Goal: Information Seeking & Learning: Learn about a topic

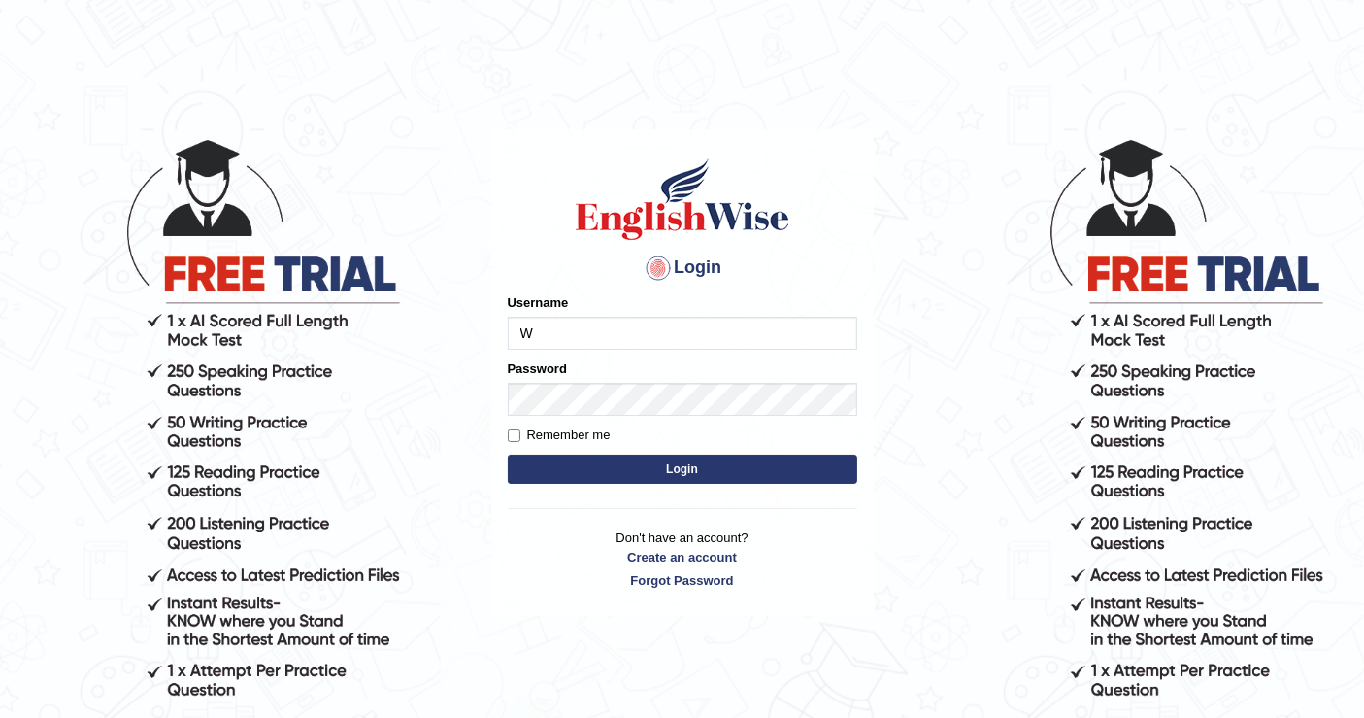
type input "[PERSON_NAME]"
click at [691, 461] on button "Login" at bounding box center [683, 468] width 350 height 29
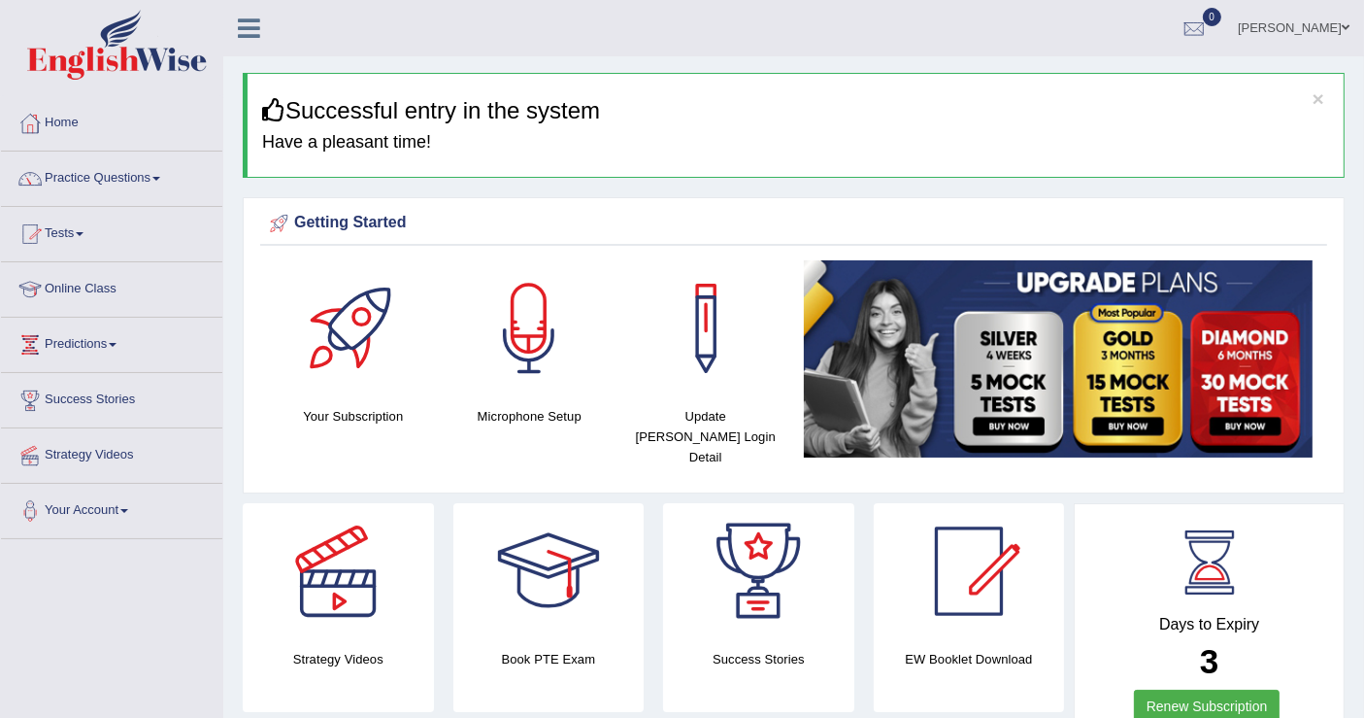
click at [103, 284] on link "Online Class" at bounding box center [111, 286] width 221 height 49
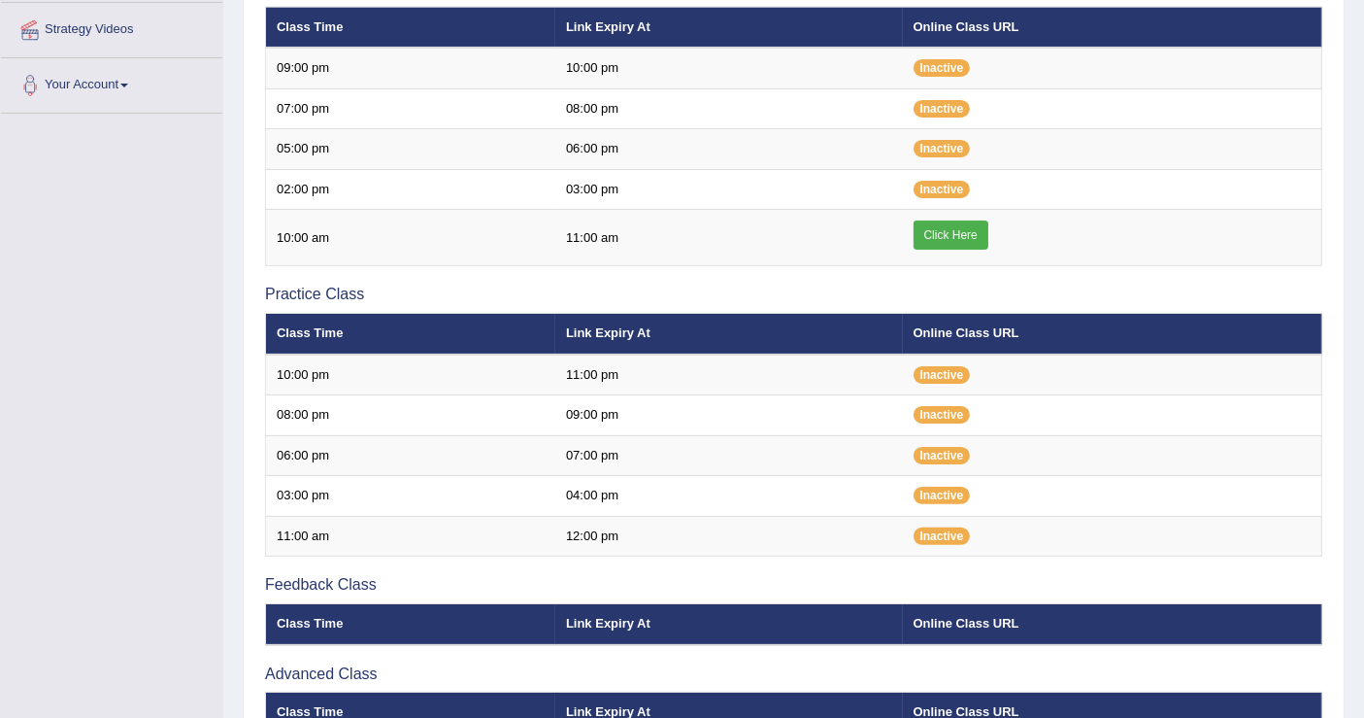
scroll to position [431, 0]
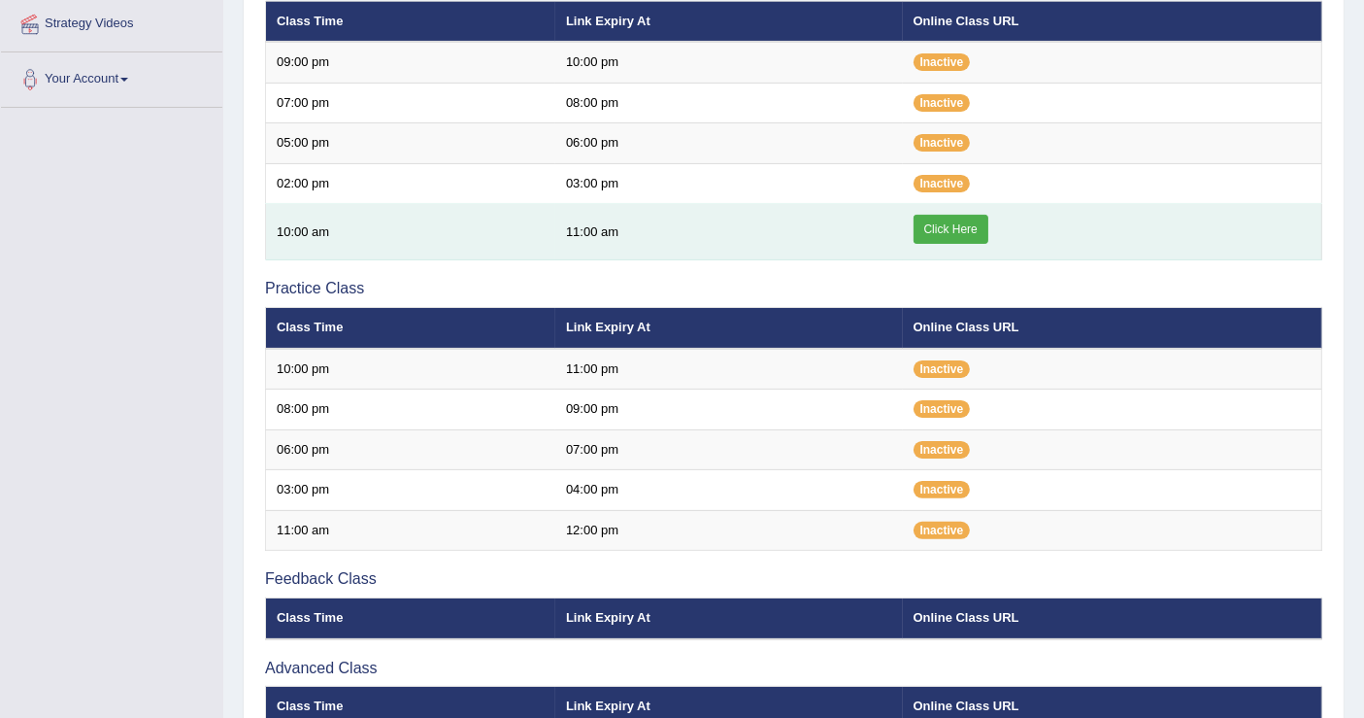
click at [952, 218] on link "Click Here" at bounding box center [951, 229] width 75 height 29
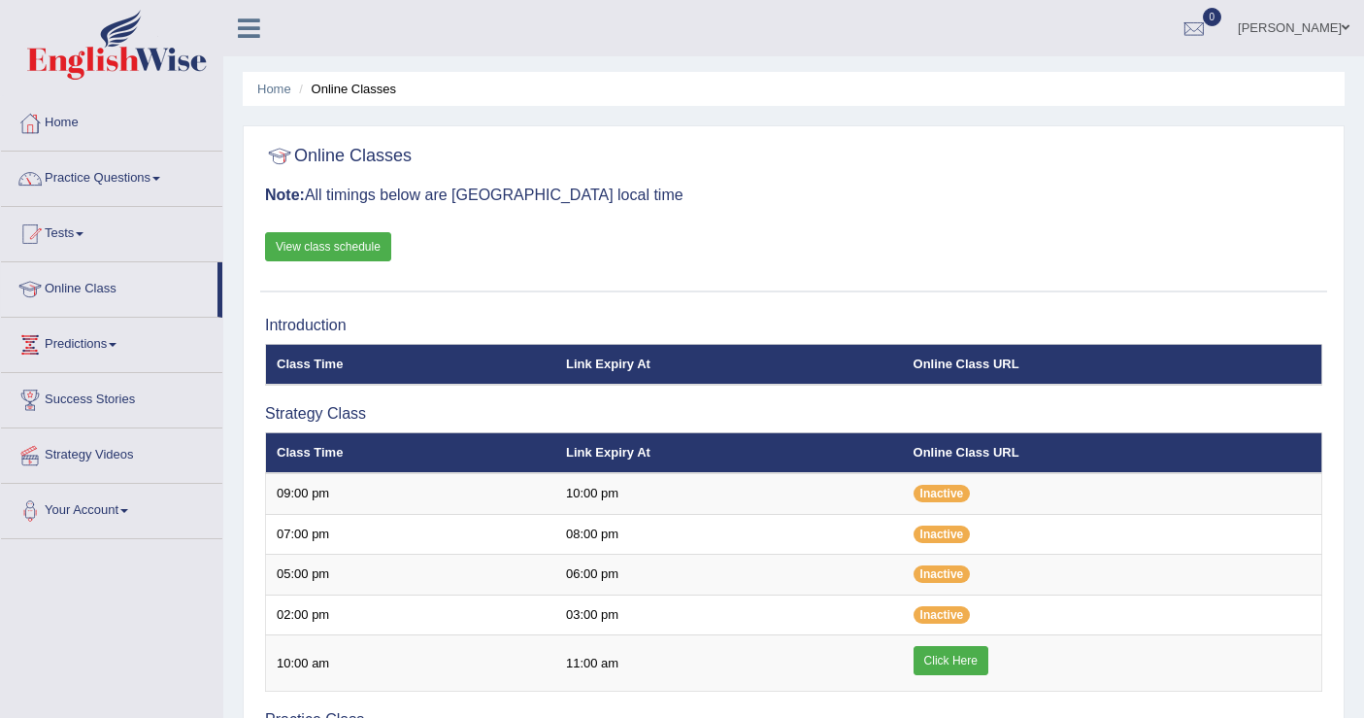
scroll to position [431, 0]
click at [152, 178] on link "Practice Questions" at bounding box center [111, 175] width 221 height 49
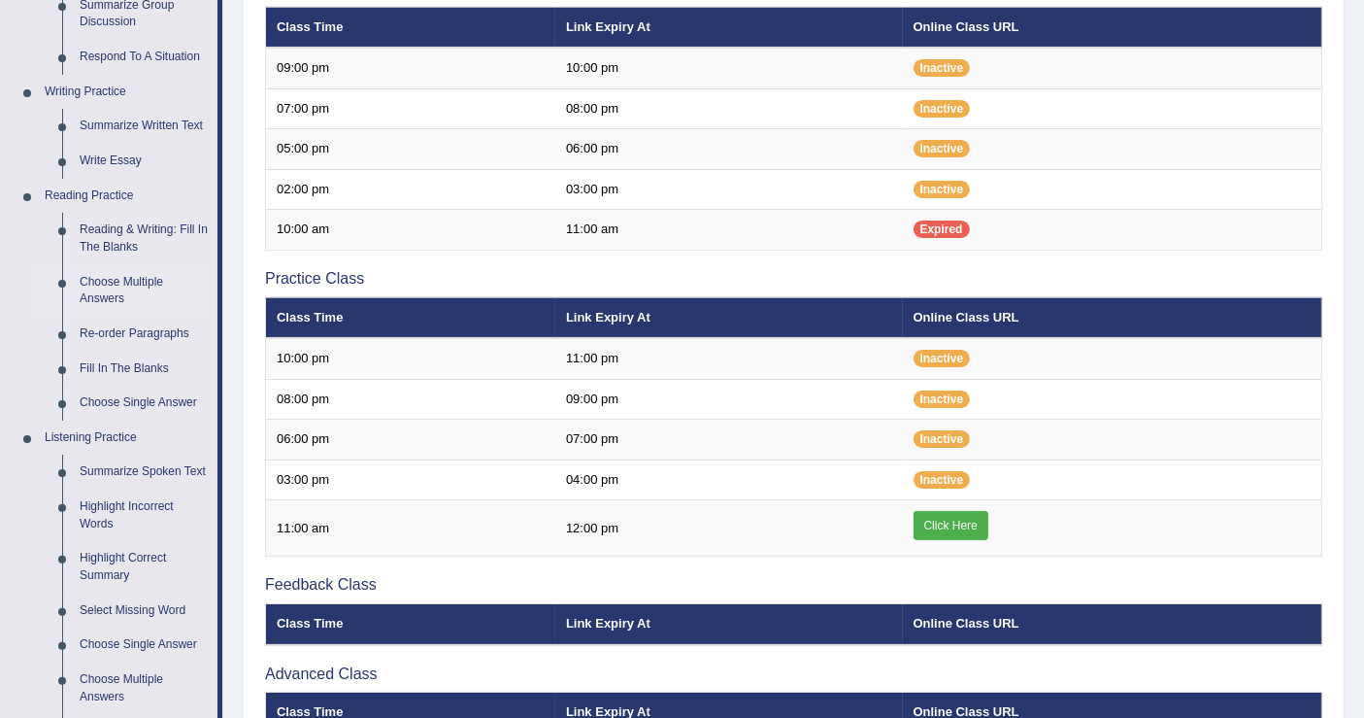
scroll to position [431, 0]
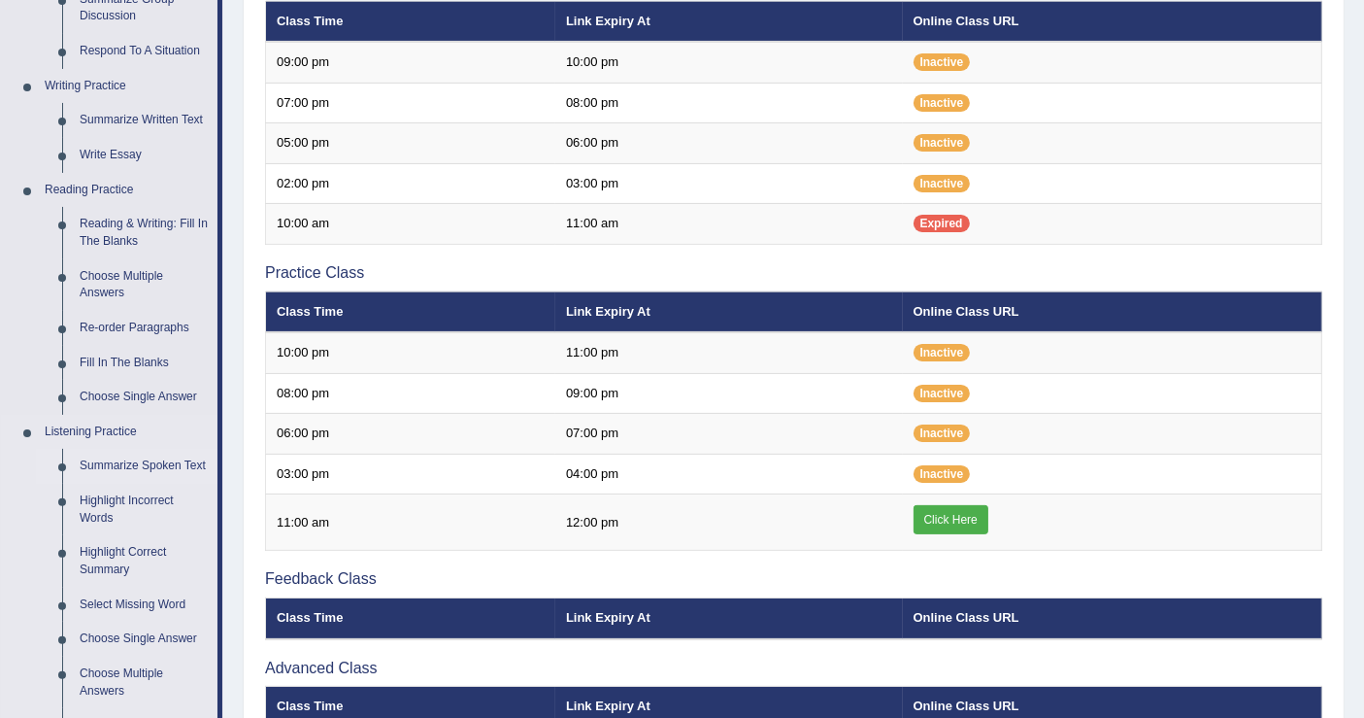
click at [169, 464] on link "Summarize Spoken Text" at bounding box center [144, 466] width 147 height 35
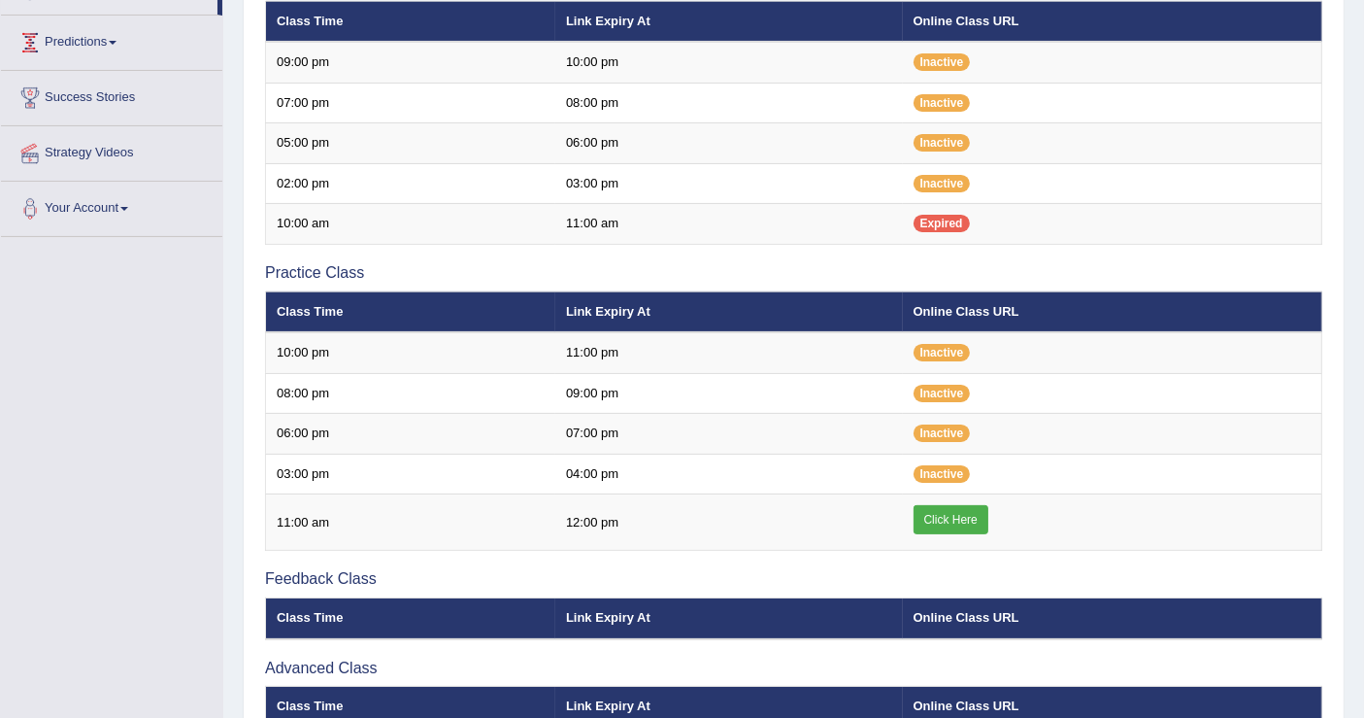
scroll to position [528, 0]
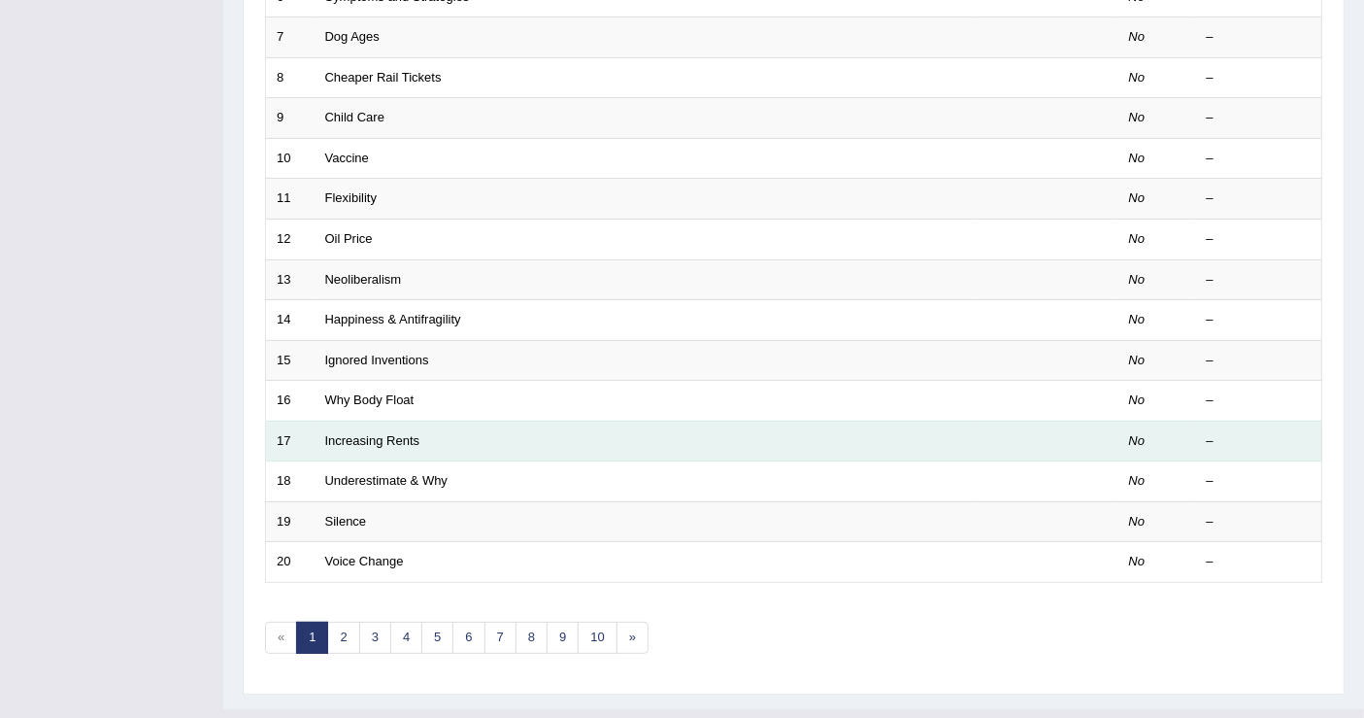
scroll to position [560, 0]
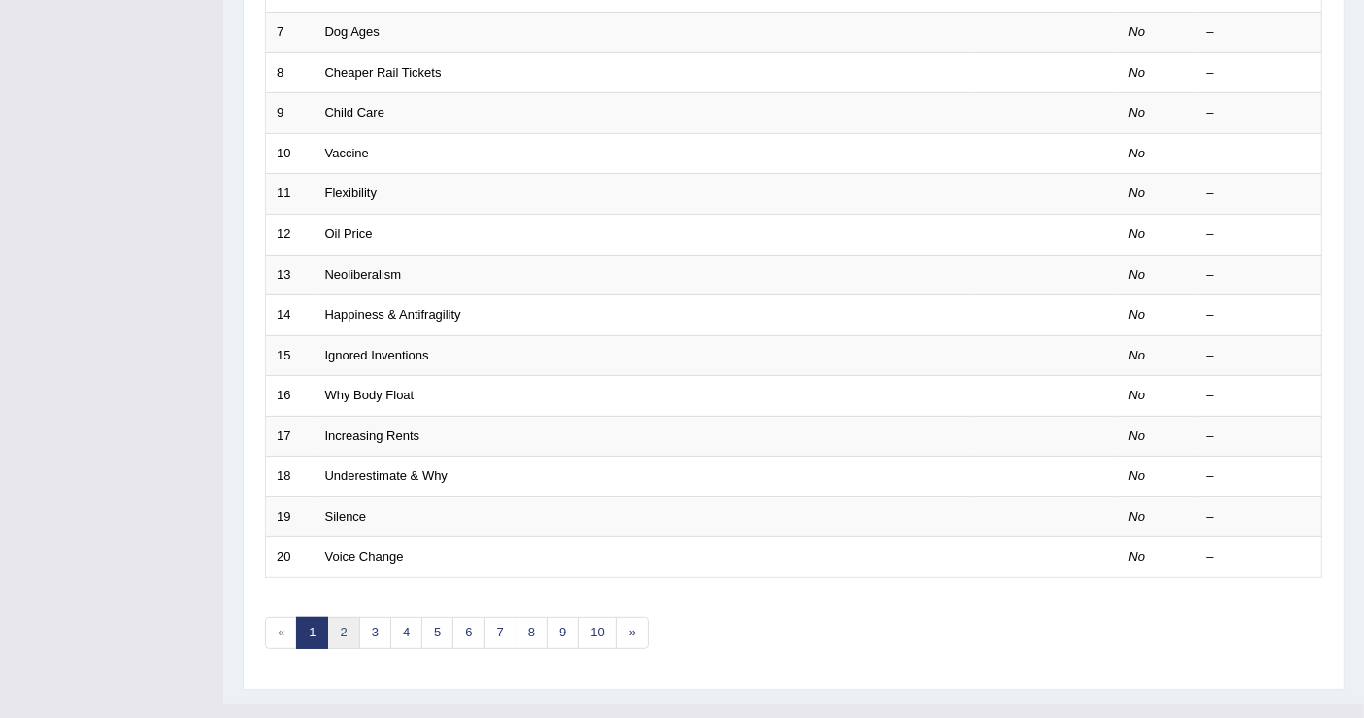
click at [350, 617] on link "2" at bounding box center [343, 633] width 32 height 32
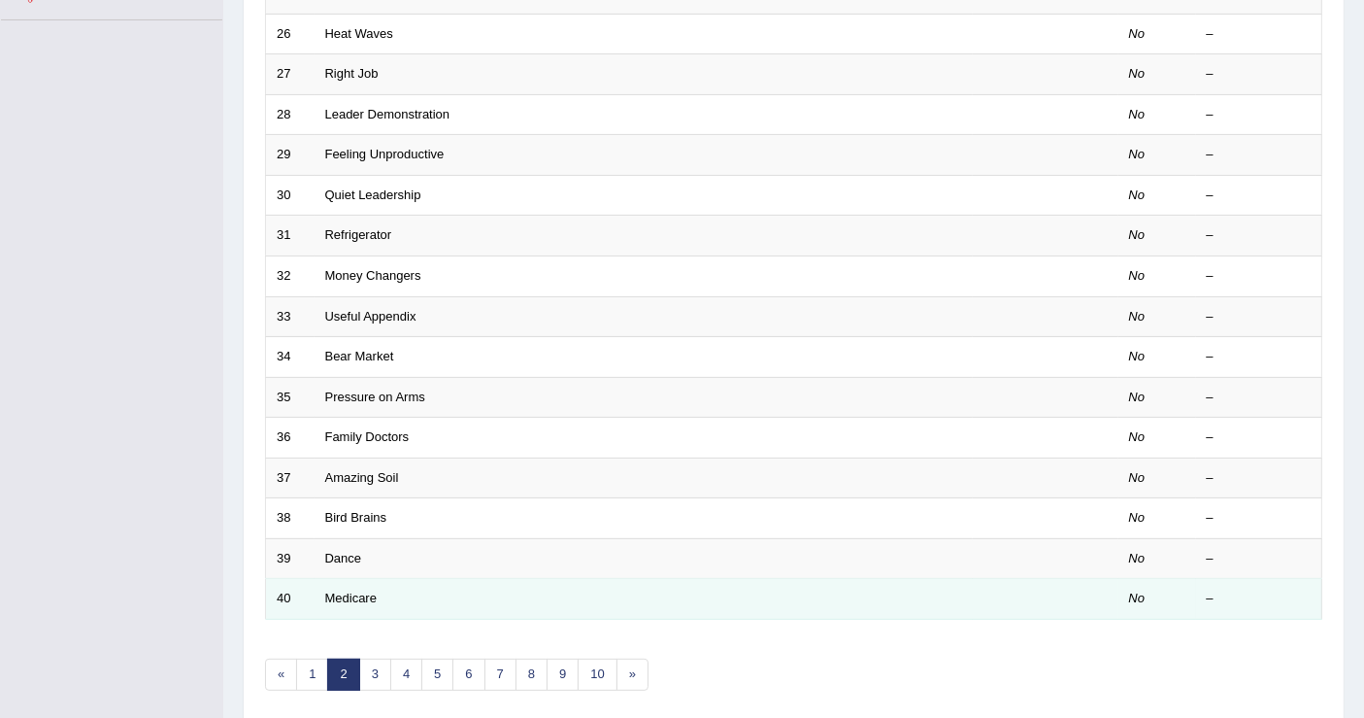
scroll to position [539, 0]
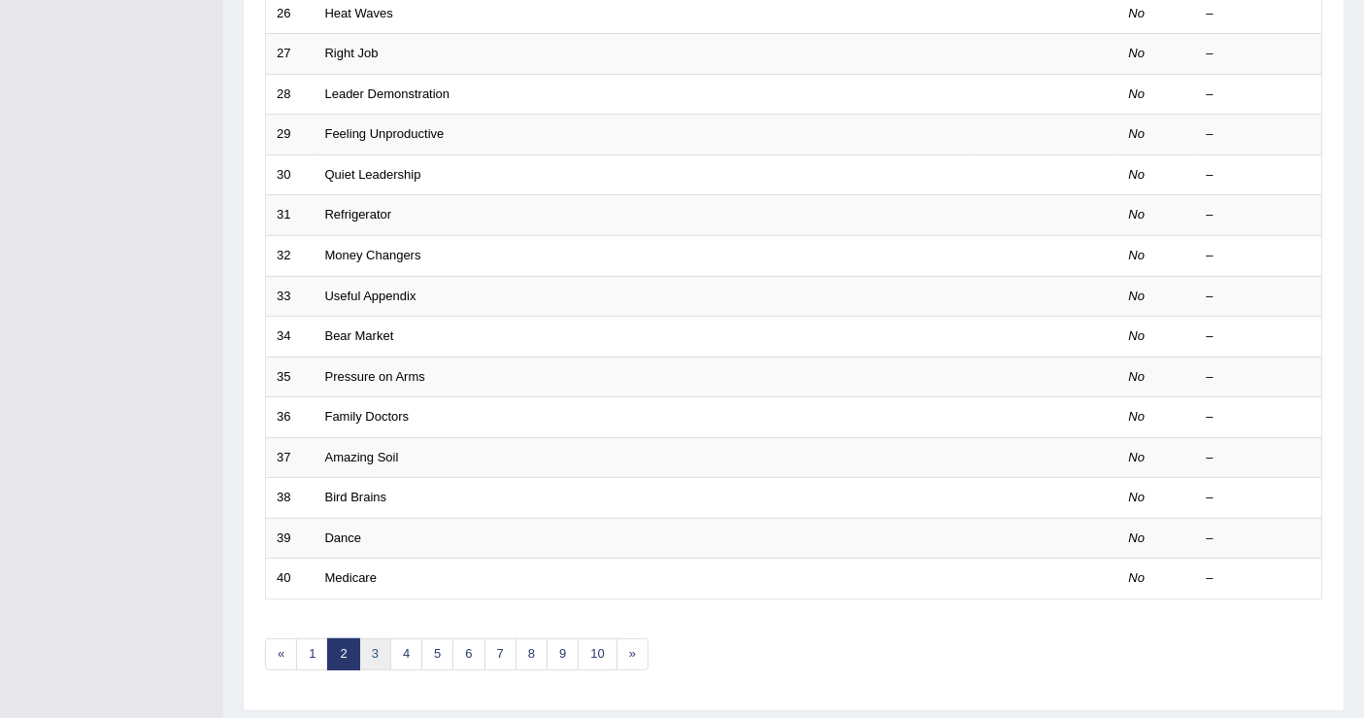
click at [363, 638] on link "3" at bounding box center [375, 654] width 32 height 32
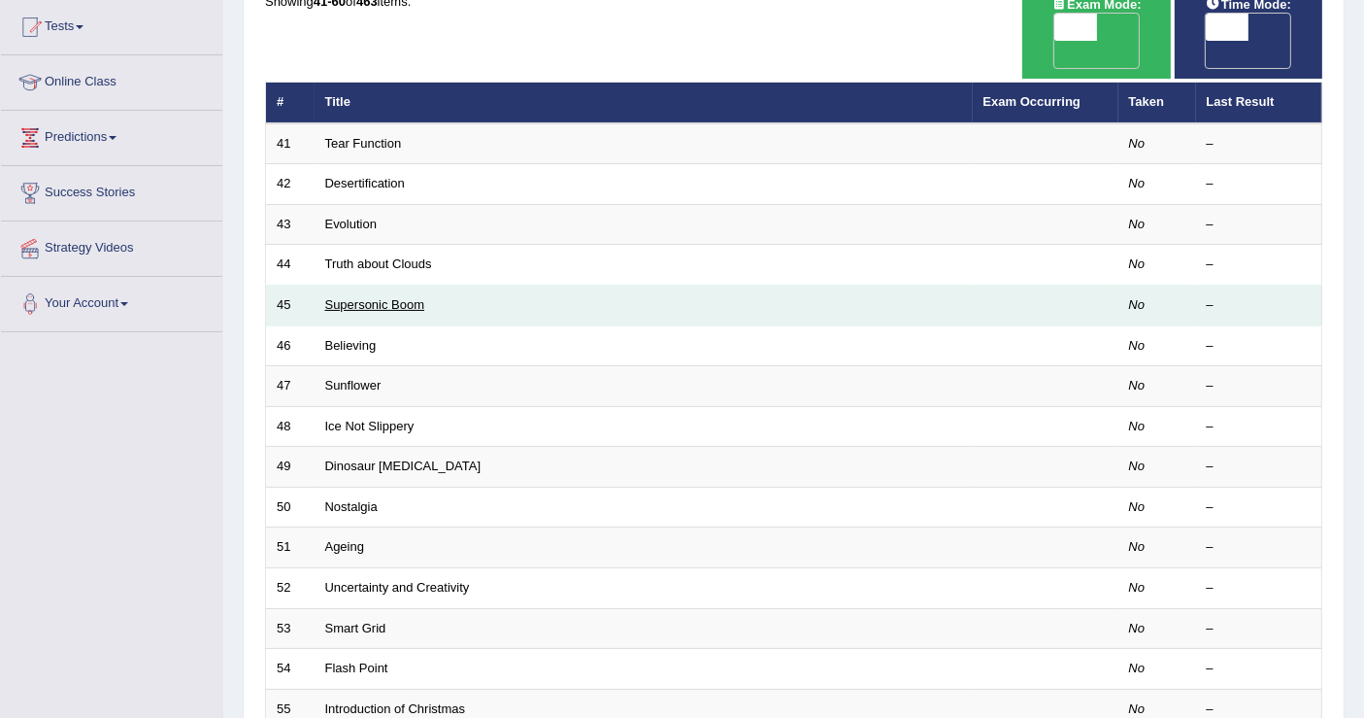
scroll to position [216, 0]
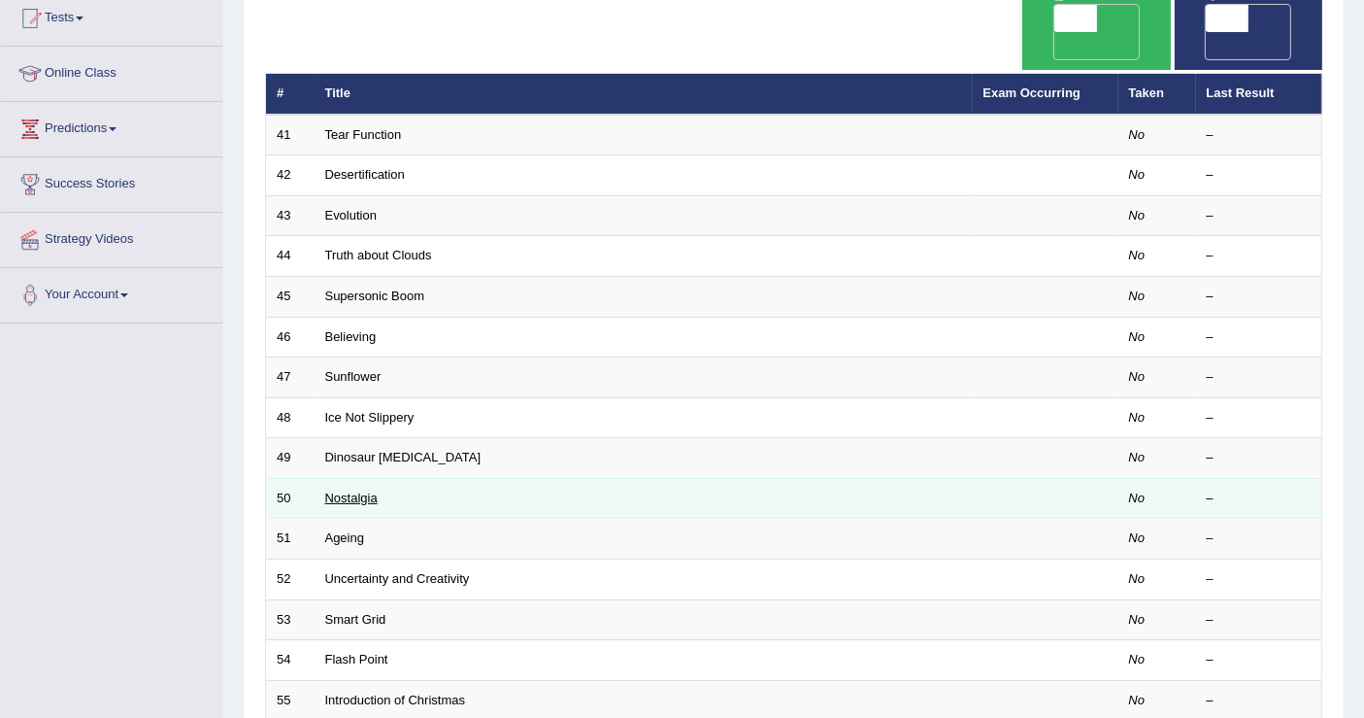
click at [356, 490] on link "Nostalgia" at bounding box center [351, 497] width 52 height 15
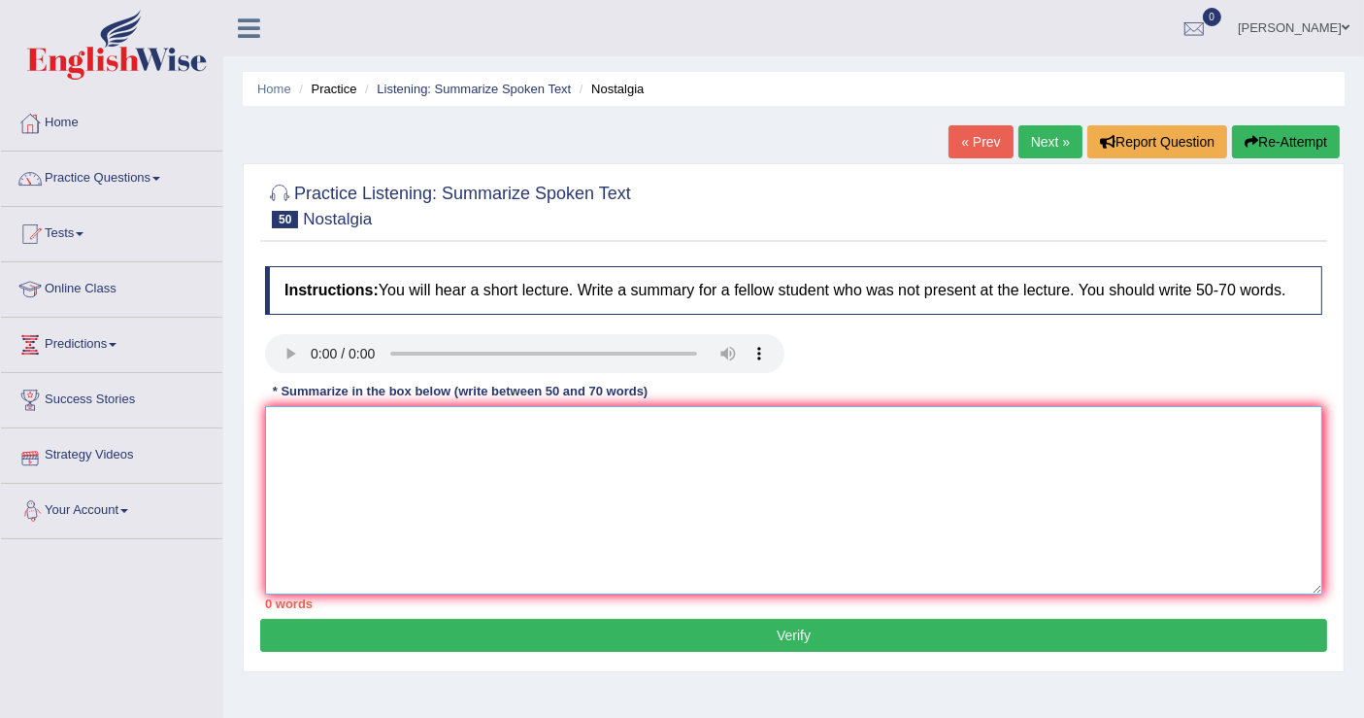
click at [368, 467] on textarea at bounding box center [793, 500] width 1057 height 188
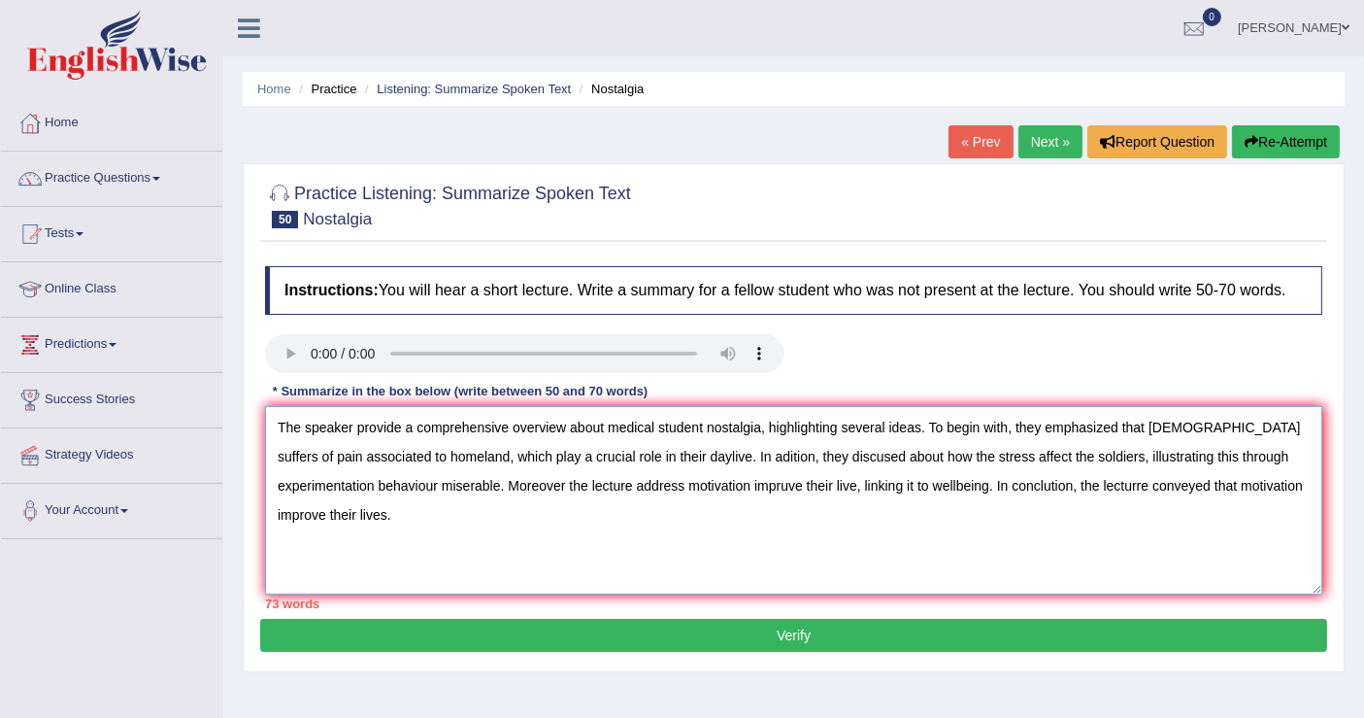
click at [398, 483] on textarea "The speaker provide a comprehensive overview about medical student nostalgia, h…" at bounding box center [793, 500] width 1057 height 188
type textarea "The speaker provide a comprehensive overview about medical student nostalgia, h…"
click at [834, 636] on button "Verify" at bounding box center [793, 634] width 1067 height 33
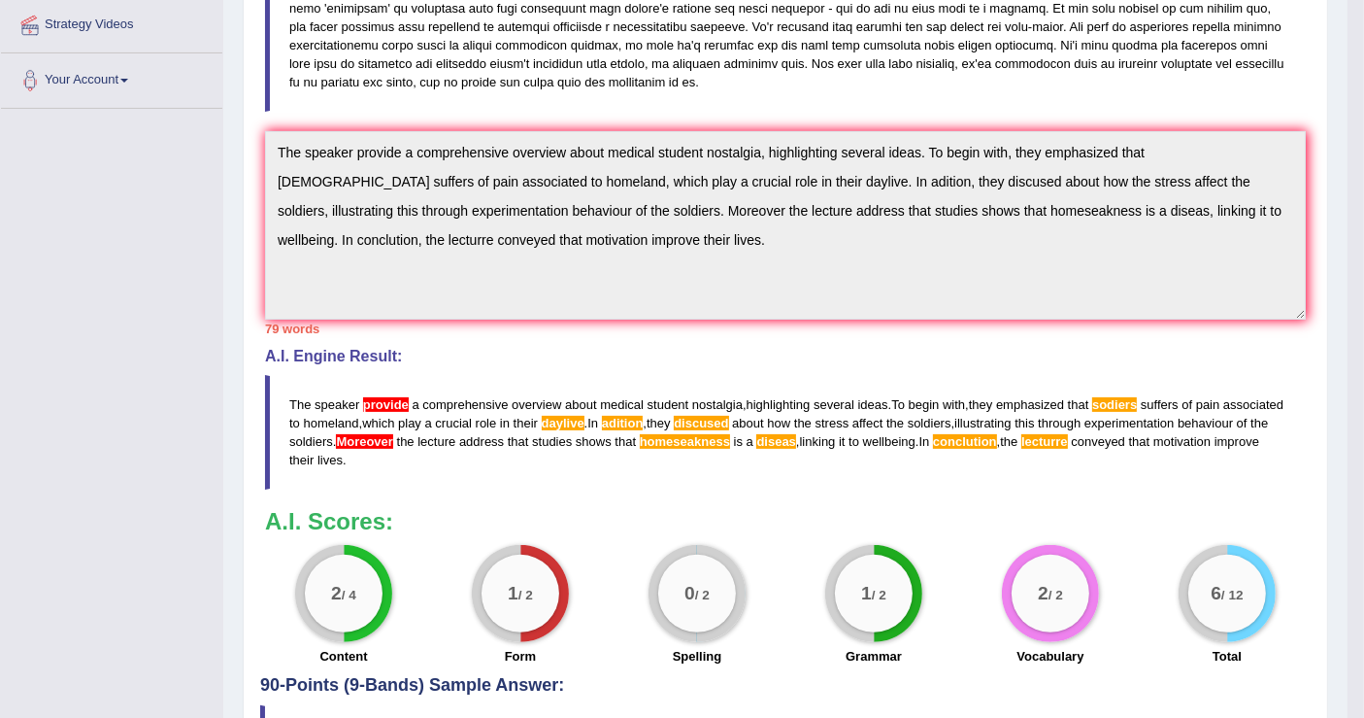
scroll to position [431, 0]
click at [392, 396] on span "provide" at bounding box center [386, 403] width 46 height 15
click at [380, 397] on span "provide" at bounding box center [386, 403] width 46 height 15
click at [393, 398] on span "provide" at bounding box center [386, 403] width 46 height 15
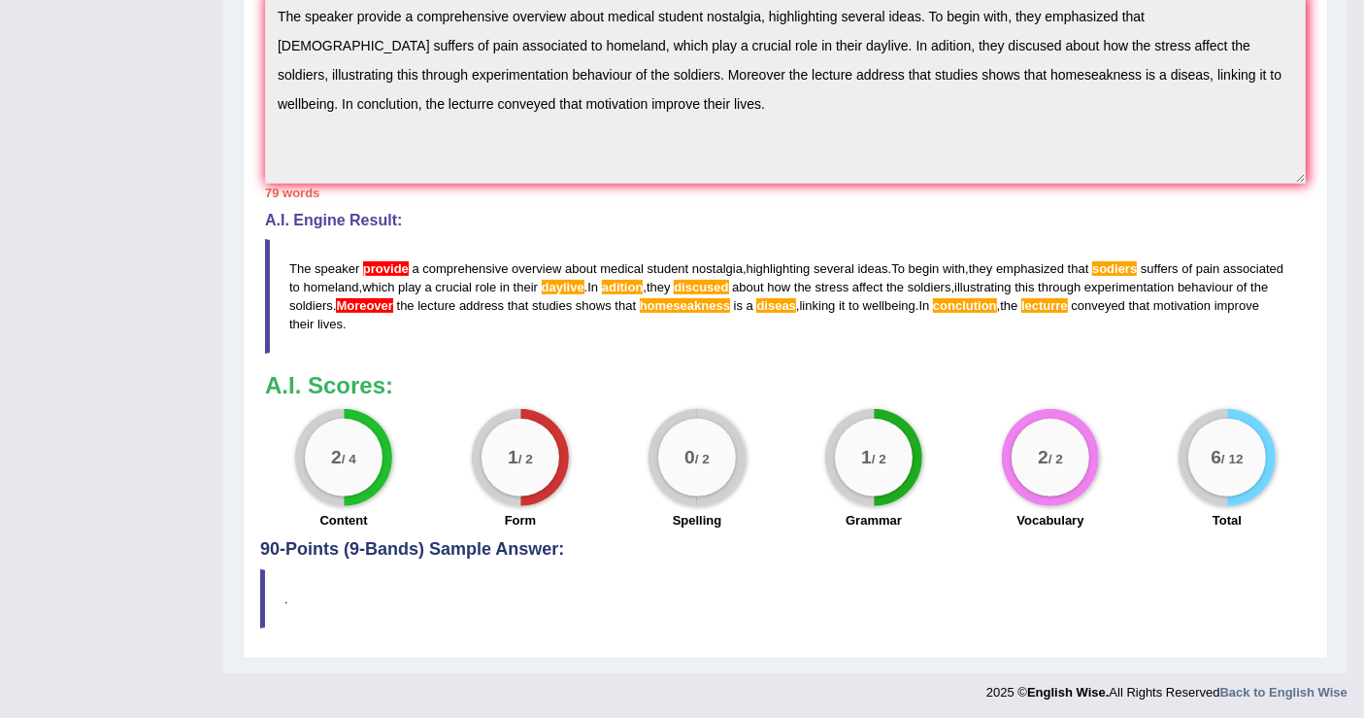
scroll to position [0, 0]
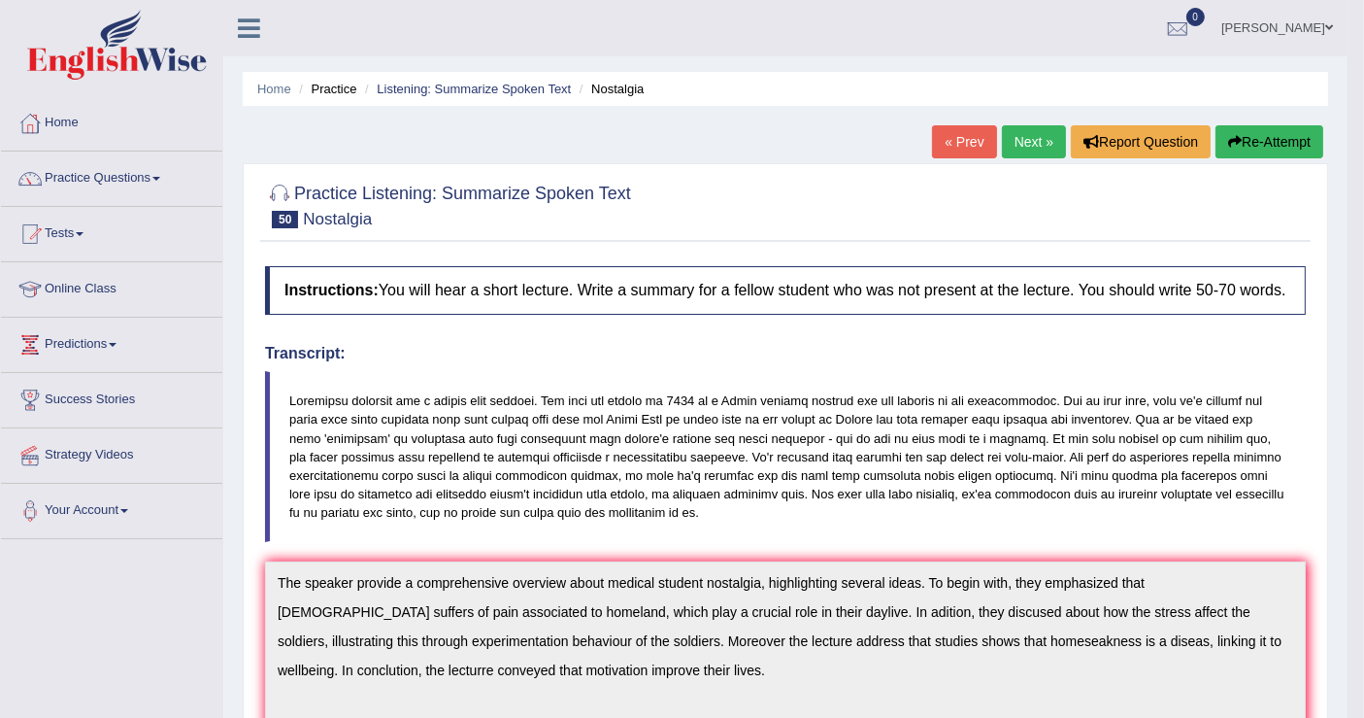
click at [1247, 139] on button "Re-Attempt" at bounding box center [1270, 141] width 108 height 33
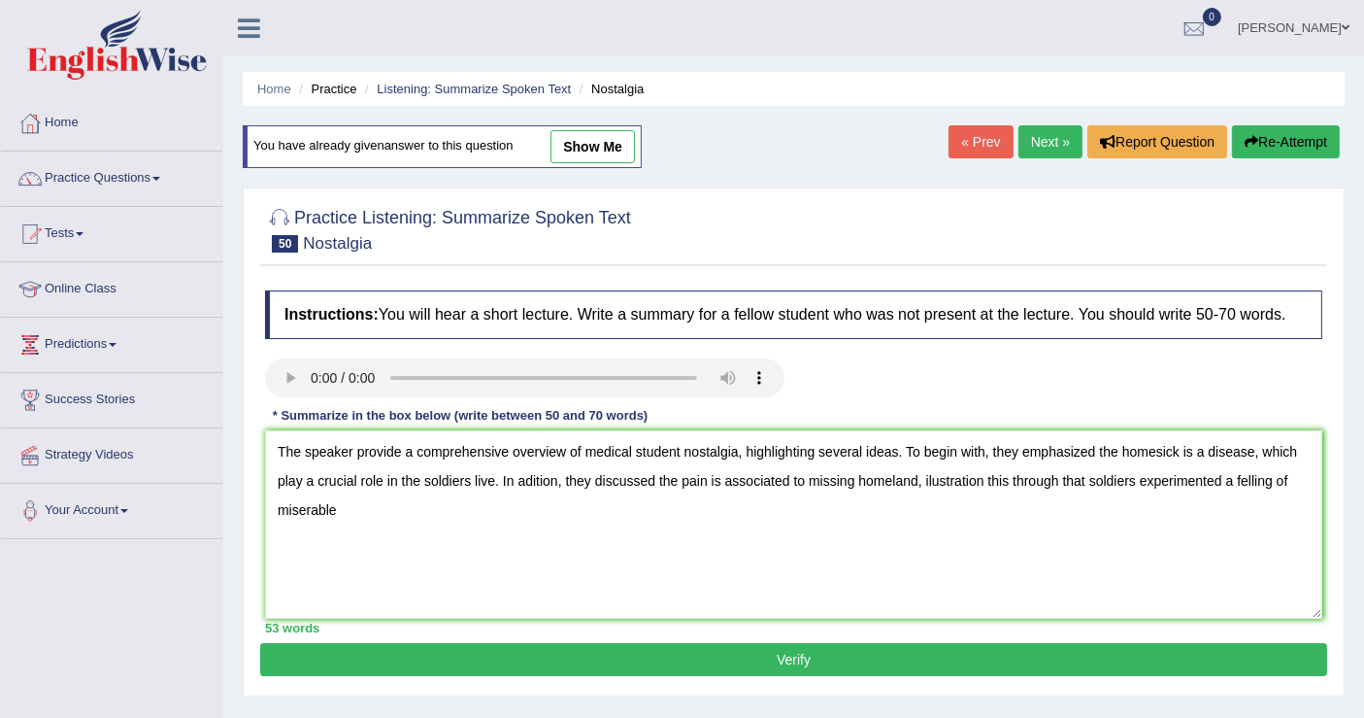
click at [1088, 479] on textarea "The speaker provide a comprehensive overview of medical student nostalgia, high…" at bounding box center [793, 524] width 1057 height 188
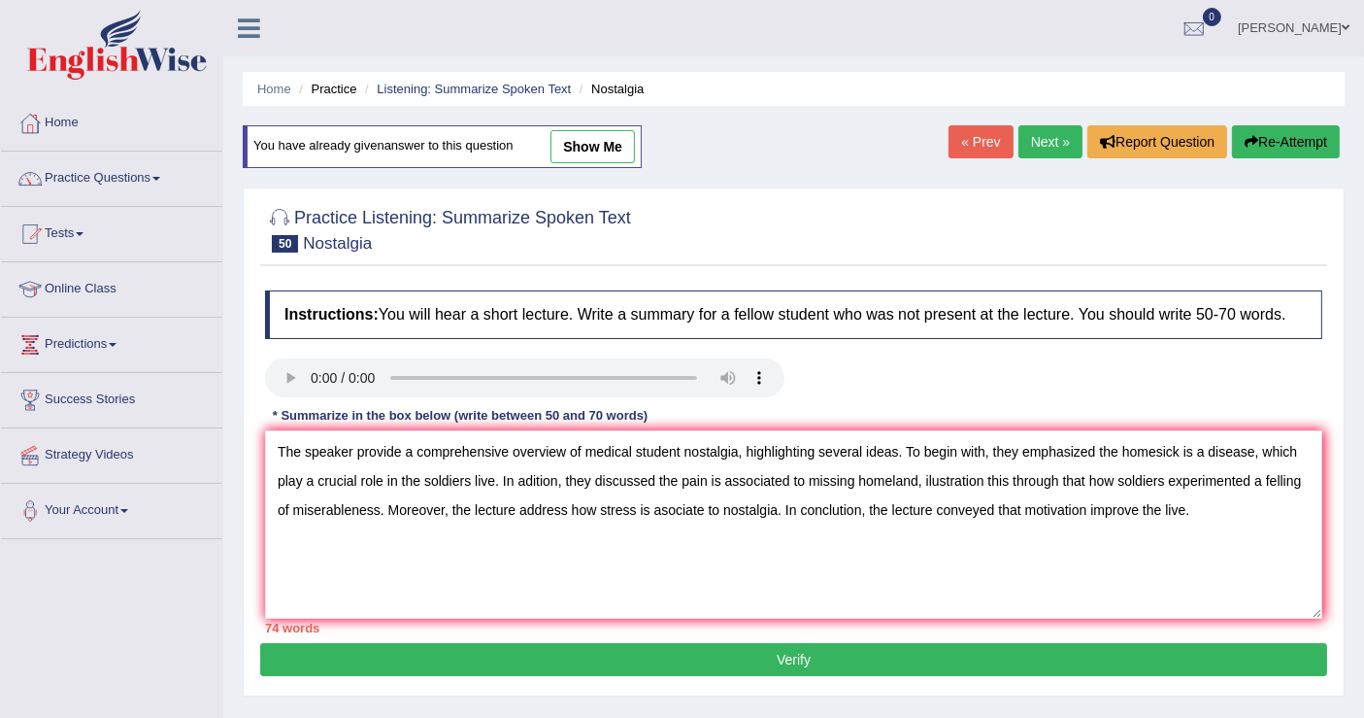
type textarea "The speaker provide a comprehensive overview of medical student nostalgia, high…"
click at [842, 661] on button "Verify" at bounding box center [793, 659] width 1067 height 33
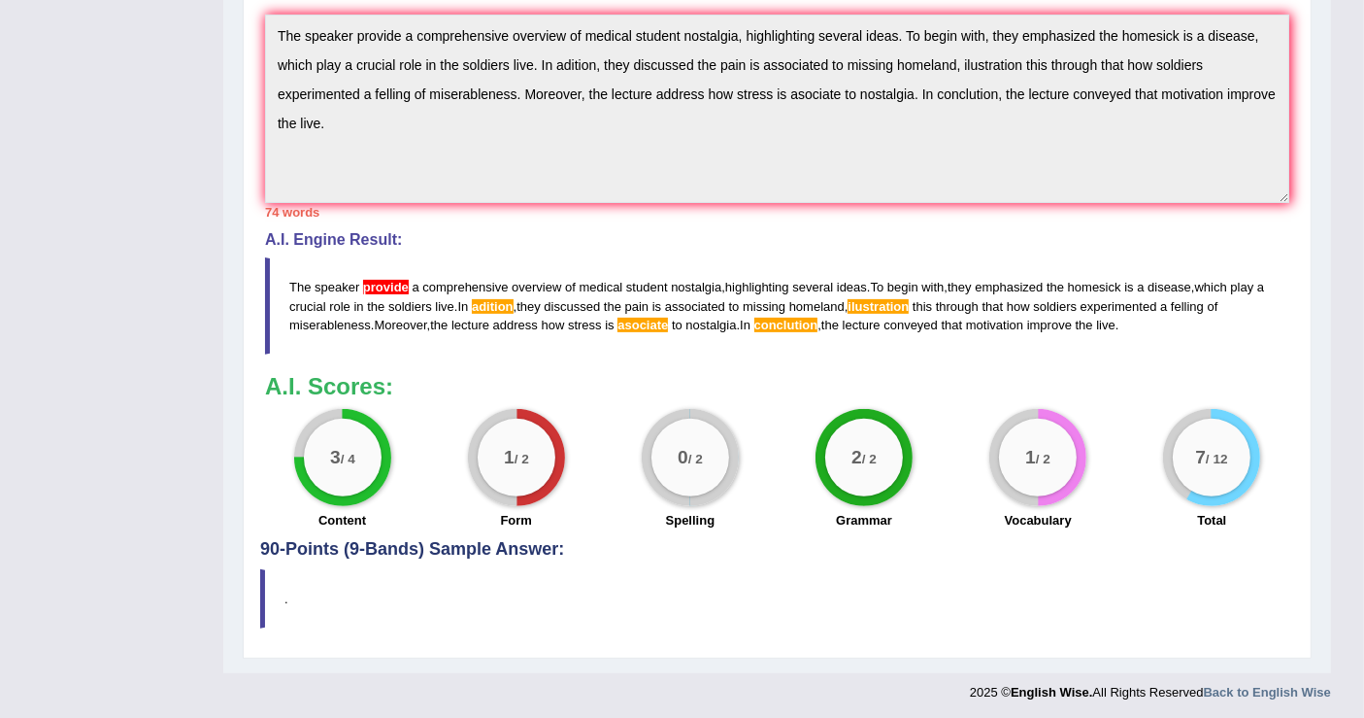
scroll to position [574, 0]
drag, startPoint x: 412, startPoint y: 279, endPoint x: 357, endPoint y: 261, distance: 57.1
click at [357, 261] on blockquote "The speaker provide a comprehensive overview of medical student nostalgia , hig…" at bounding box center [777, 305] width 1024 height 96
click at [397, 284] on span "provide" at bounding box center [386, 287] width 46 height 15
click at [402, 284] on span "provide" at bounding box center [386, 287] width 46 height 15
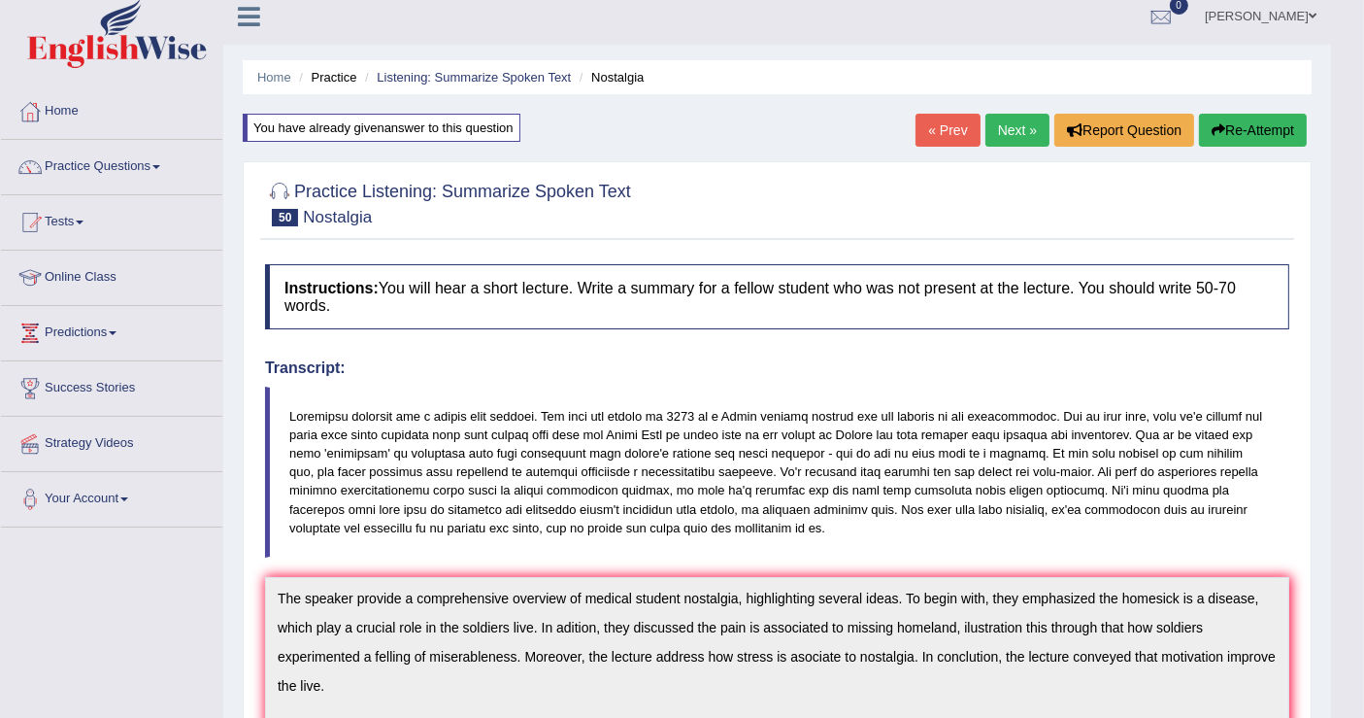
scroll to position [0, 0]
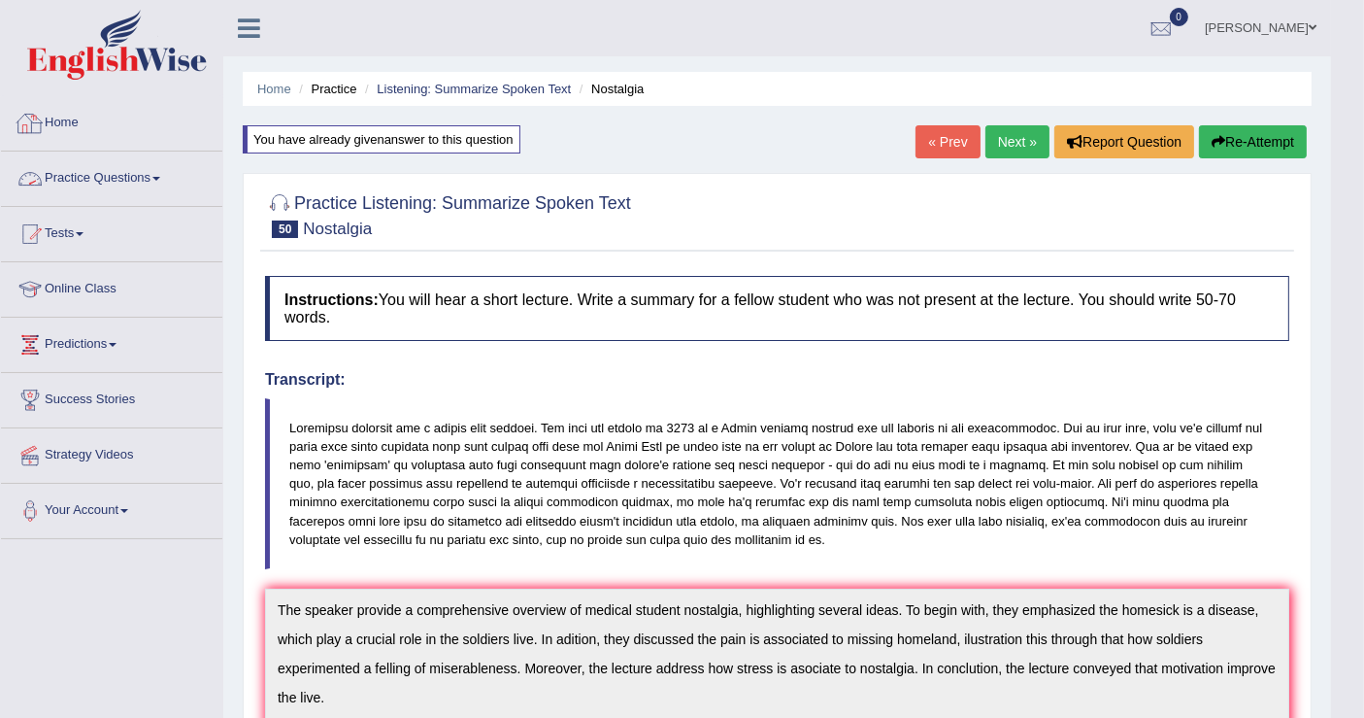
click at [154, 170] on link "Practice Questions" at bounding box center [111, 175] width 221 height 49
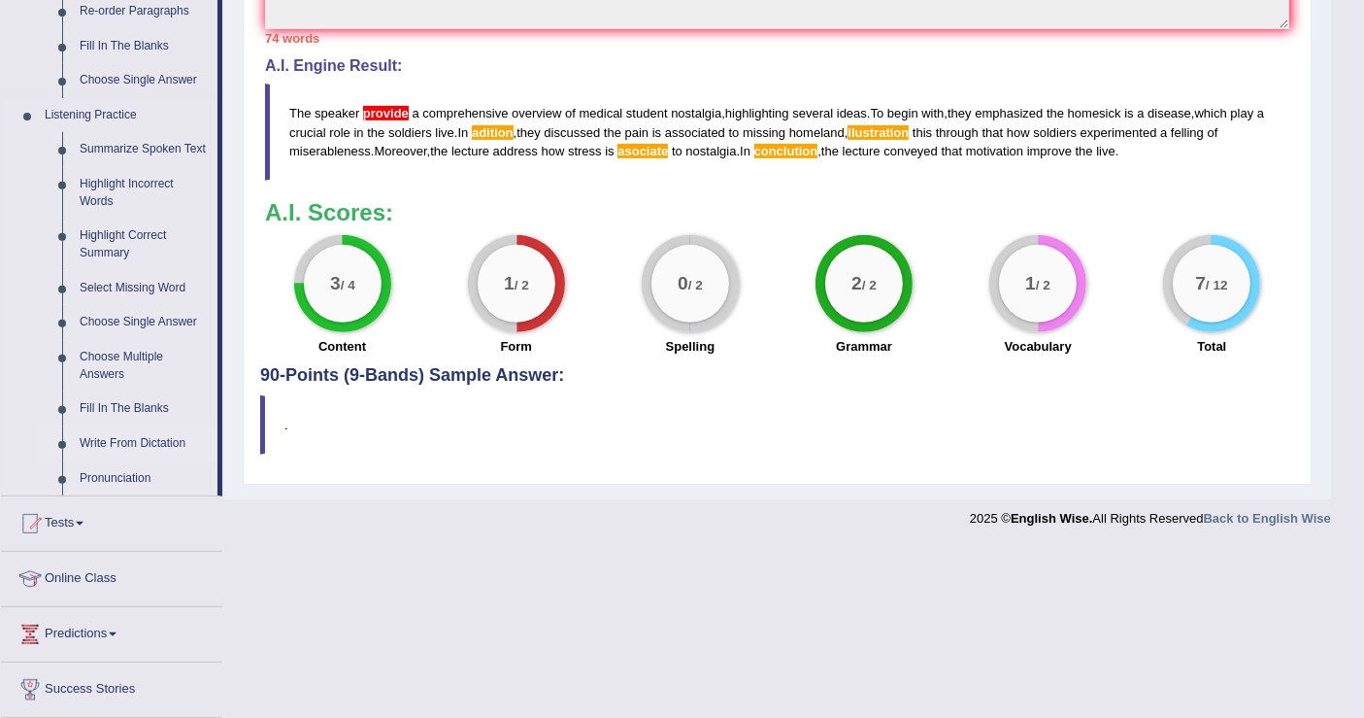
scroll to position [641, 0]
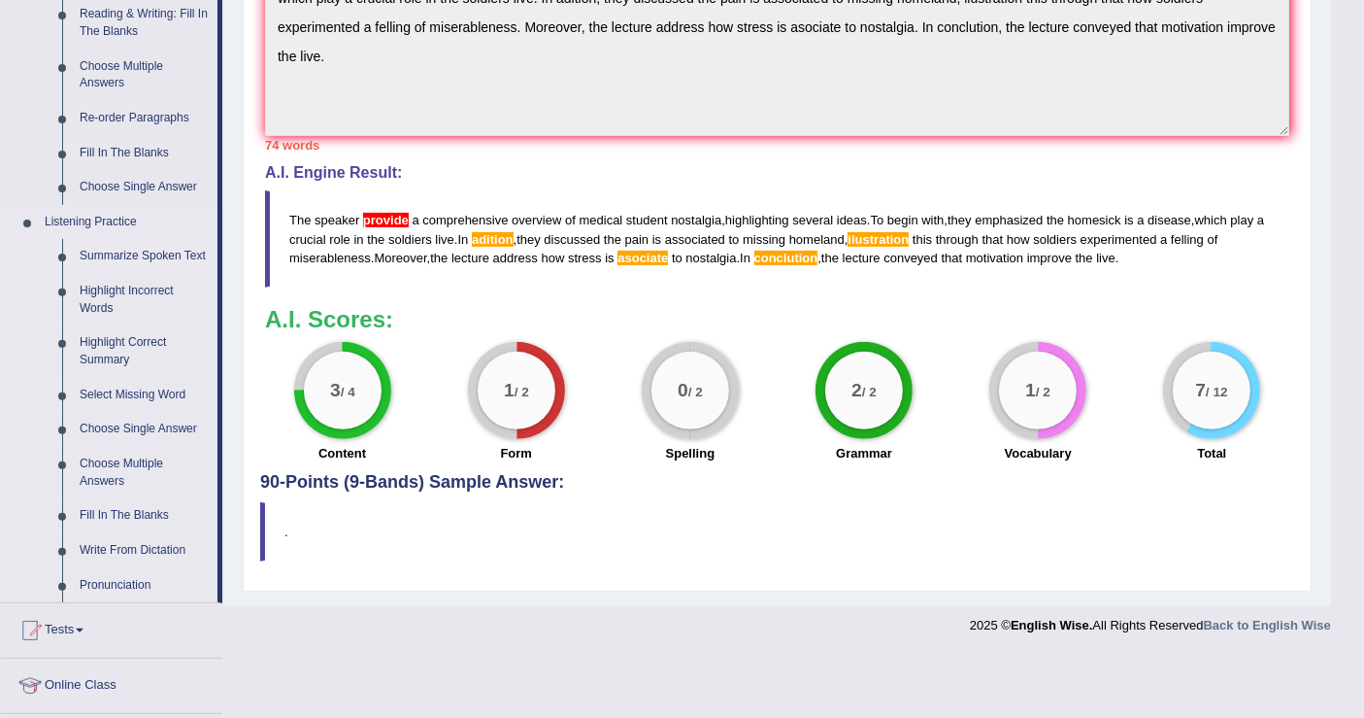
click at [150, 255] on link "Summarize Spoken Text" at bounding box center [144, 256] width 147 height 35
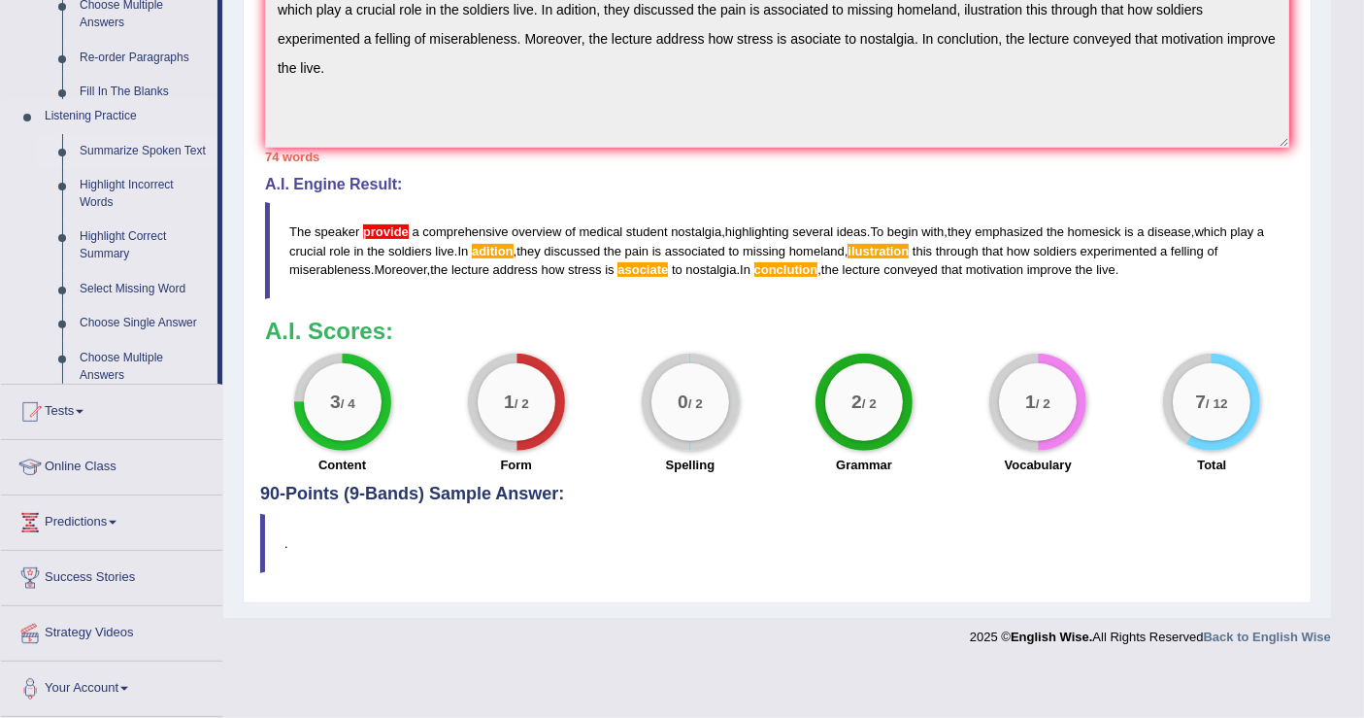
scroll to position [574, 0]
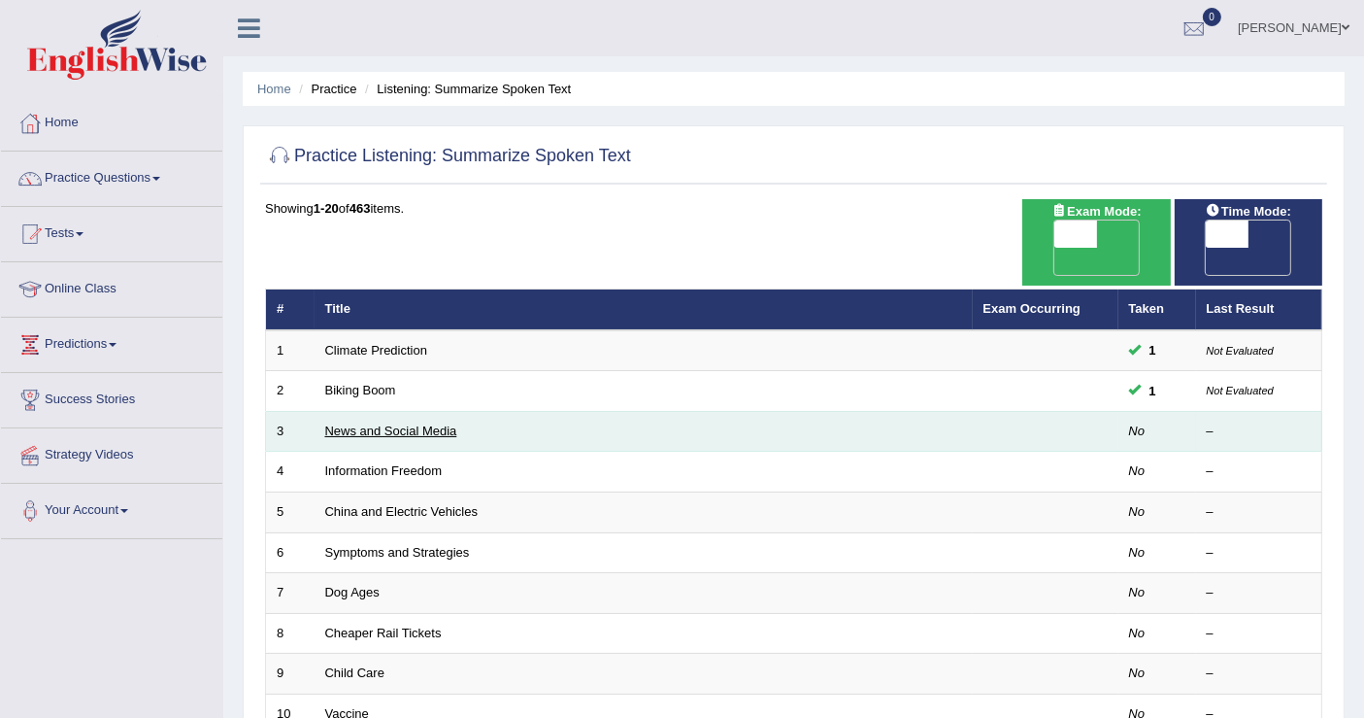
click at [405, 423] on link "News and Social Media" at bounding box center [391, 430] width 132 height 15
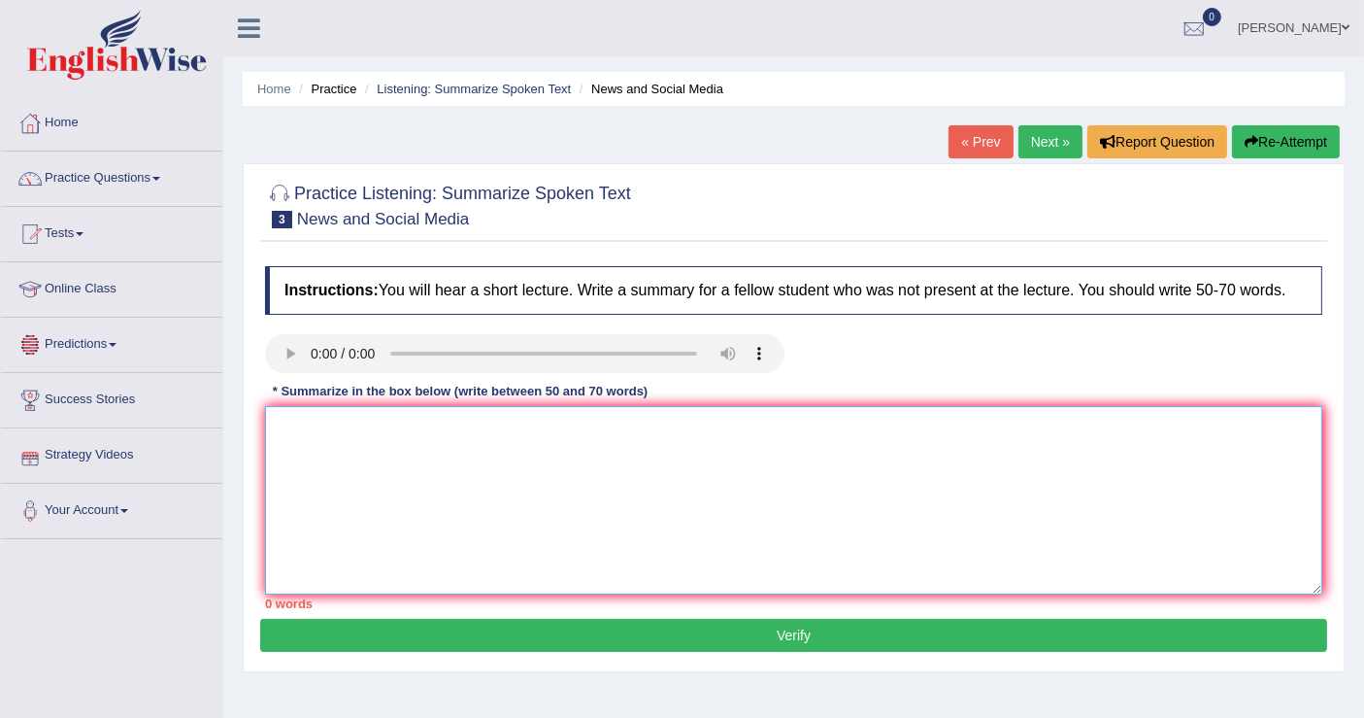
click at [324, 428] on textarea at bounding box center [793, 500] width 1057 height 188
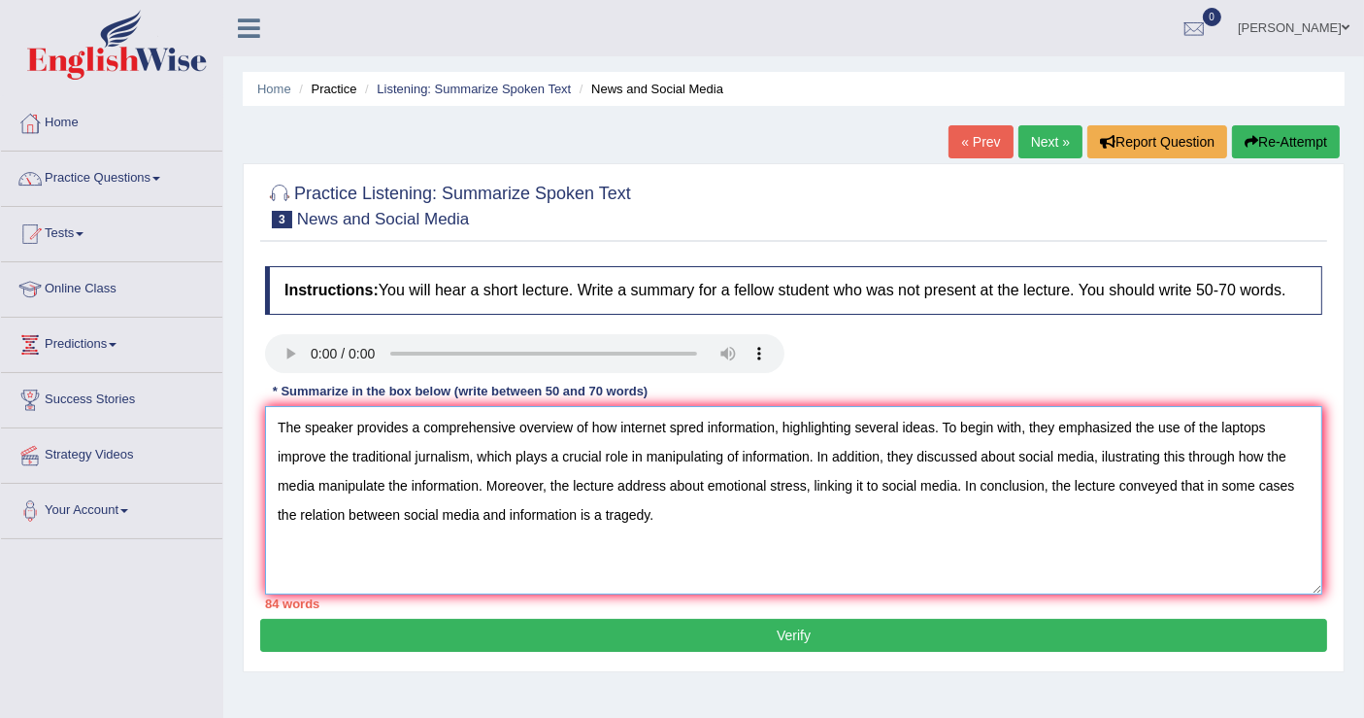
type textarea "The speaker provides a comprehensive overview of how internet spred information…"
click at [806, 631] on button "Verify" at bounding box center [793, 634] width 1067 height 33
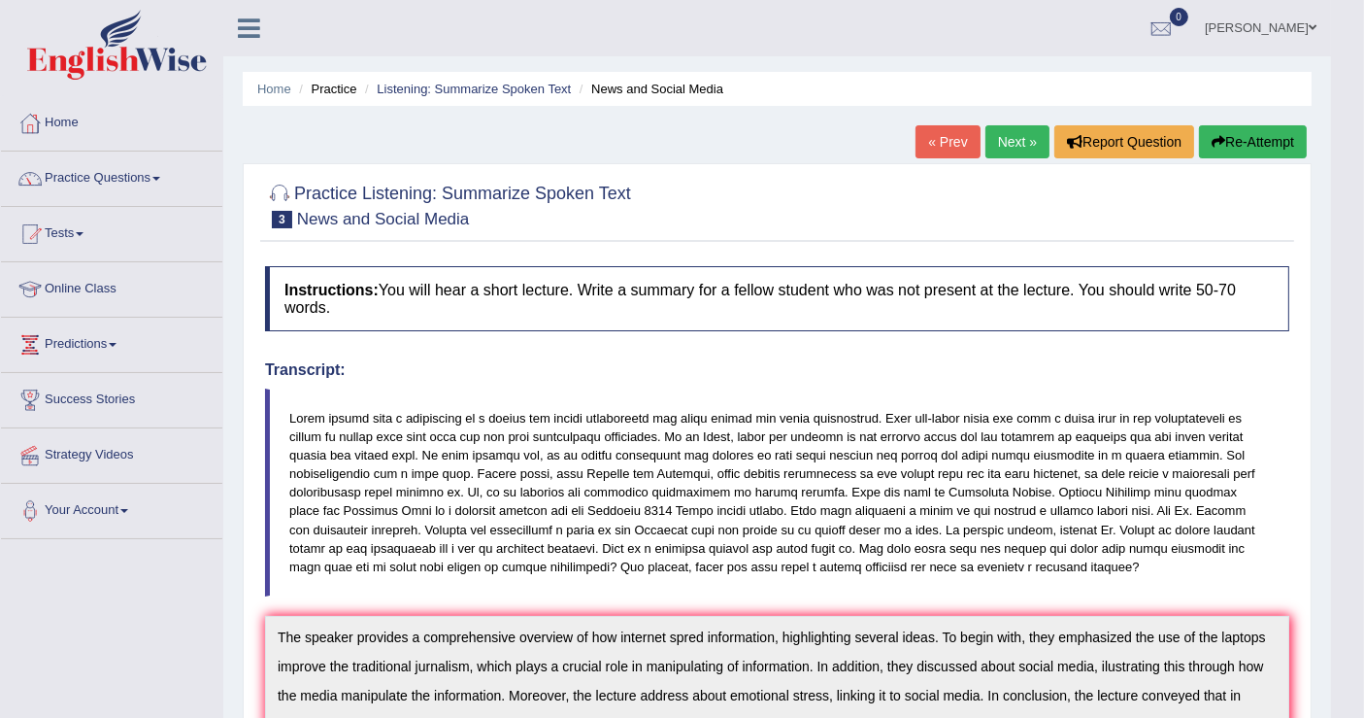
click at [1007, 136] on link "Next »" at bounding box center [1017, 141] width 64 height 33
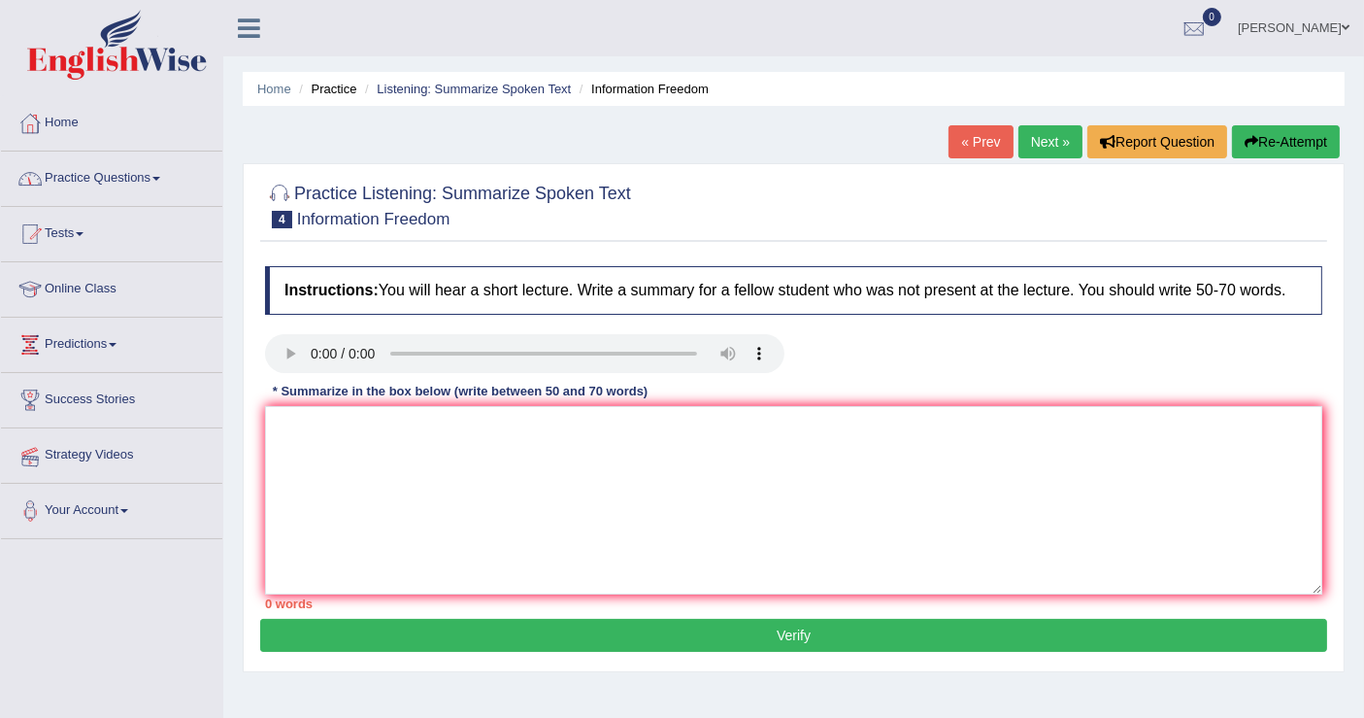
drag, startPoint x: 14, startPoint y: 461, endPoint x: 270, endPoint y: 556, distance: 273.4
click at [266, 565] on div "Home Practice Listening: Summarize Spoken Text Information Freedom « Prev Next …" at bounding box center [793, 485] width 1141 height 971
click at [326, 445] on textarea at bounding box center [793, 500] width 1057 height 188
type textarea "T"
type textarea "R"
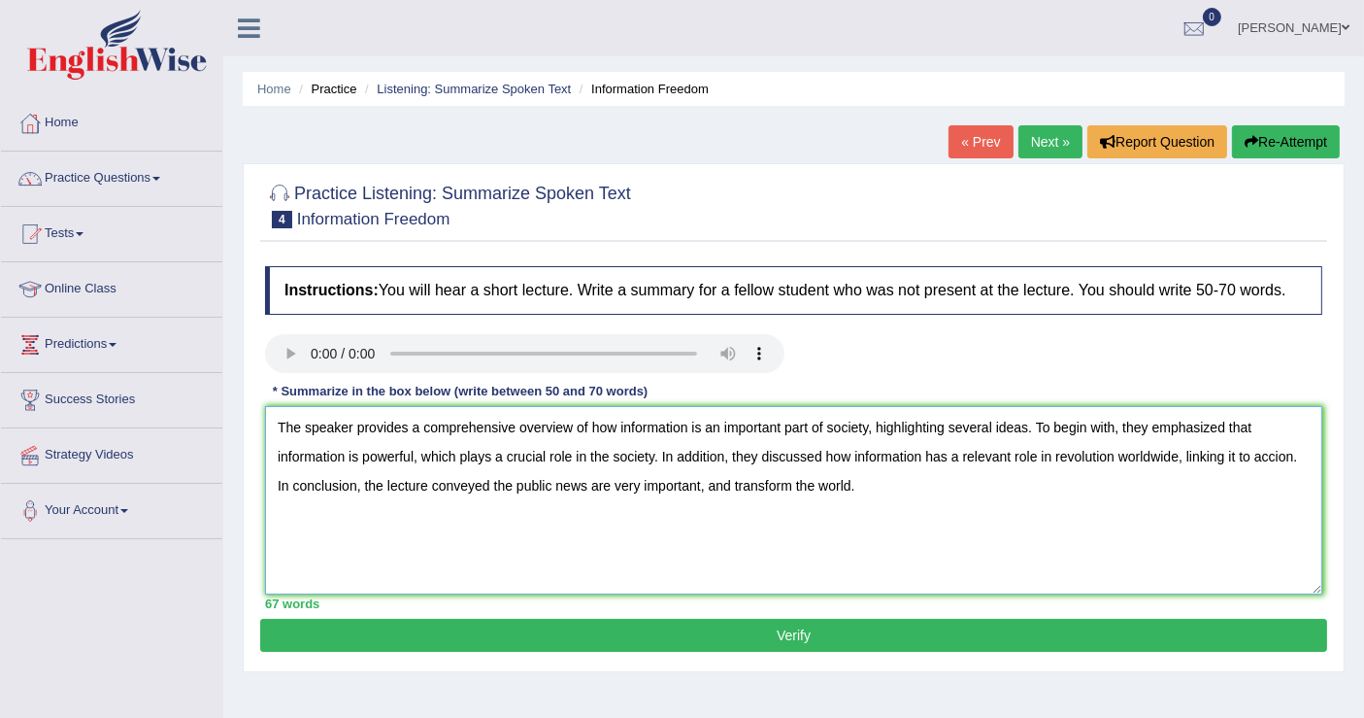
click at [1251, 454] on textarea "The speaker provides a comprehensive overview of how information is an importan…" at bounding box center [793, 500] width 1057 height 188
click at [553, 484] on textarea "The speaker provides a comprehensive overview of how information is an importan…" at bounding box center [793, 500] width 1057 height 188
type textarea "The speaker provides a comprehensive overview of how information is an importan…"
click at [819, 637] on button "Verify" at bounding box center [793, 634] width 1067 height 33
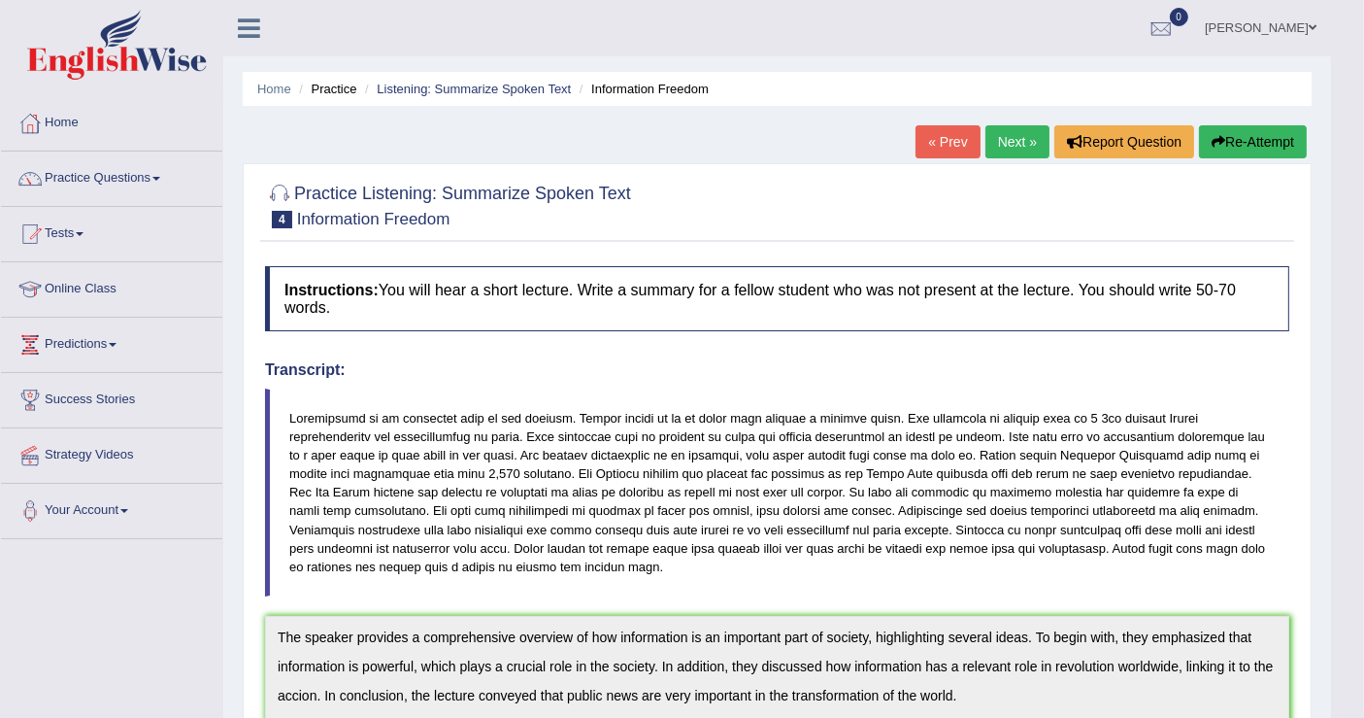
click at [1004, 143] on link "Next »" at bounding box center [1017, 141] width 64 height 33
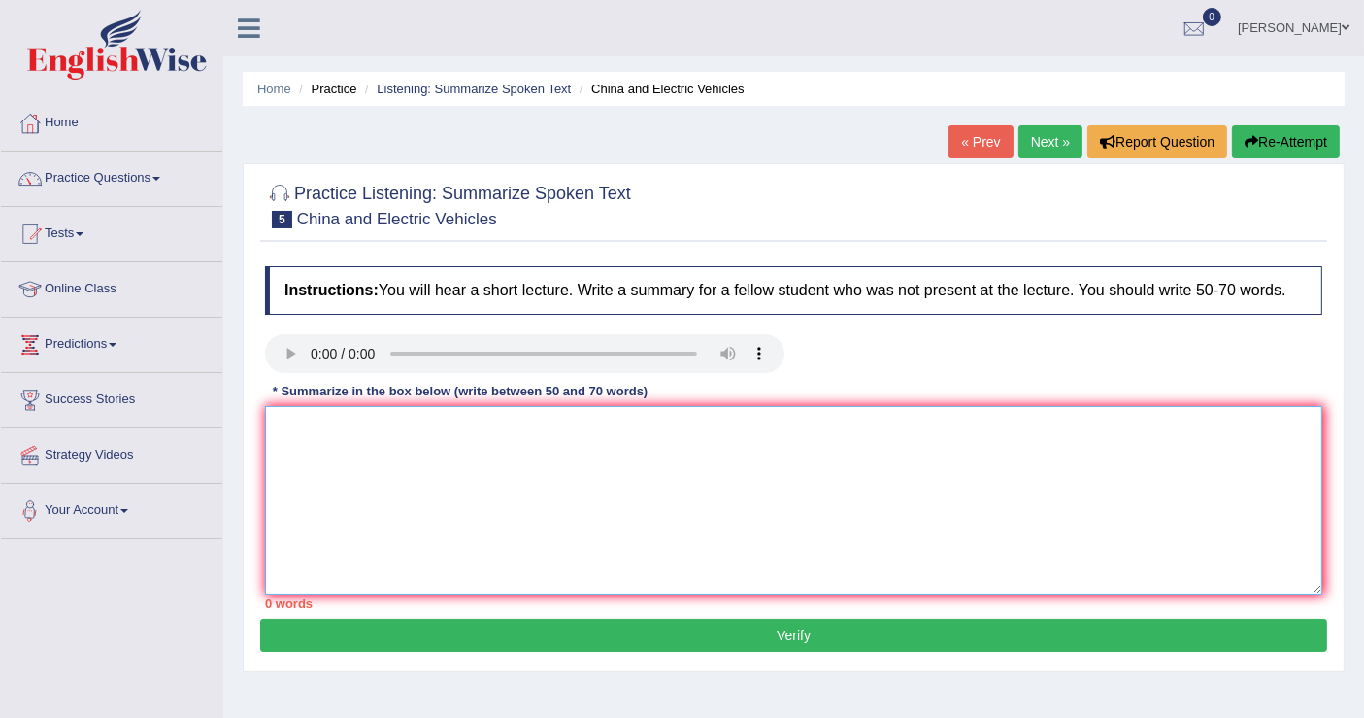
click at [372, 440] on textarea at bounding box center [793, 500] width 1057 height 188
paste textarea "electric vehicles"
paste textarea "of the global electric vehicle market"
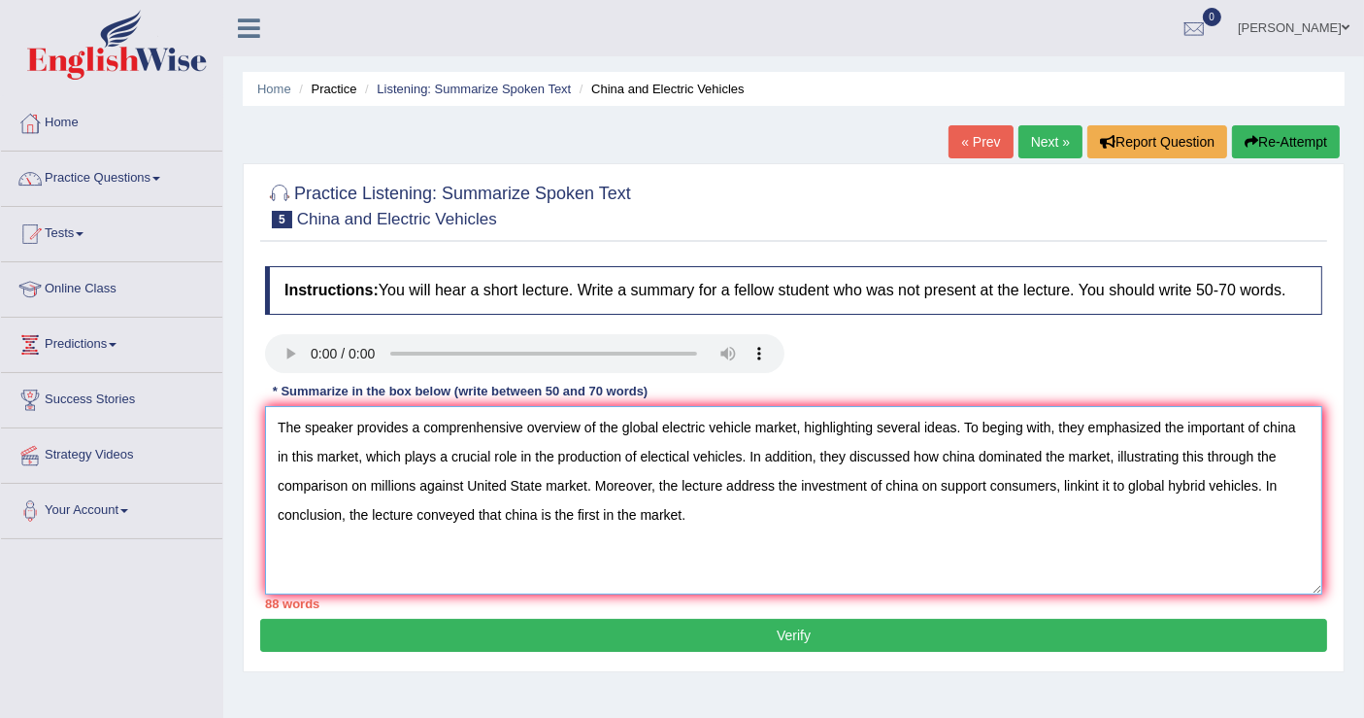
type textarea "The speaker provides a comprenhensive overview of the global electric vehicle m…"
click at [796, 639] on button "Verify" at bounding box center [793, 634] width 1067 height 33
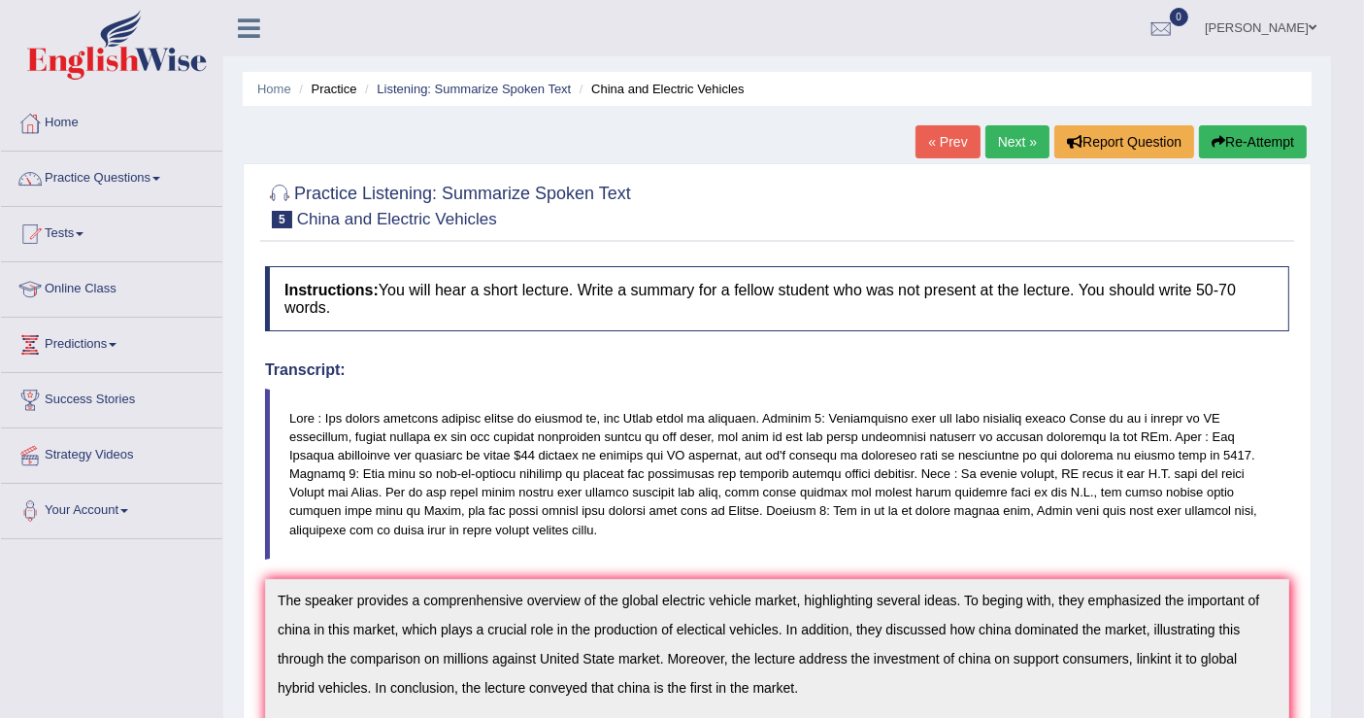
click at [1006, 148] on link "Next »" at bounding box center [1017, 141] width 64 height 33
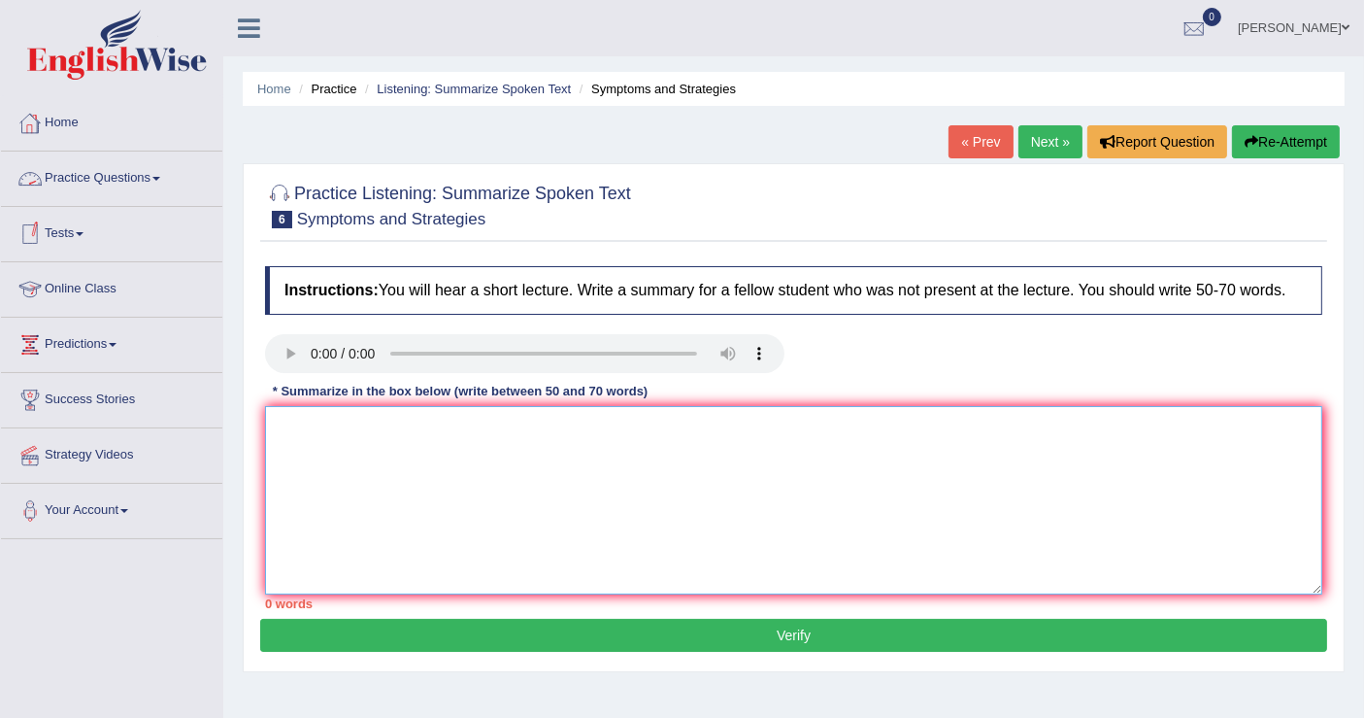
click at [497, 424] on textarea at bounding box center [793, 500] width 1057 height 188
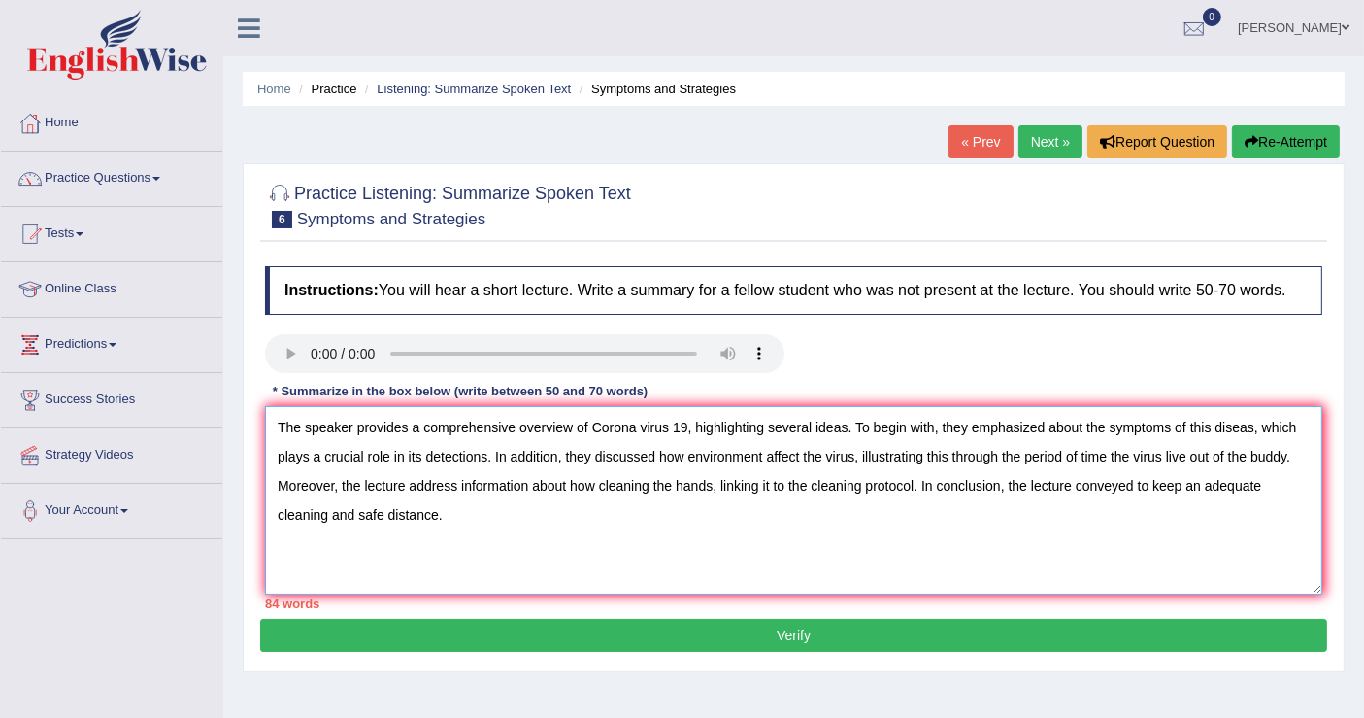
type textarea "The speaker provides a comprehensive overview of Corona virus 19, highlighting …"
click at [811, 643] on button "Verify" at bounding box center [793, 634] width 1067 height 33
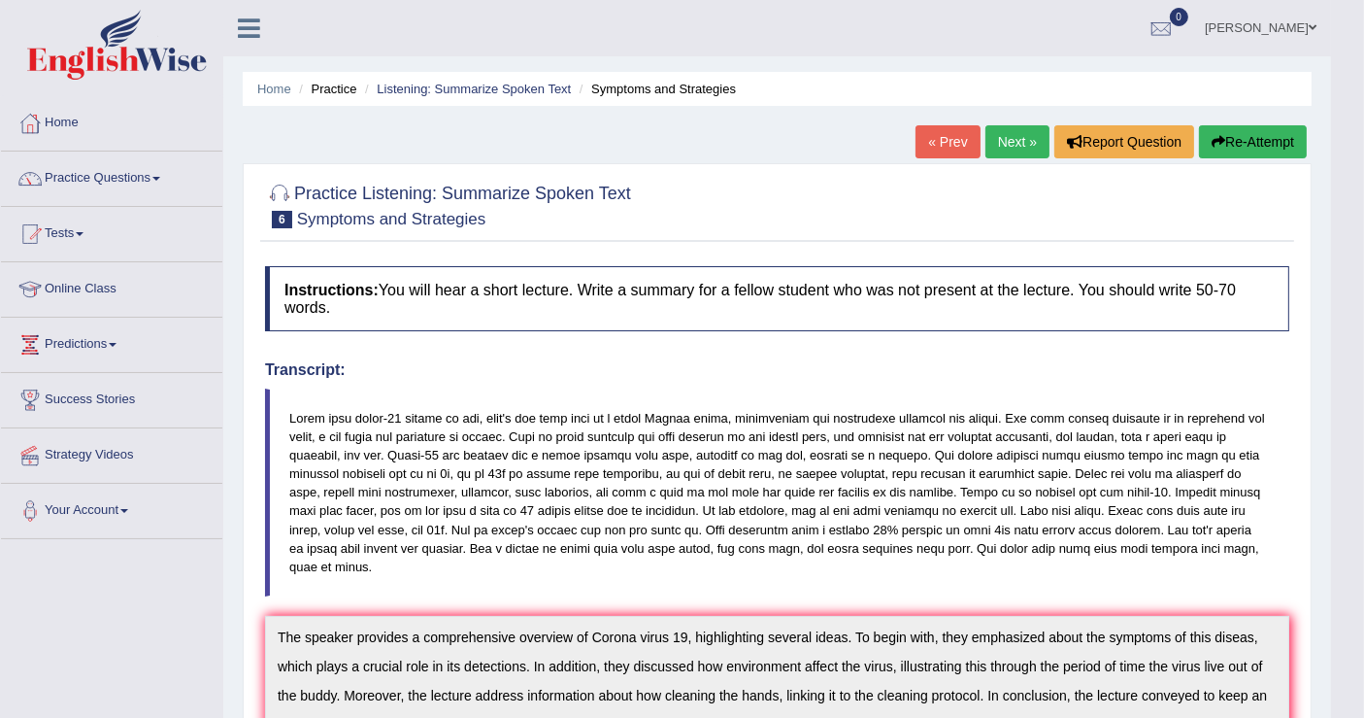
click at [1012, 135] on link "Next »" at bounding box center [1017, 141] width 64 height 33
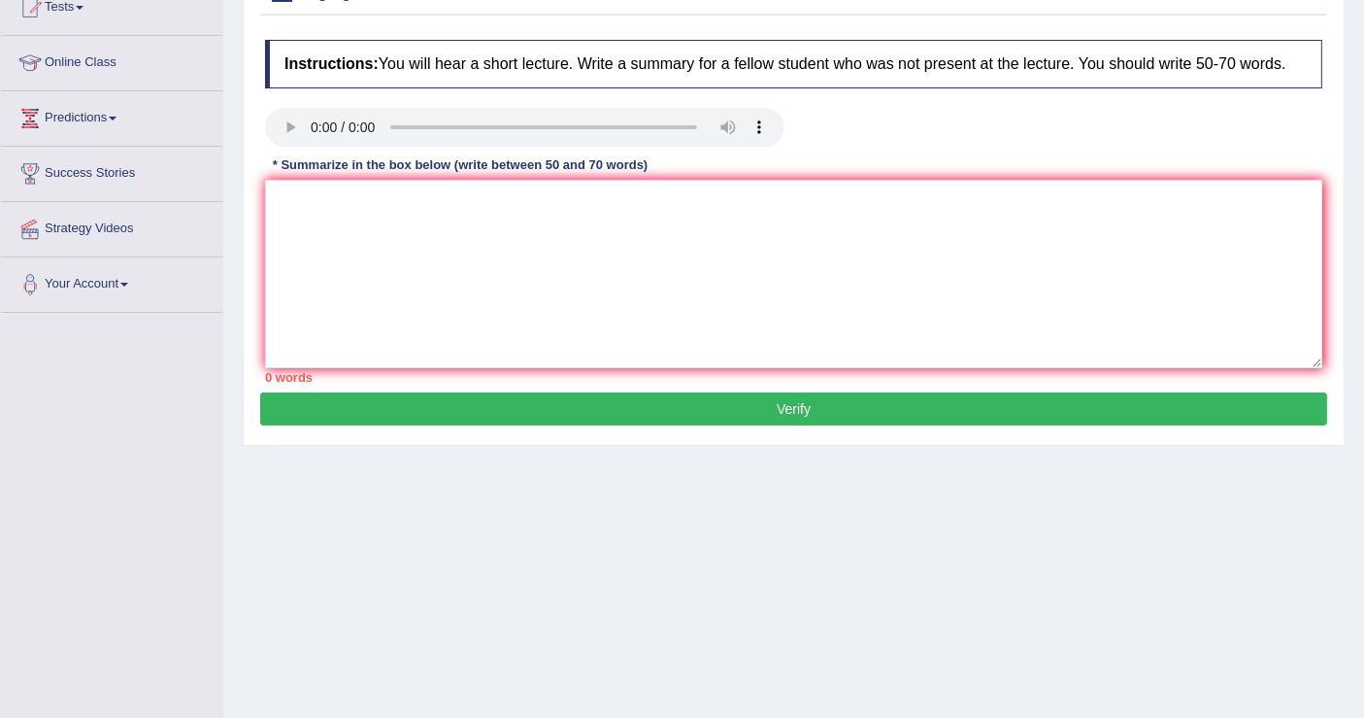
scroll to position [193, 0]
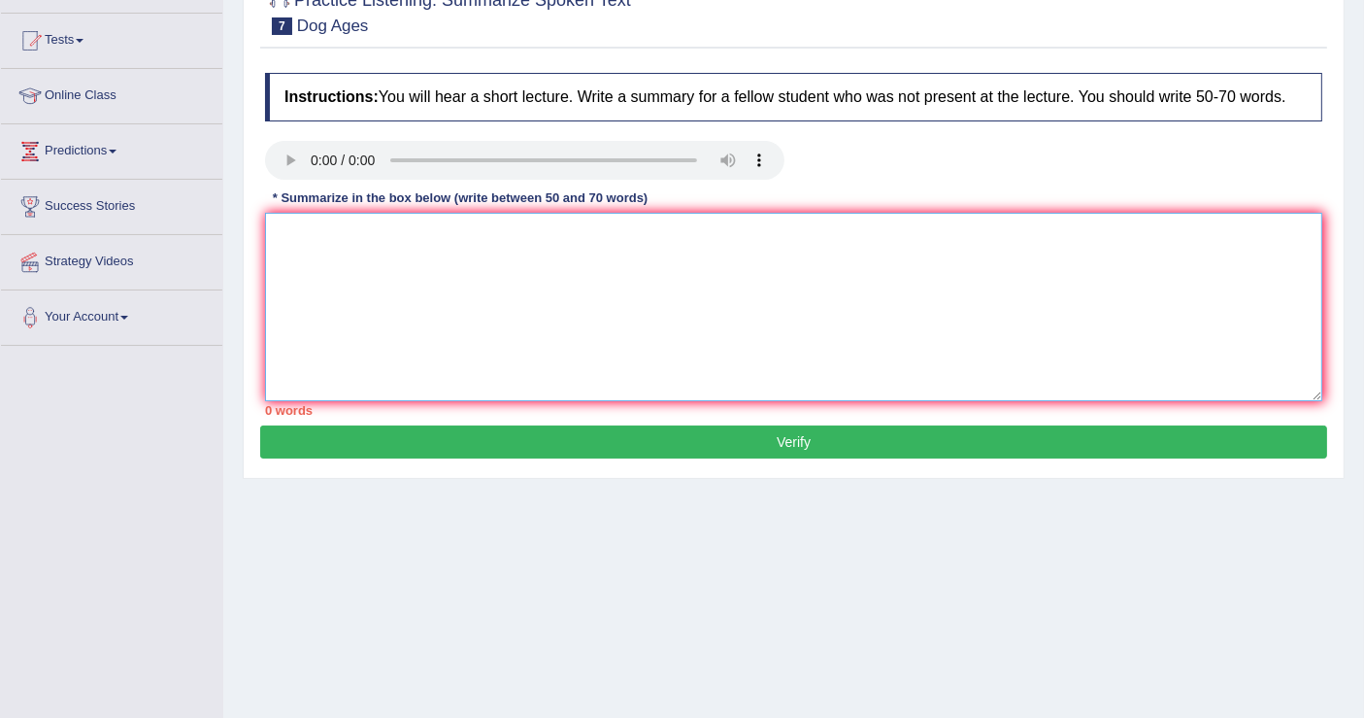
click at [347, 235] on textarea at bounding box center [793, 307] width 1057 height 188
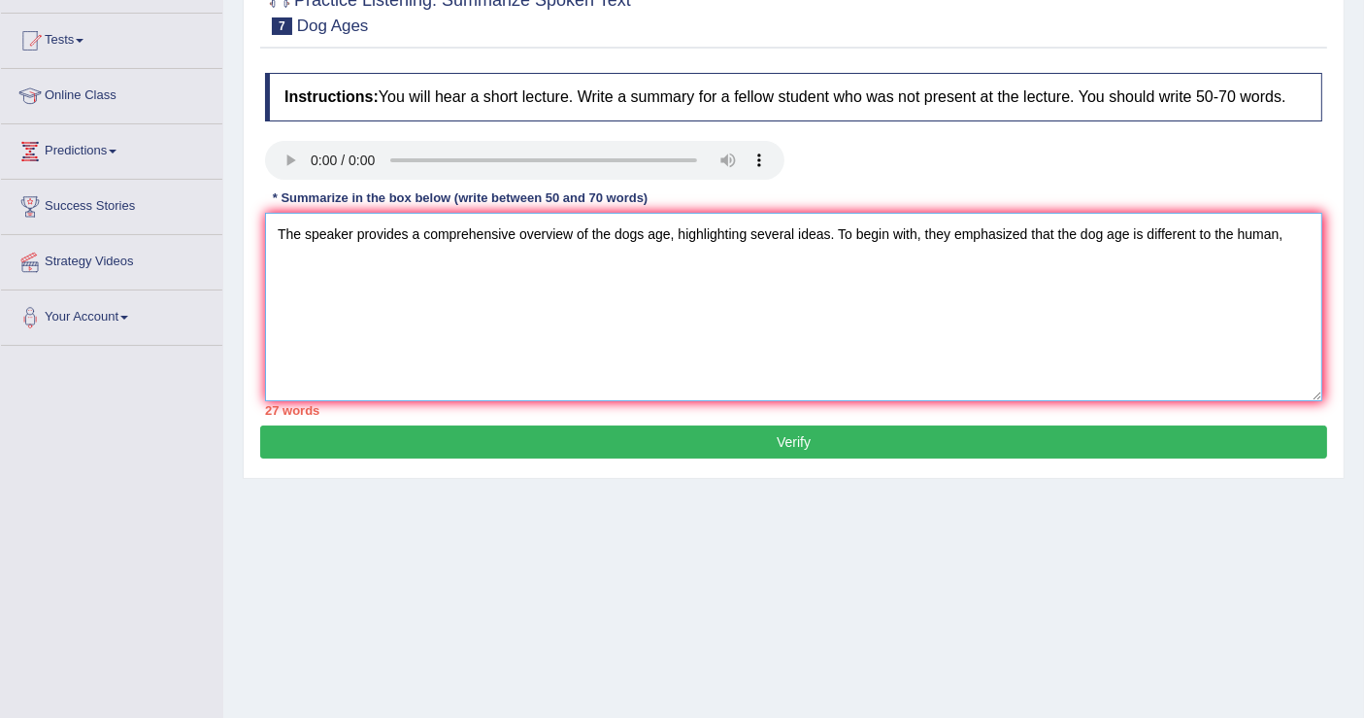
click at [1285, 226] on textarea "The speaker provides a comprehensive overview of the dogs age, highlighting sev…" at bounding box center [793, 307] width 1057 height 188
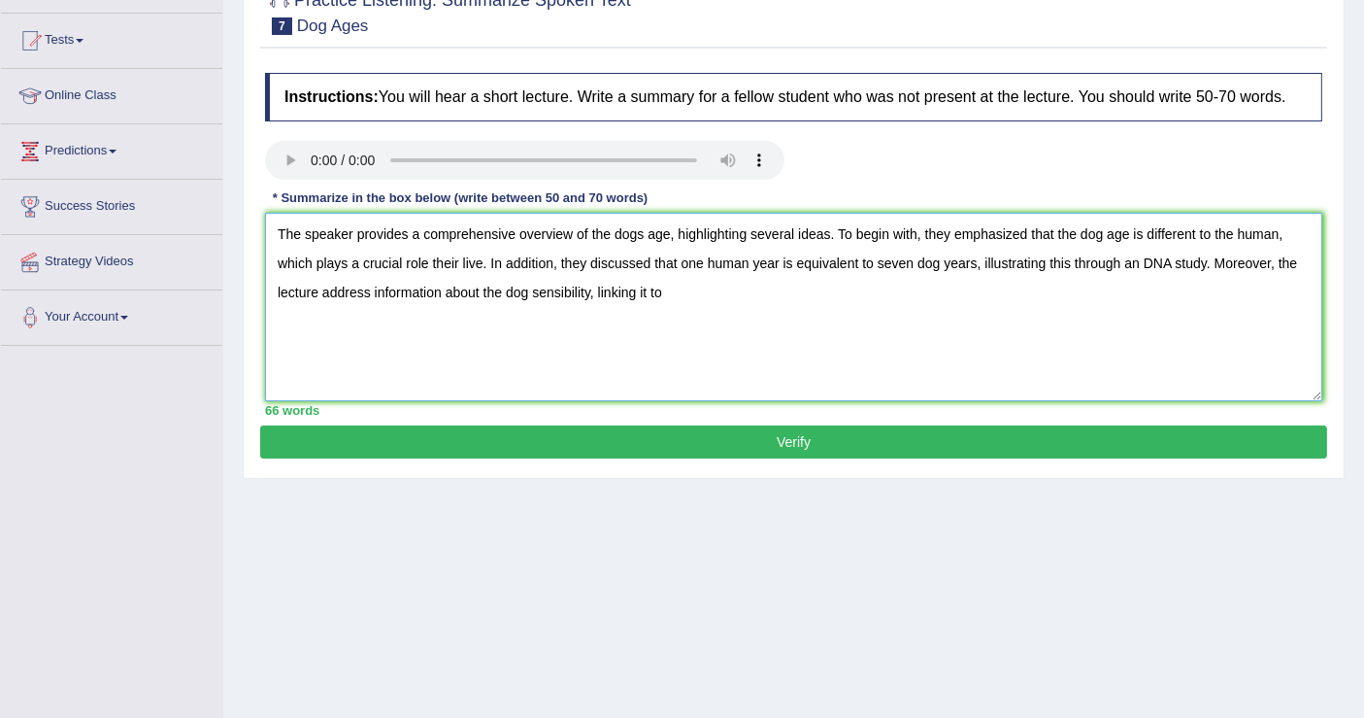
click at [675, 291] on textarea "The speaker provides a comprehensive overview of the dogs age, highlighting sev…" at bounding box center [793, 307] width 1057 height 188
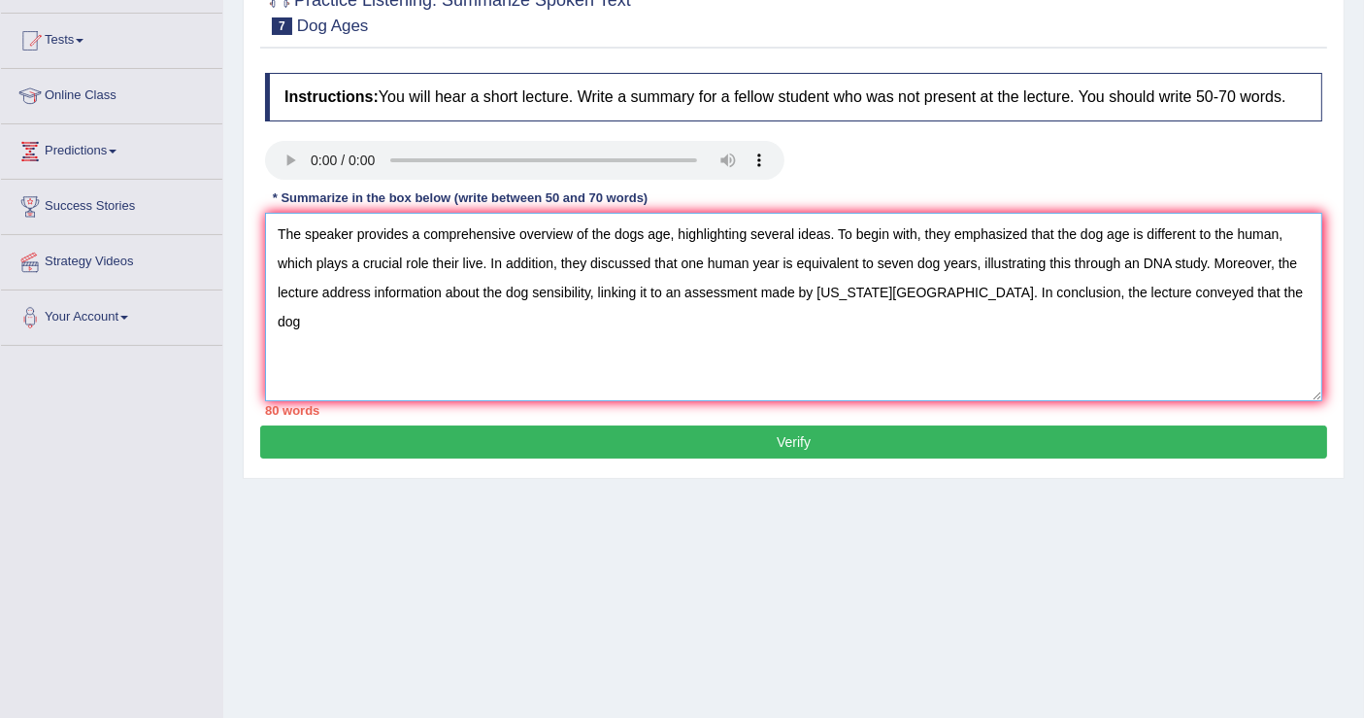
click at [1232, 292] on textarea "The speaker provides a comprehensive overview of the dogs age, highlighting sev…" at bounding box center [793, 307] width 1057 height 188
type textarea "The speaker provides a comprehensive overview of the dogs age, highlighting sev…"
click at [950, 435] on button "Verify" at bounding box center [793, 441] width 1067 height 33
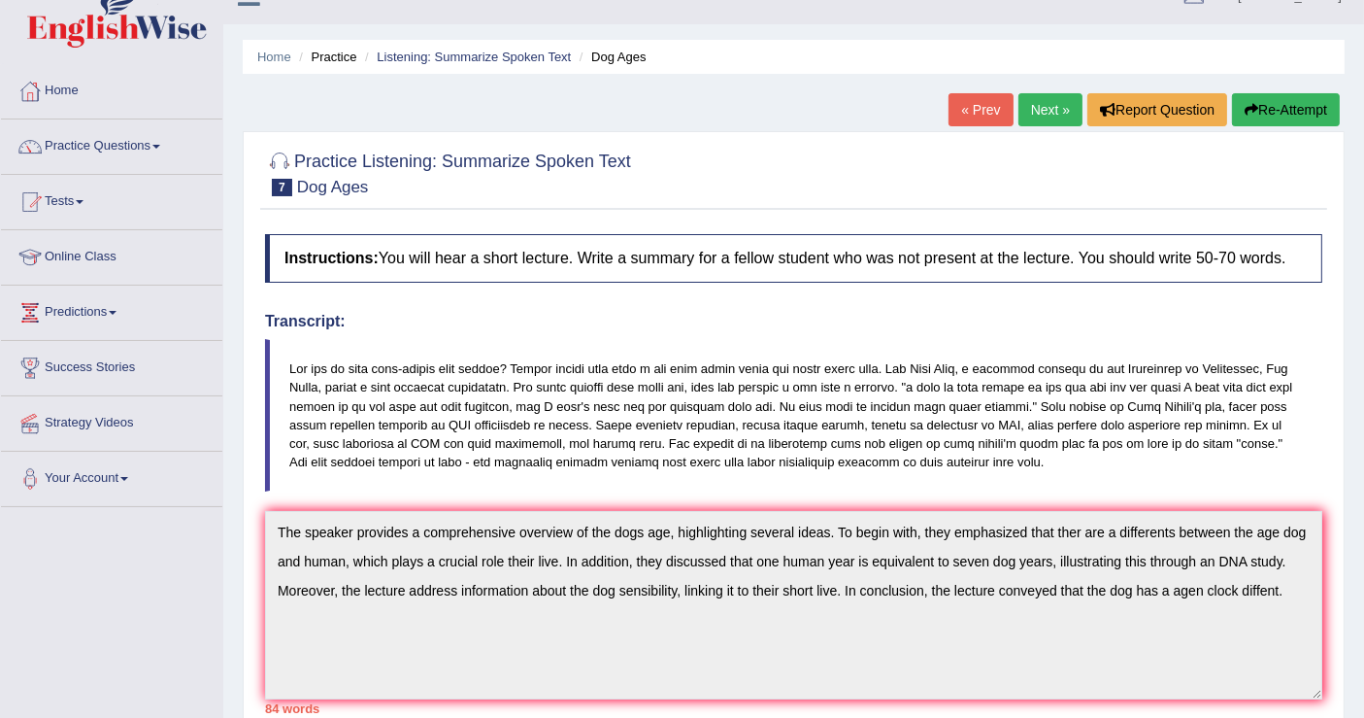
scroll to position [0, 0]
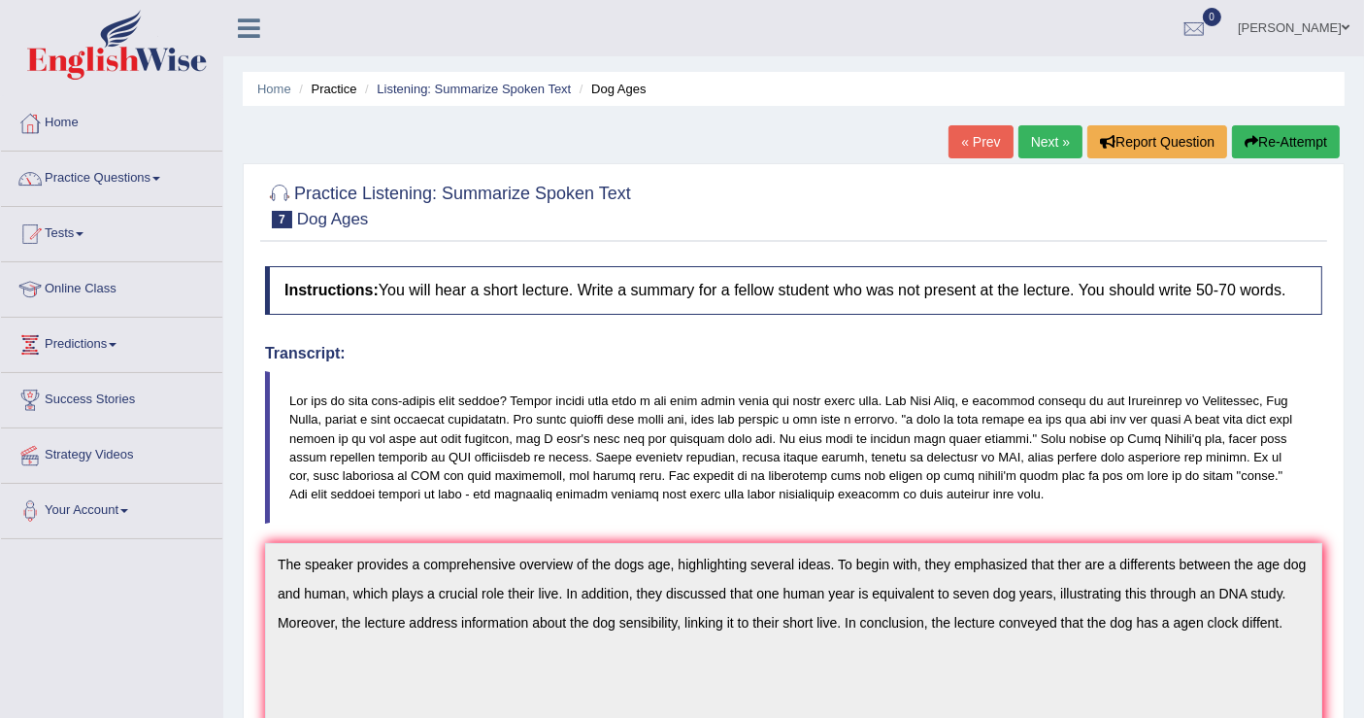
click at [1046, 147] on link "Next »" at bounding box center [1050, 141] width 64 height 33
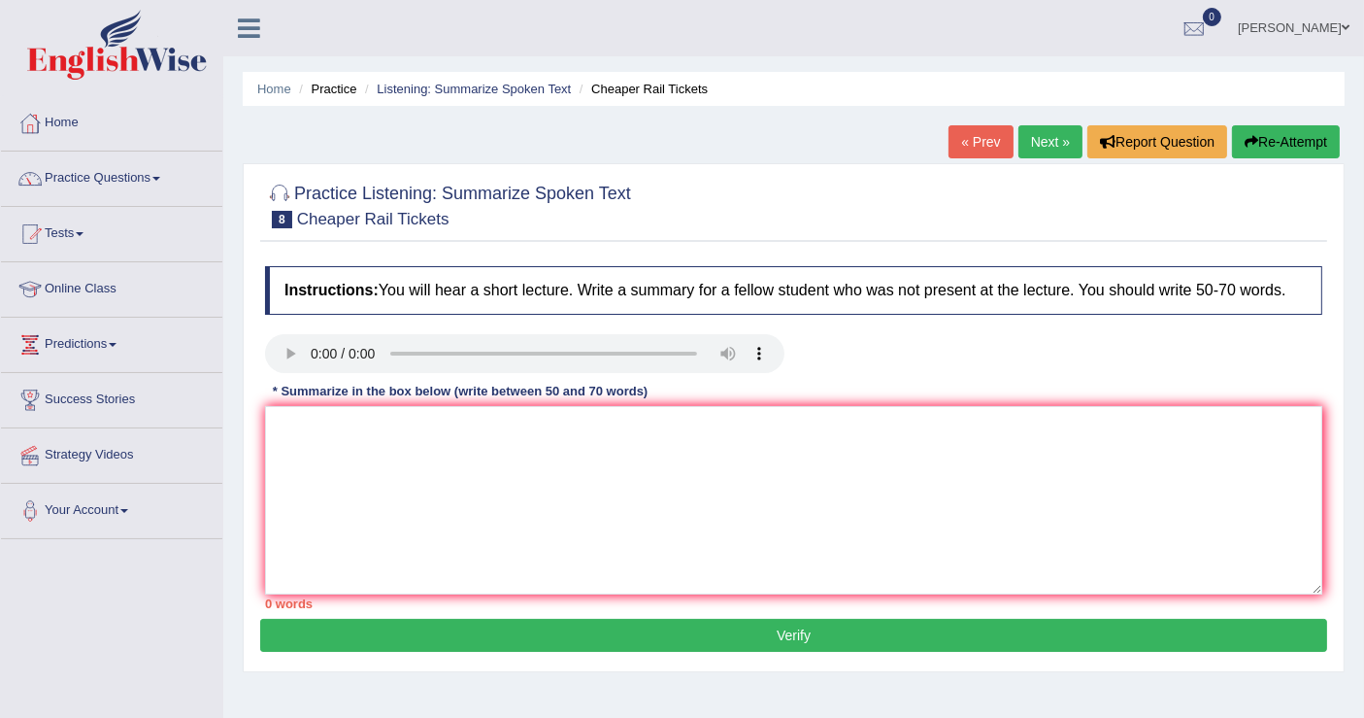
click at [105, 171] on link "Practice Questions" at bounding box center [111, 175] width 221 height 49
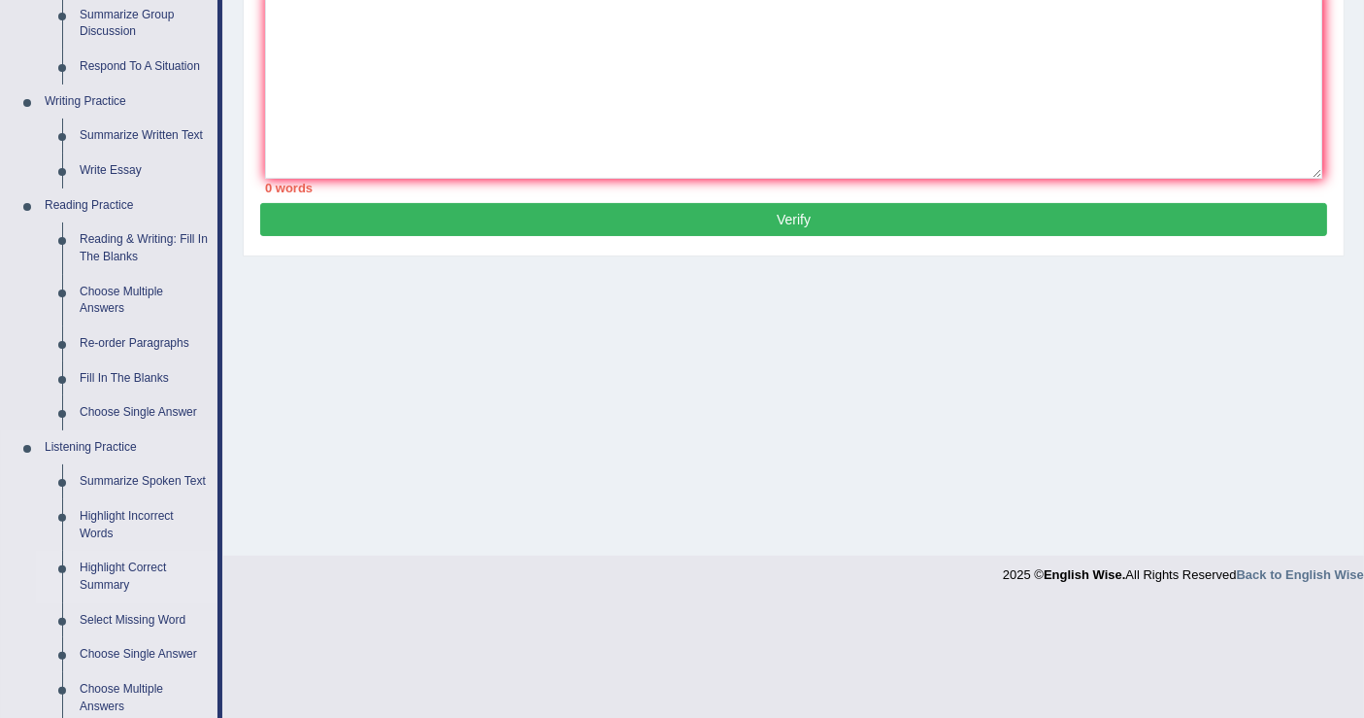
scroll to position [539, 0]
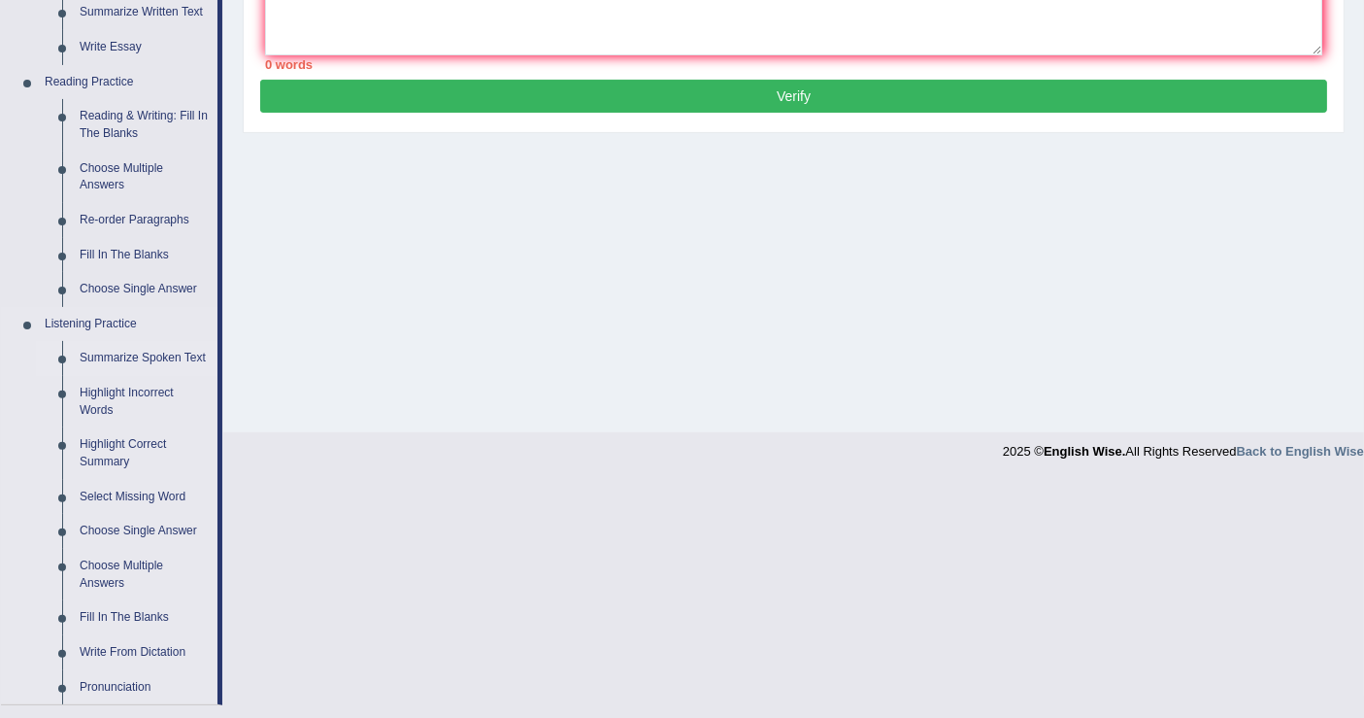
click at [133, 351] on link "Summarize Spoken Text" at bounding box center [144, 358] width 147 height 35
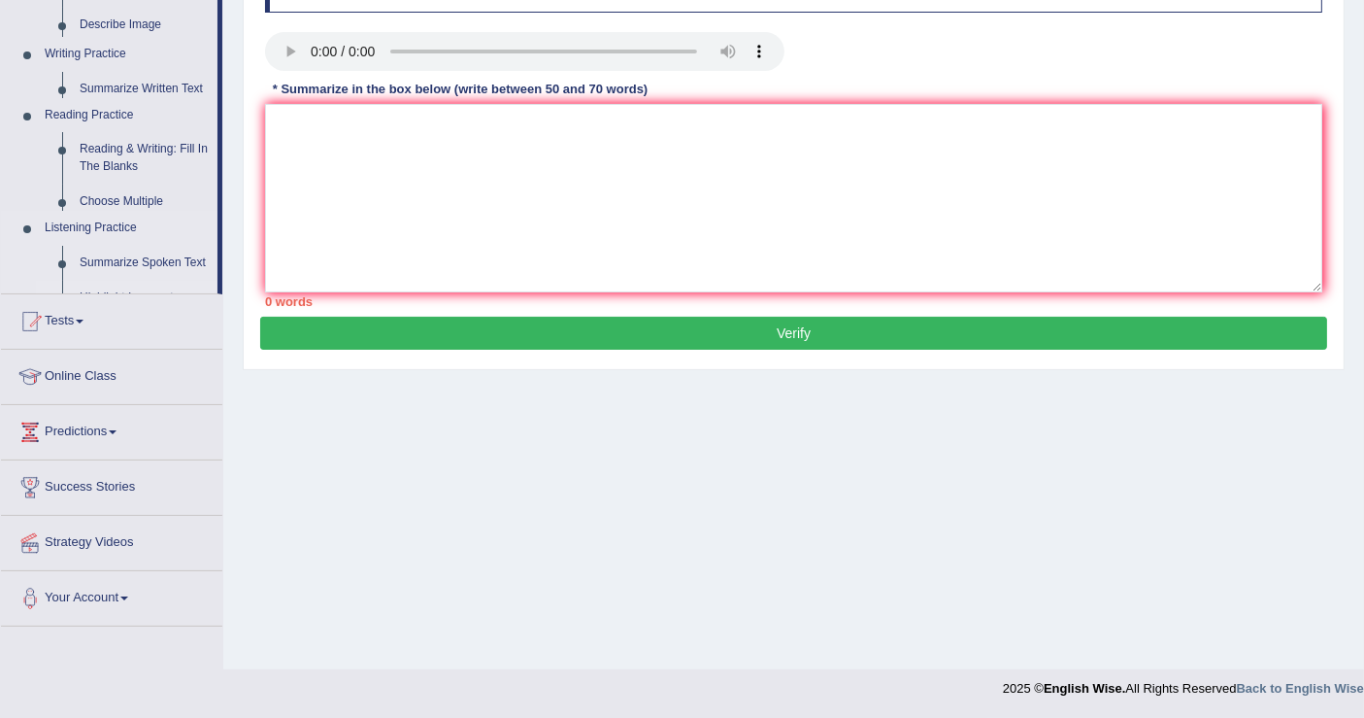
scroll to position [301, 0]
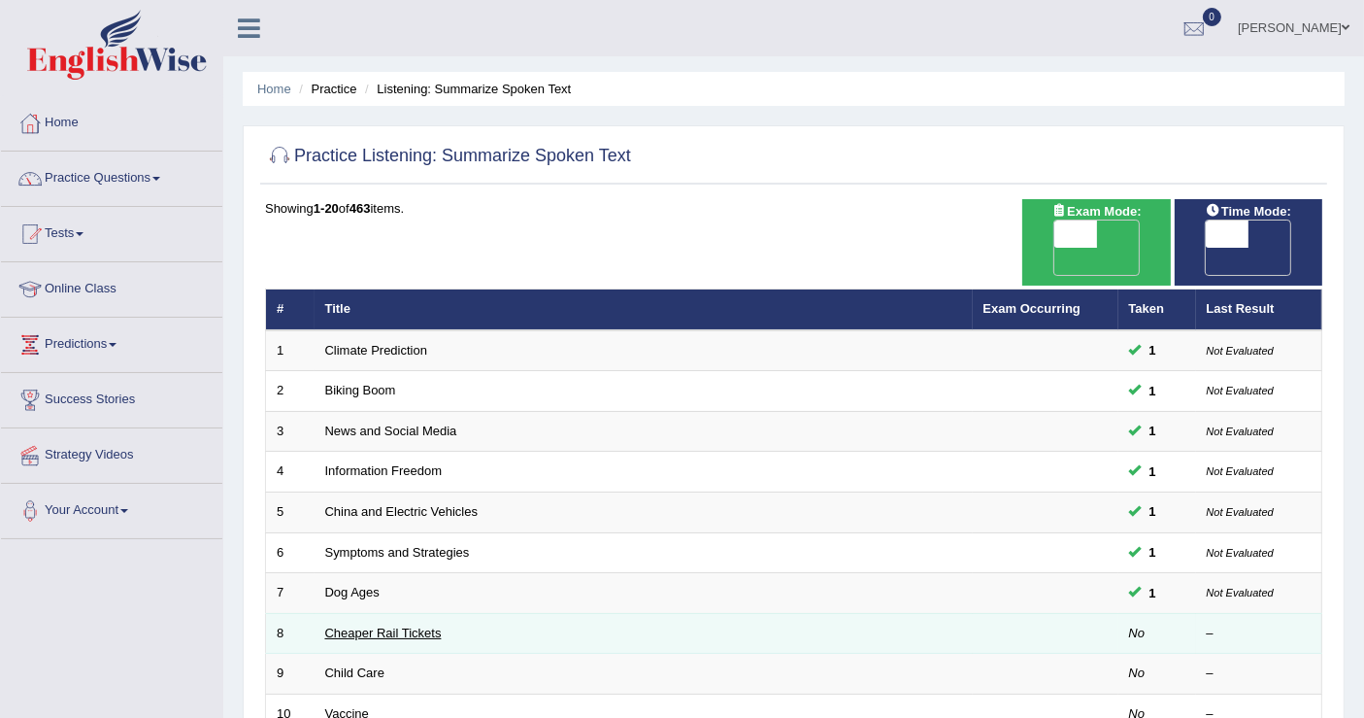
click at [374, 625] on link "Cheaper Rail Tickets" at bounding box center [383, 632] width 117 height 15
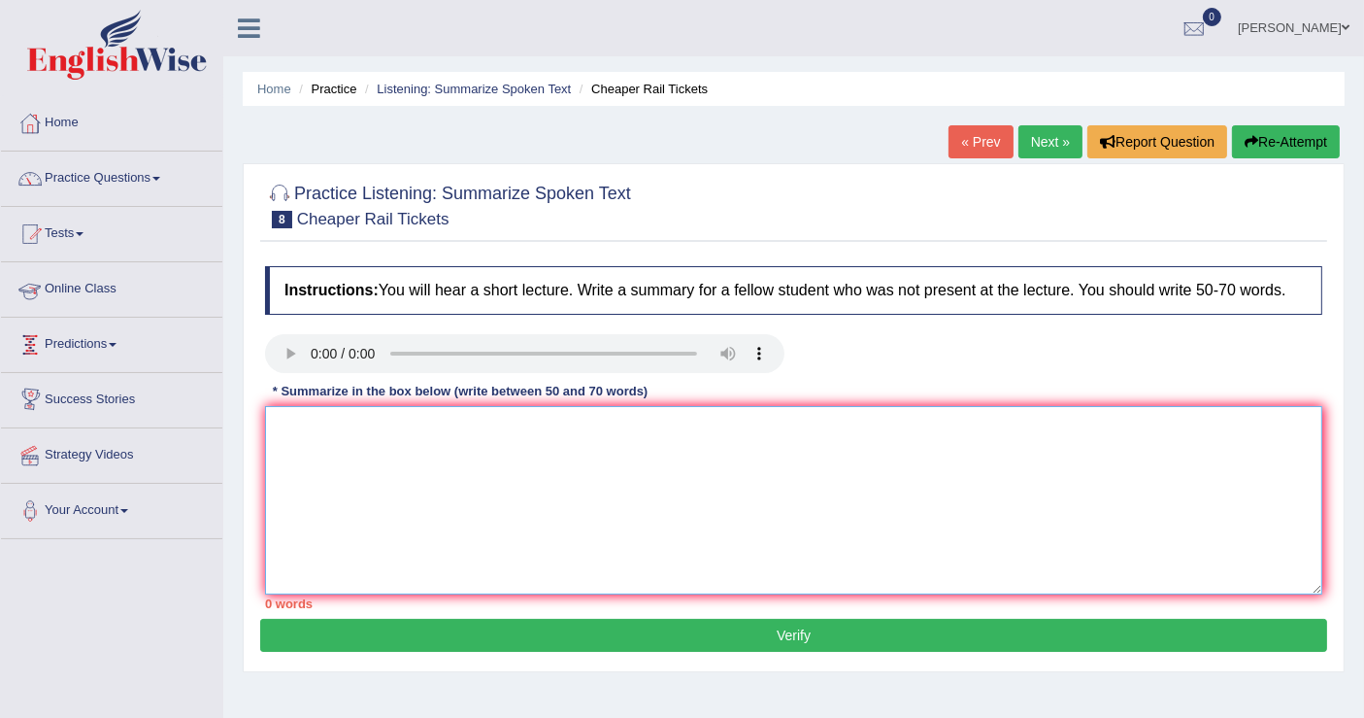
click at [351, 417] on textarea at bounding box center [793, 500] width 1057 height 188
type textarea "T"
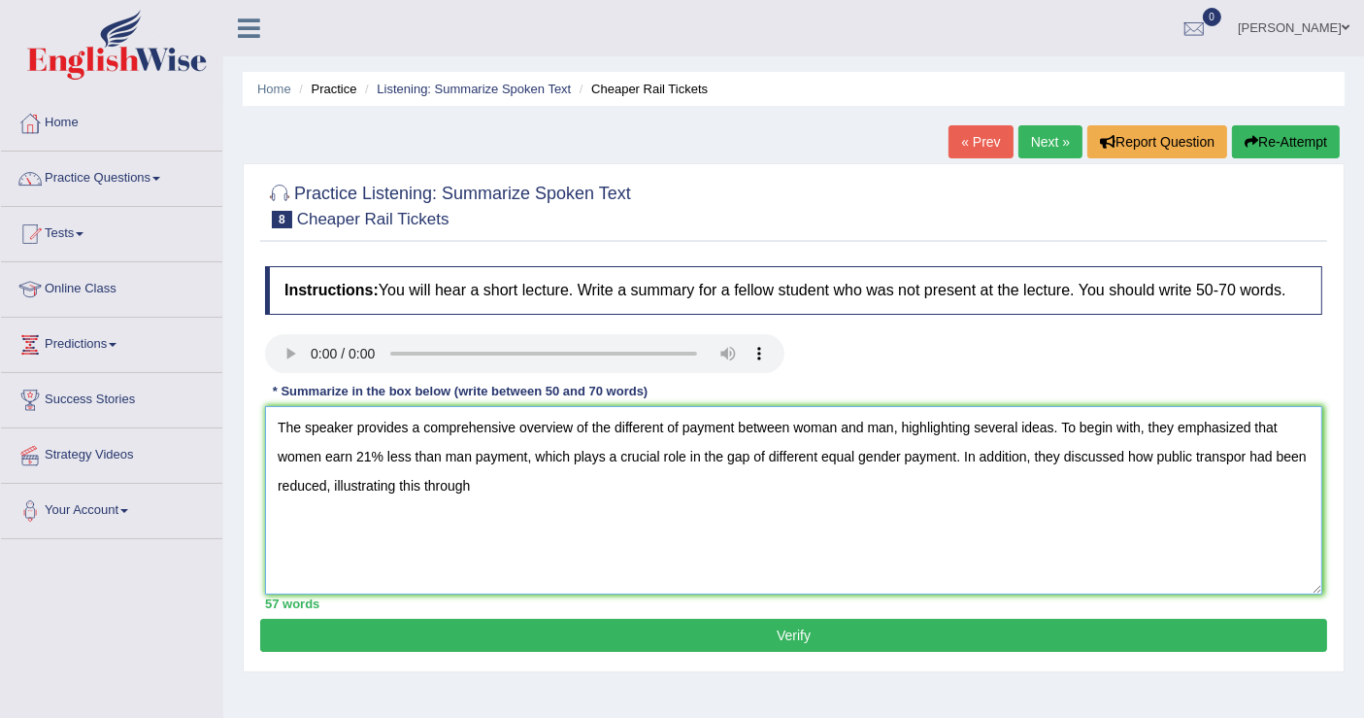
drag, startPoint x: 1156, startPoint y: 456, endPoint x: 327, endPoint y: 489, distance: 829.8
click at [327, 489] on textarea "The speaker provides a comprehensive overview of the different of payment betwe…" at bounding box center [793, 500] width 1057 height 188
click at [1014, 454] on textarea "The speaker provides a comprehensive overview of the different of payment betwe…" at bounding box center [793, 500] width 1057 height 188
paste textarea "public transpor had been reduced"
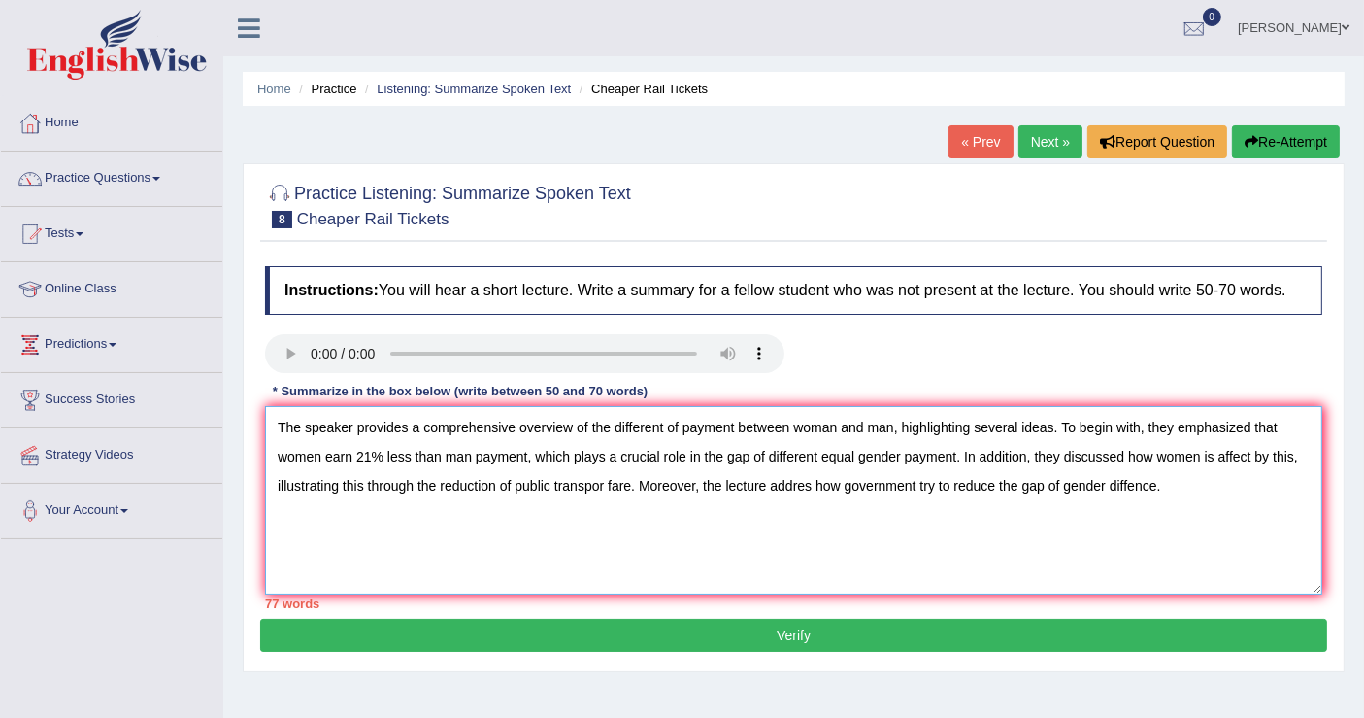
type textarea "The speaker provides a comprehensive overview of the different of payment betwe…"
click at [793, 636] on button "Verify" at bounding box center [793, 634] width 1067 height 33
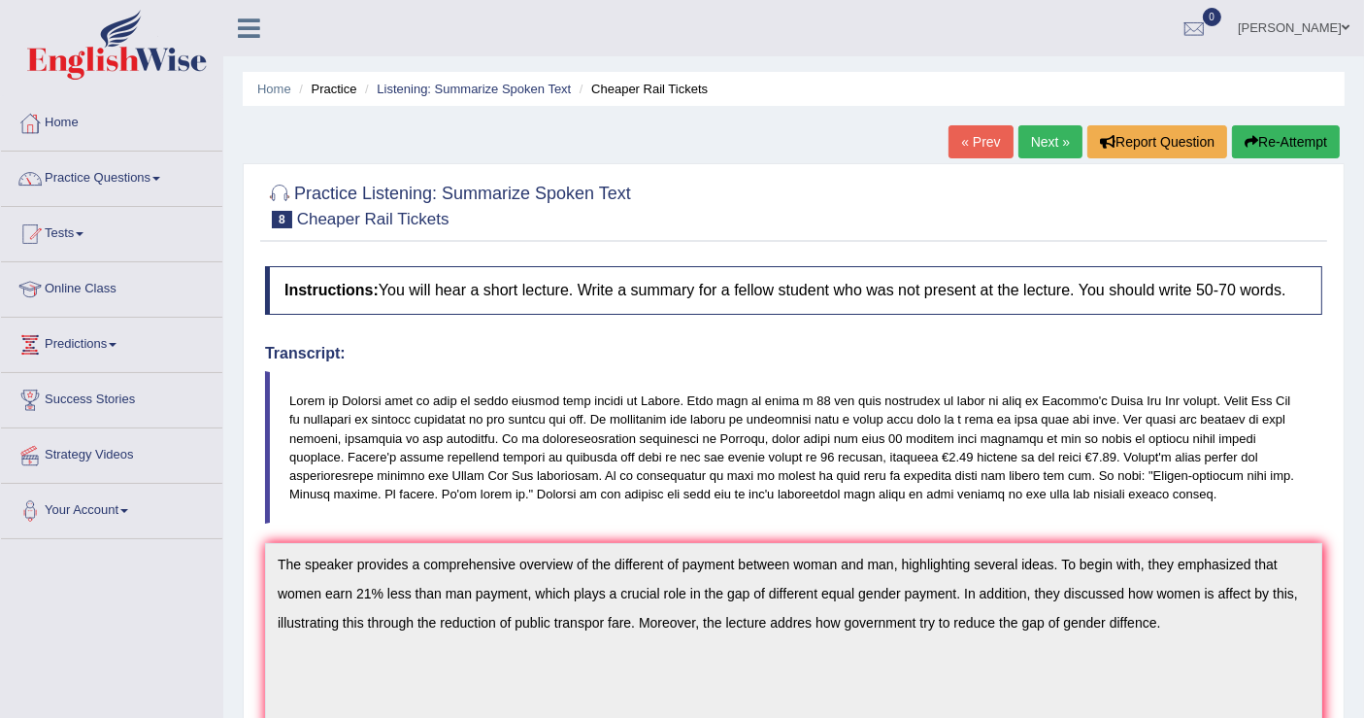
click at [1053, 140] on link "Next »" at bounding box center [1050, 141] width 64 height 33
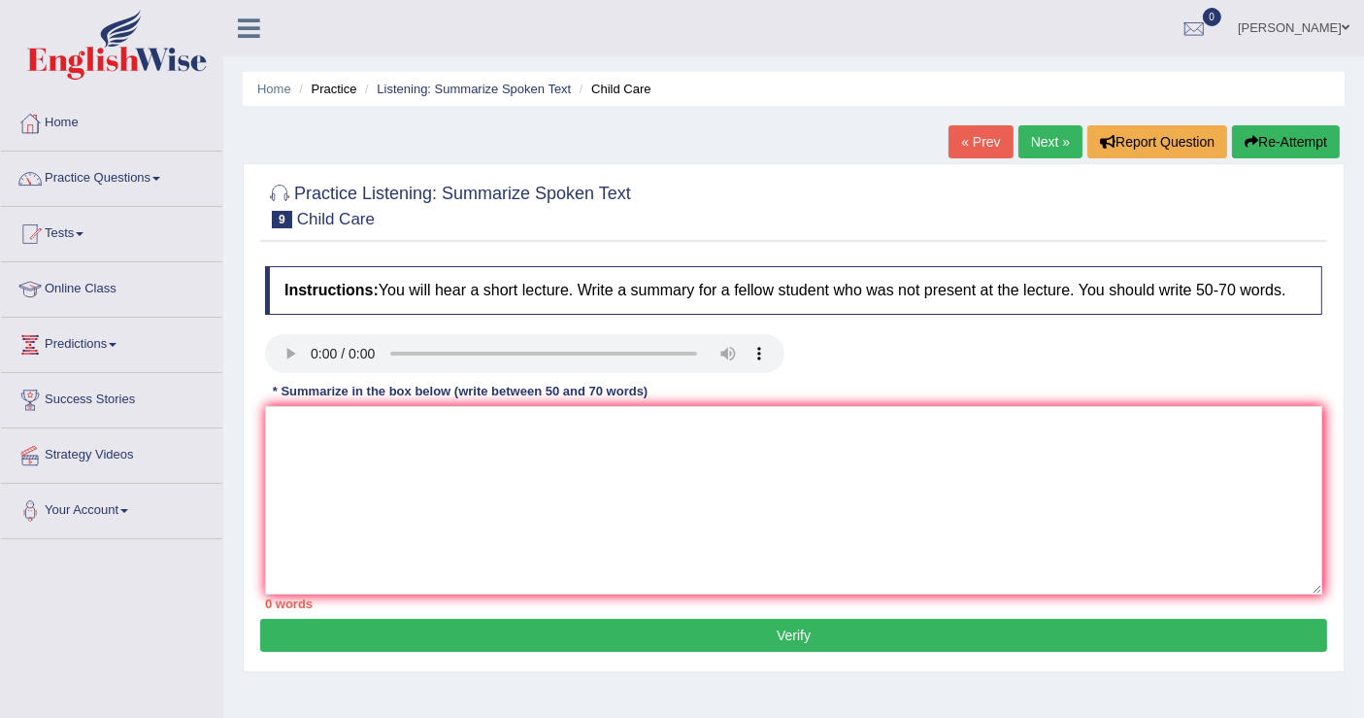
click at [1266, 131] on button "Re-Attempt" at bounding box center [1286, 141] width 108 height 33
click at [321, 437] on textarea at bounding box center [793, 500] width 1057 height 188
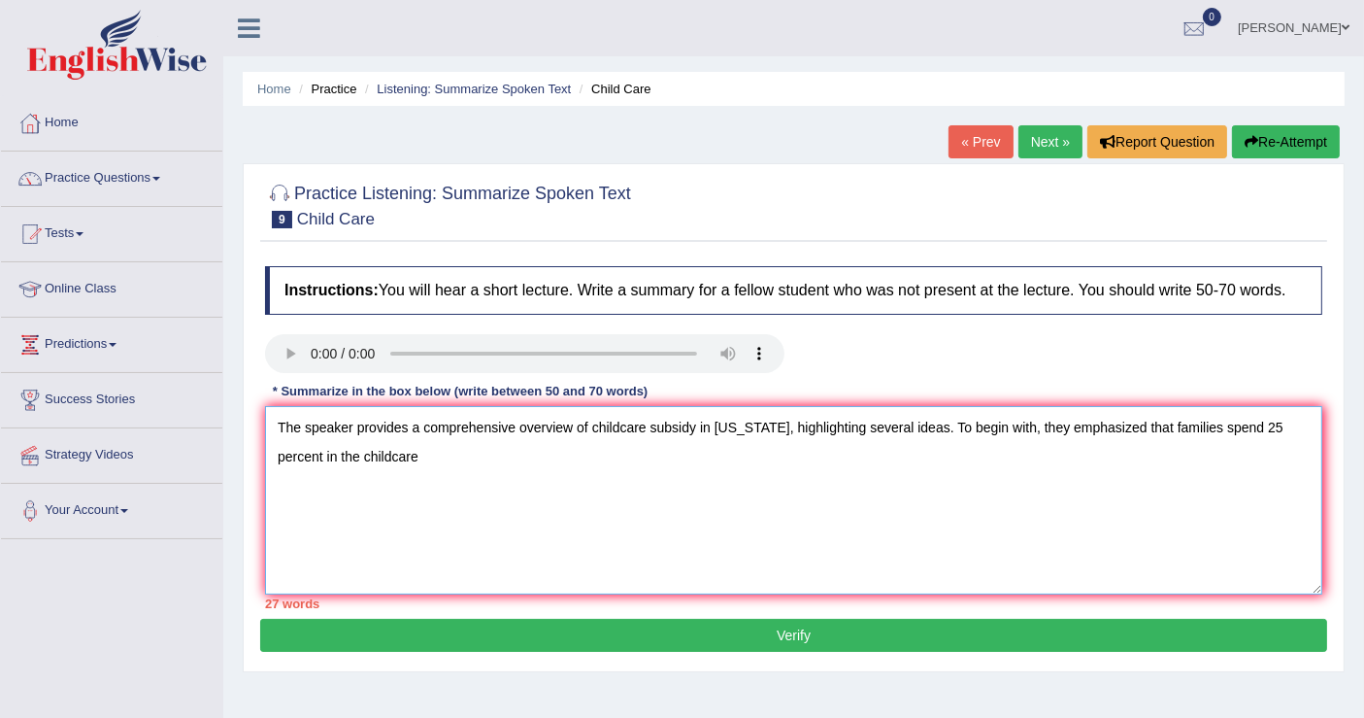
drag, startPoint x: 777, startPoint y: 423, endPoint x: 794, endPoint y: 421, distance: 17.6
click at [777, 423] on textarea "The speaker provides a comprehensive overview of childcare subsidy in Mississip…" at bounding box center [793, 500] width 1057 height 188
click at [338, 456] on textarea "The speaker provides a comprehensive overview of childcare subsidy, highlightin…" at bounding box center [793, 500] width 1057 height 188
click at [1269, 425] on textarea "The speaker provides a comprehensive overview of childcare subsidy, highlightin…" at bounding box center [793, 500] width 1057 height 188
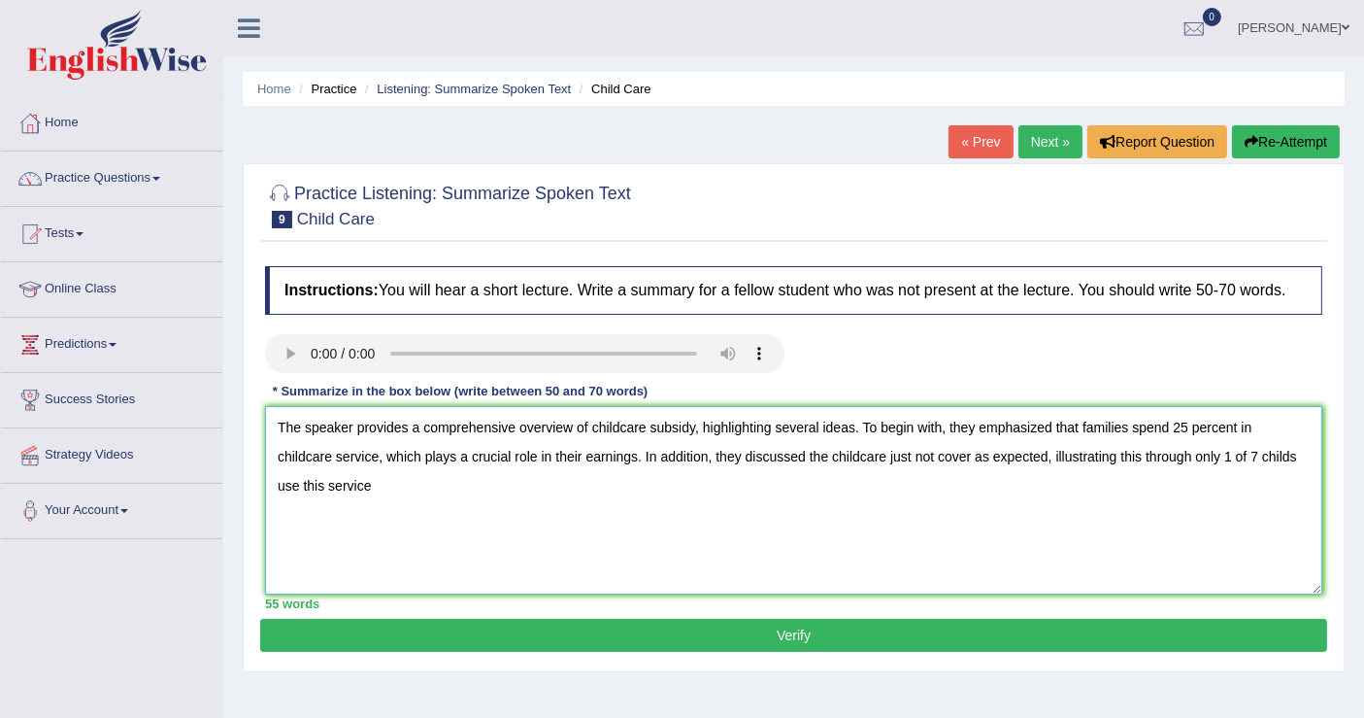
click at [1135, 453] on textarea "The speaker provides a comprehensive overview of childcare subsidy, highlightin…" at bounding box center [793, 500] width 1057 height 188
type textarea "The speaker provides a comprehensive overview of childcare subsidy, highlightin…"
click at [793, 633] on button "Verify" at bounding box center [793, 634] width 1067 height 33
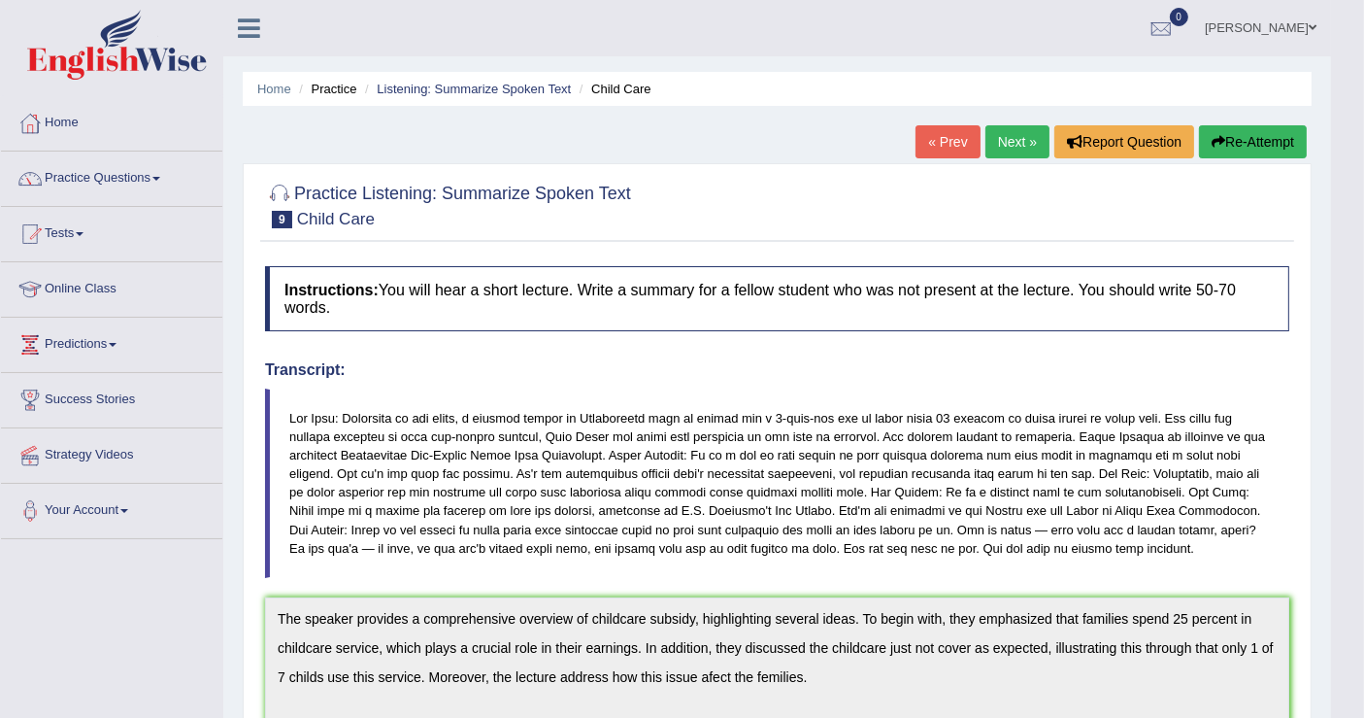
click at [1240, 140] on button "Re-Attempt" at bounding box center [1253, 141] width 108 height 33
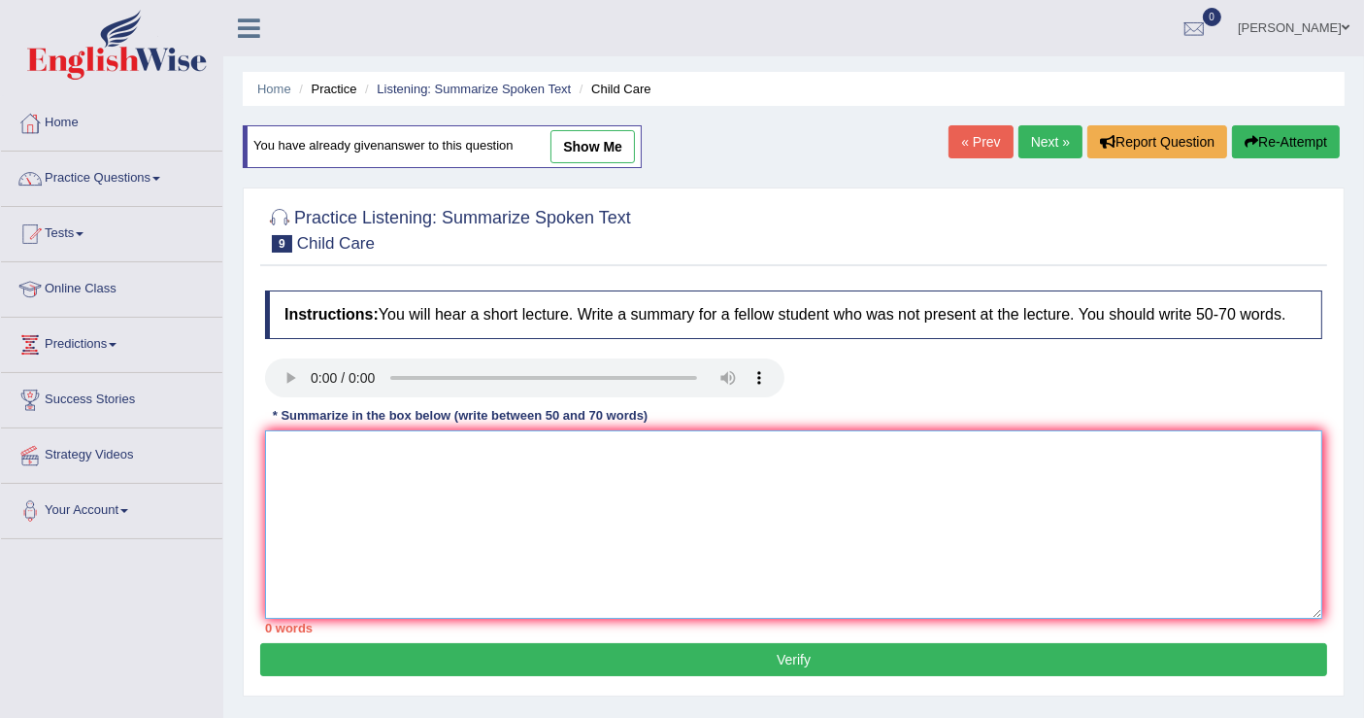
click at [299, 449] on textarea at bounding box center [793, 524] width 1057 height 188
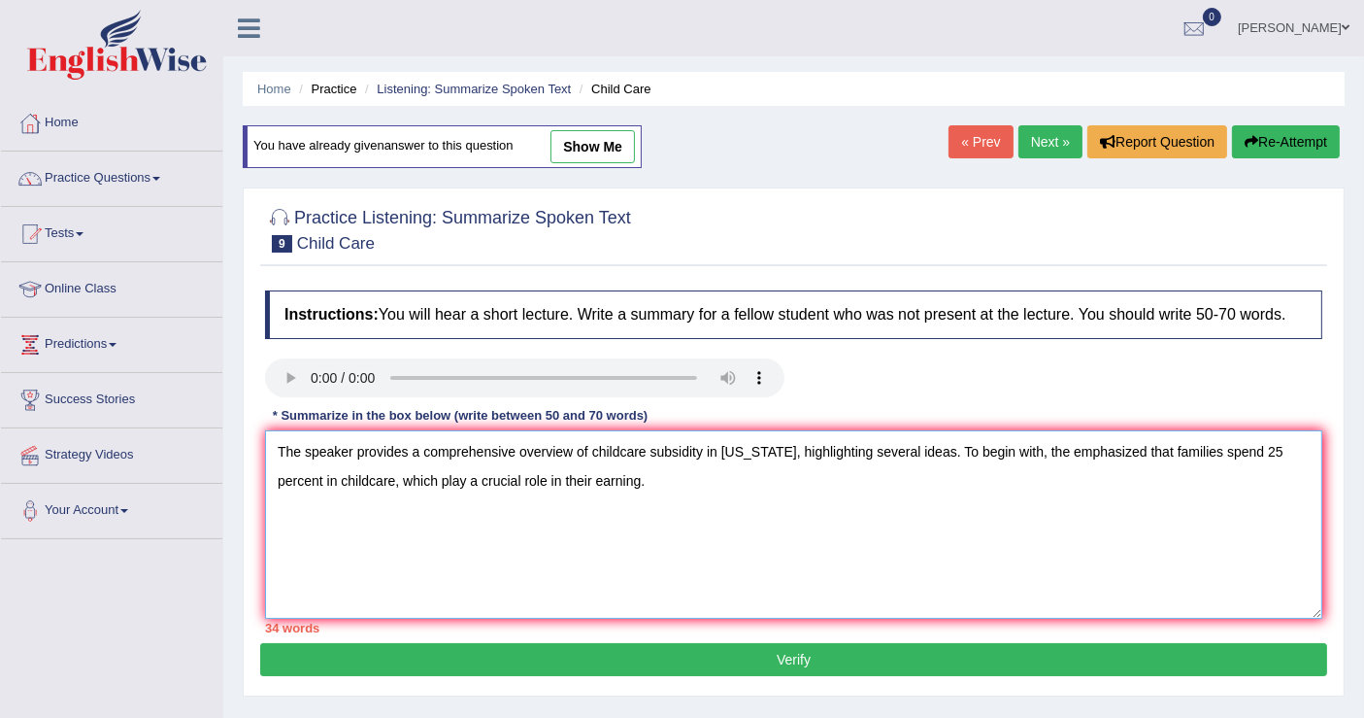
click at [1059, 451] on textarea "The speaker provides a comprehensive overview of childcare subsidity in [US_STA…" at bounding box center [793, 524] width 1057 height 188
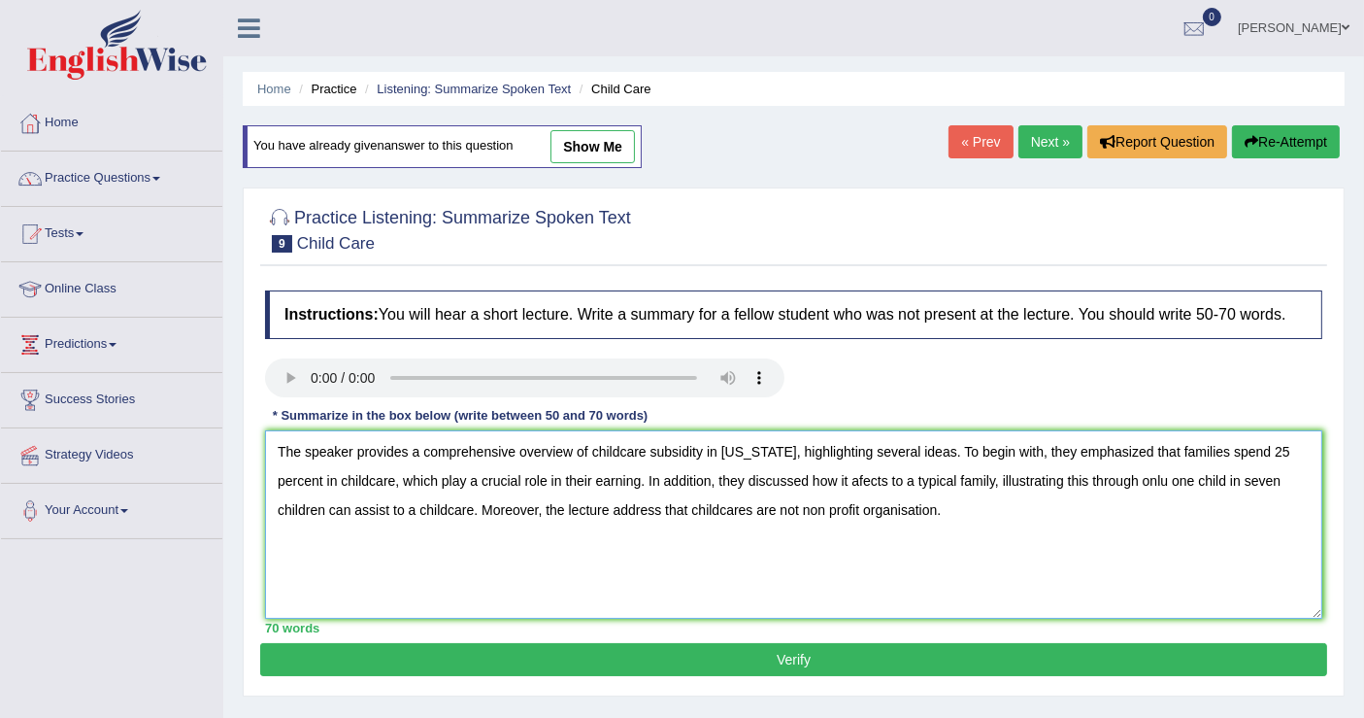
type textarea "The speaker provides a comprehensive overview of childcare subsidity in [US_STA…"
click at [772, 661] on button "Verify" at bounding box center [793, 659] width 1067 height 33
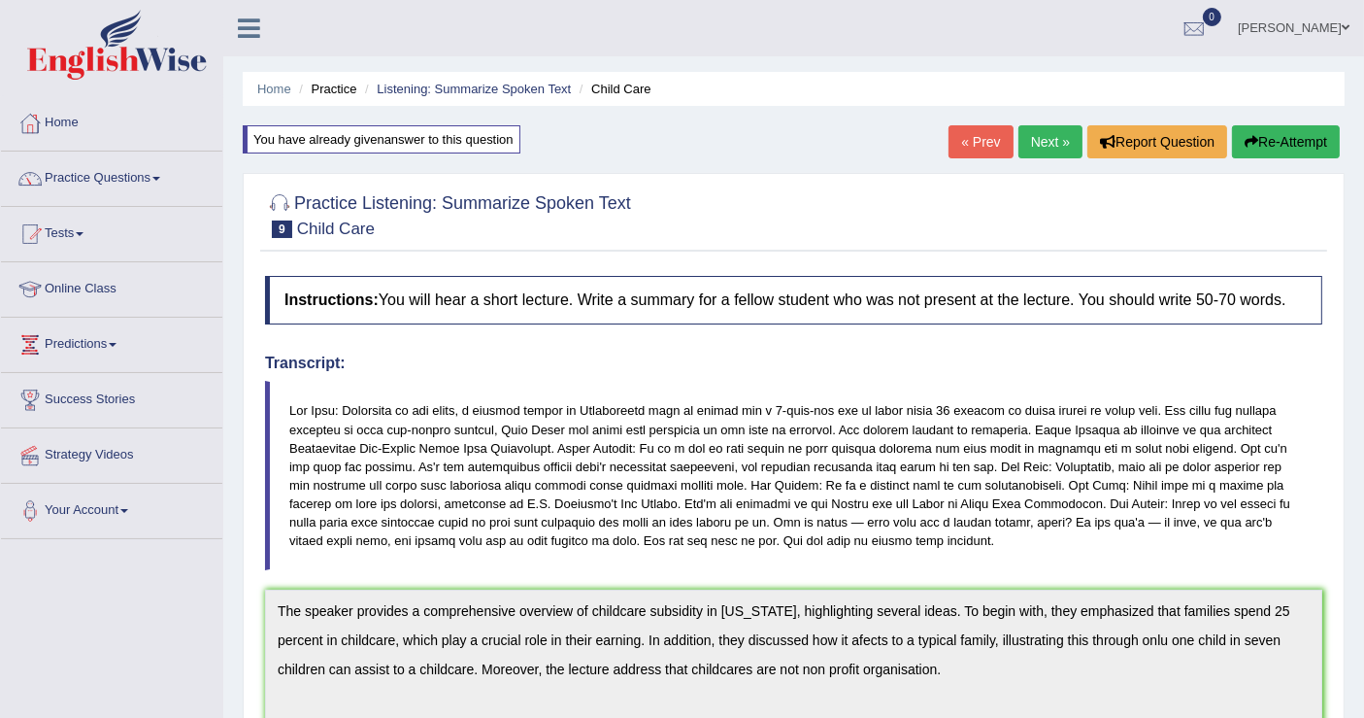
click at [1279, 146] on button "Re-Attempt" at bounding box center [1286, 141] width 108 height 33
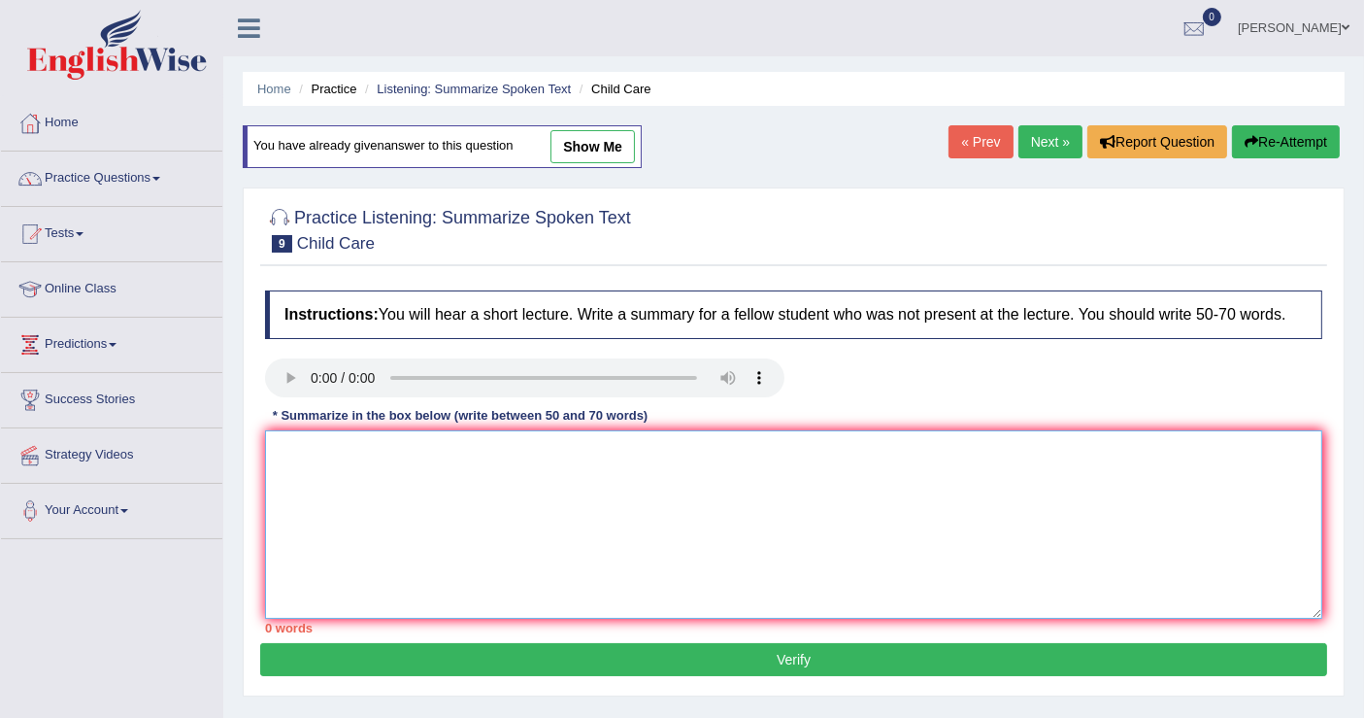
click at [318, 453] on textarea at bounding box center [793, 524] width 1057 height 188
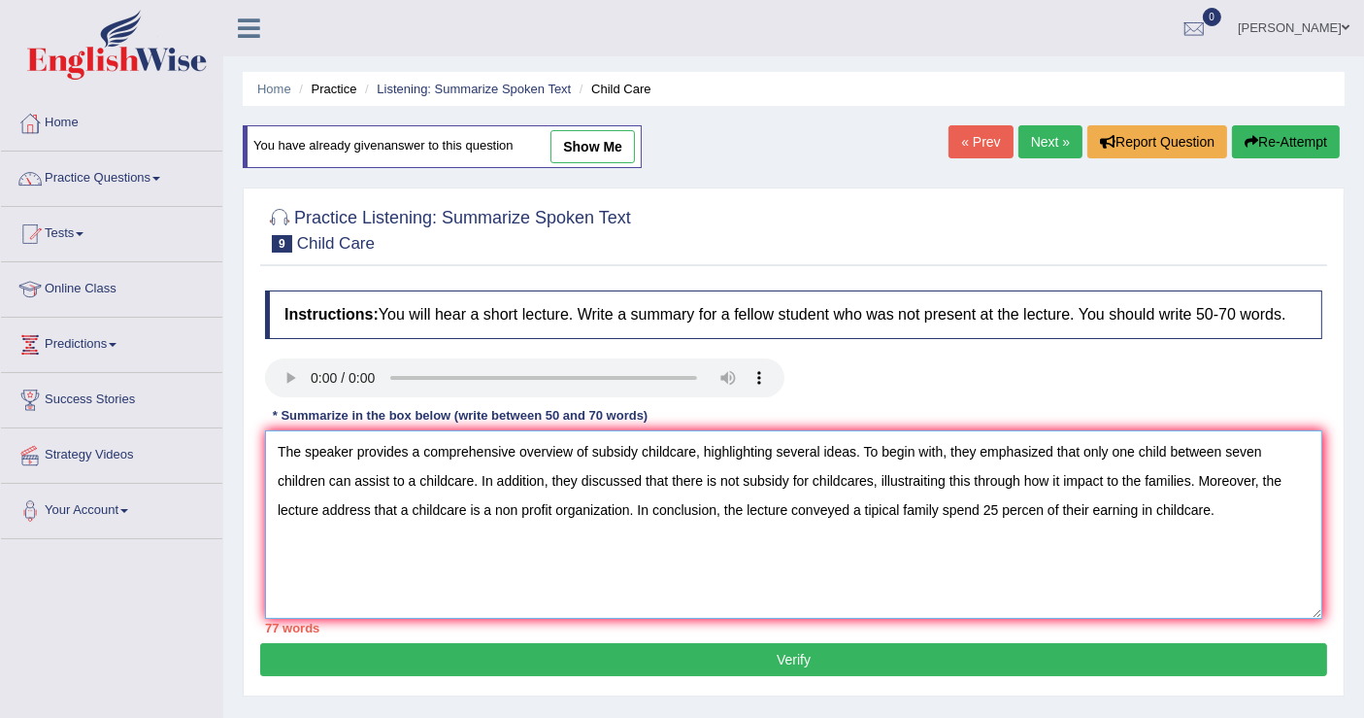
click at [851, 508] on textarea "The speaker provides a comprehensive overview of subsidy childcare, highlightin…" at bounding box center [793, 524] width 1057 height 188
click at [1068, 512] on textarea "The speaker provides a comprehensive overview of subsidy childcare, highlightin…" at bounding box center [793, 524] width 1057 height 188
click at [1193, 519] on textarea "The speaker provides a comprehensive overview of subsidy childcare, highlightin…" at bounding box center [793, 524] width 1057 height 188
type textarea "The speaker provides a comprehensive overview of subsidy childcare, highlightin…"
click at [816, 661] on button "Verify" at bounding box center [793, 659] width 1067 height 33
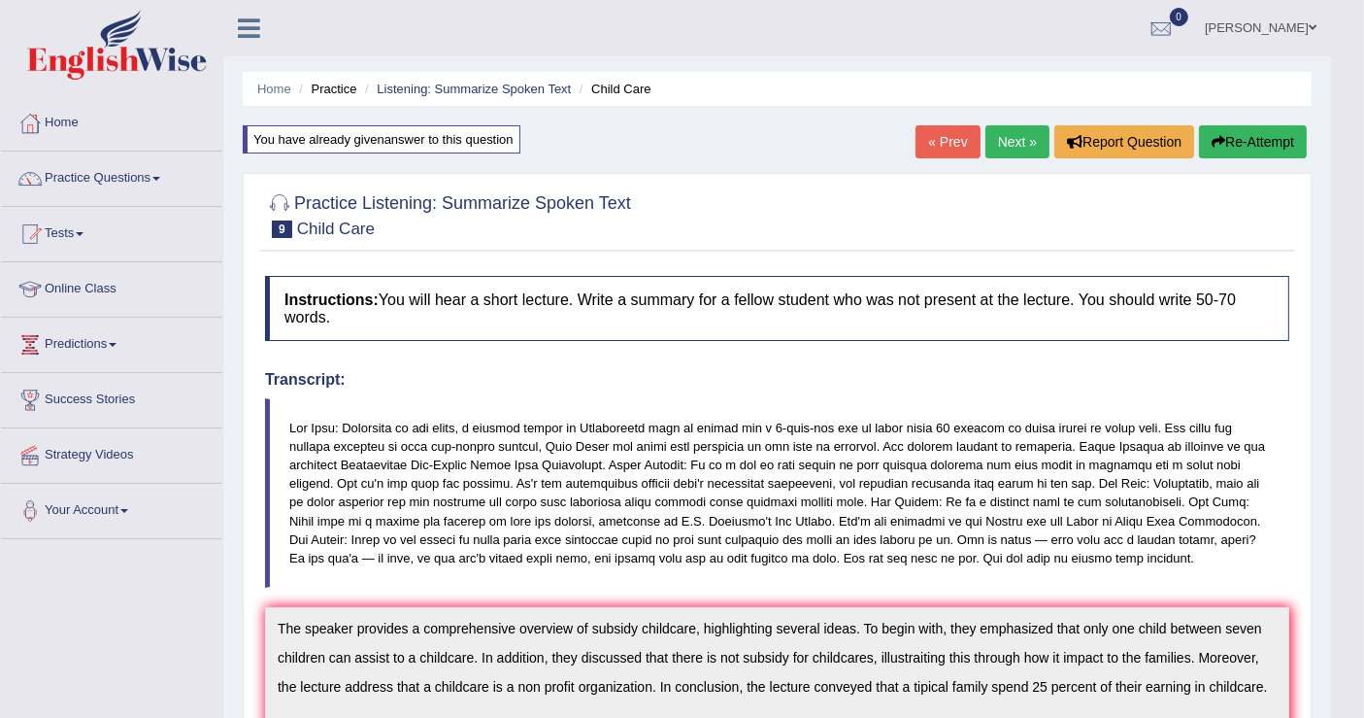
click at [1022, 135] on link "Next »" at bounding box center [1017, 141] width 64 height 33
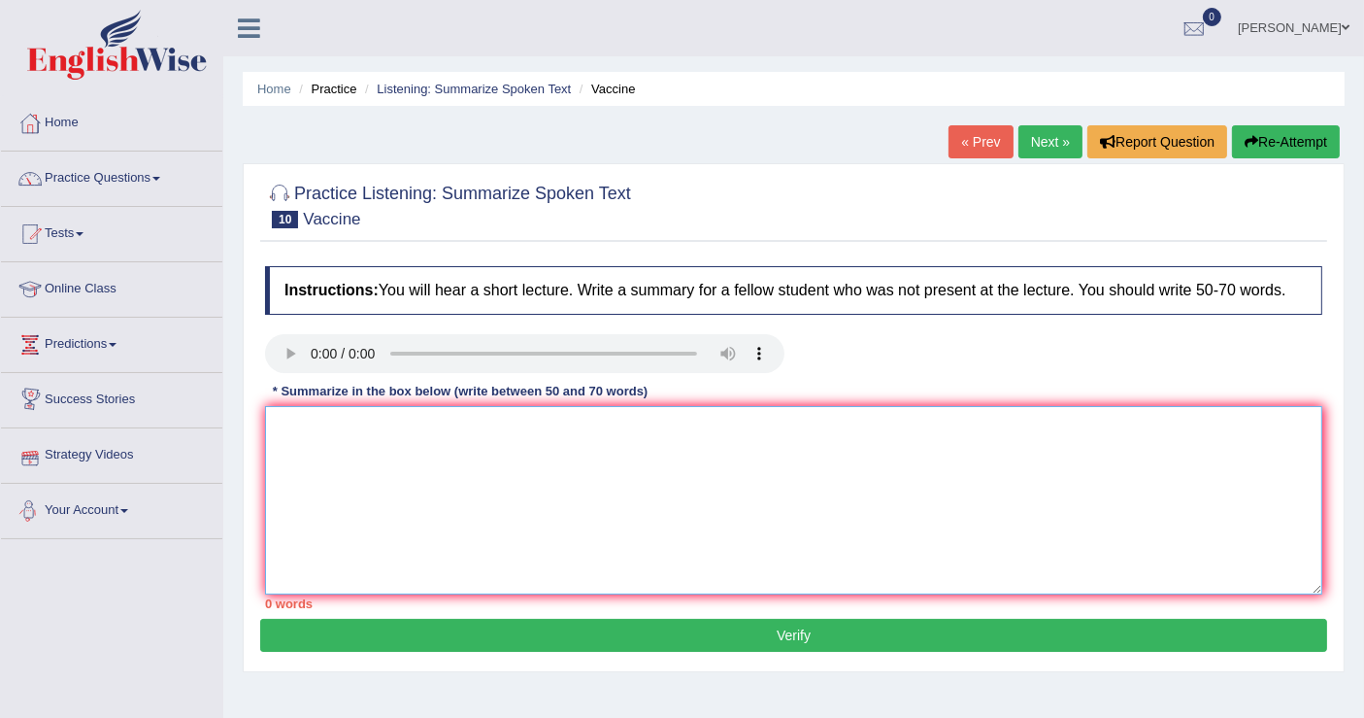
click at [451, 408] on textarea at bounding box center [793, 500] width 1057 height 188
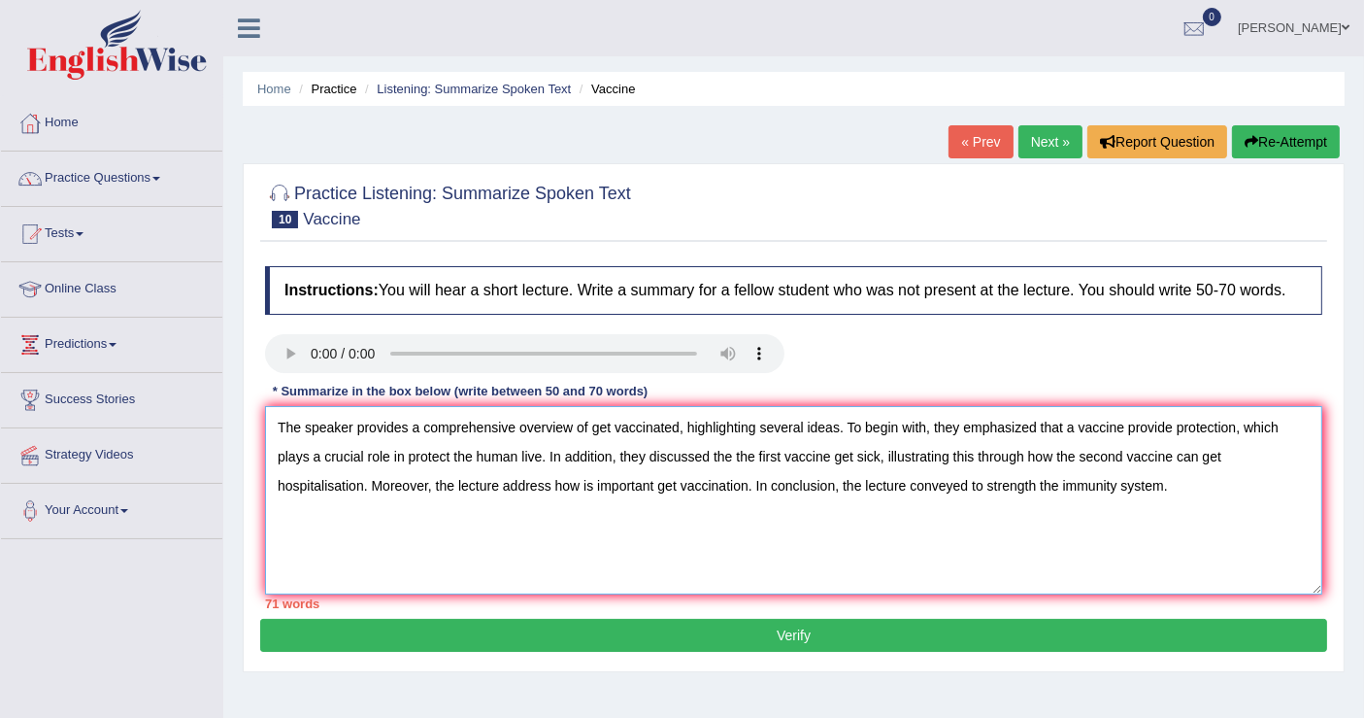
click at [751, 451] on textarea "The speaker provides a comprehensive overview of get vaccinated, highlighting s…" at bounding box center [793, 500] width 1057 height 188
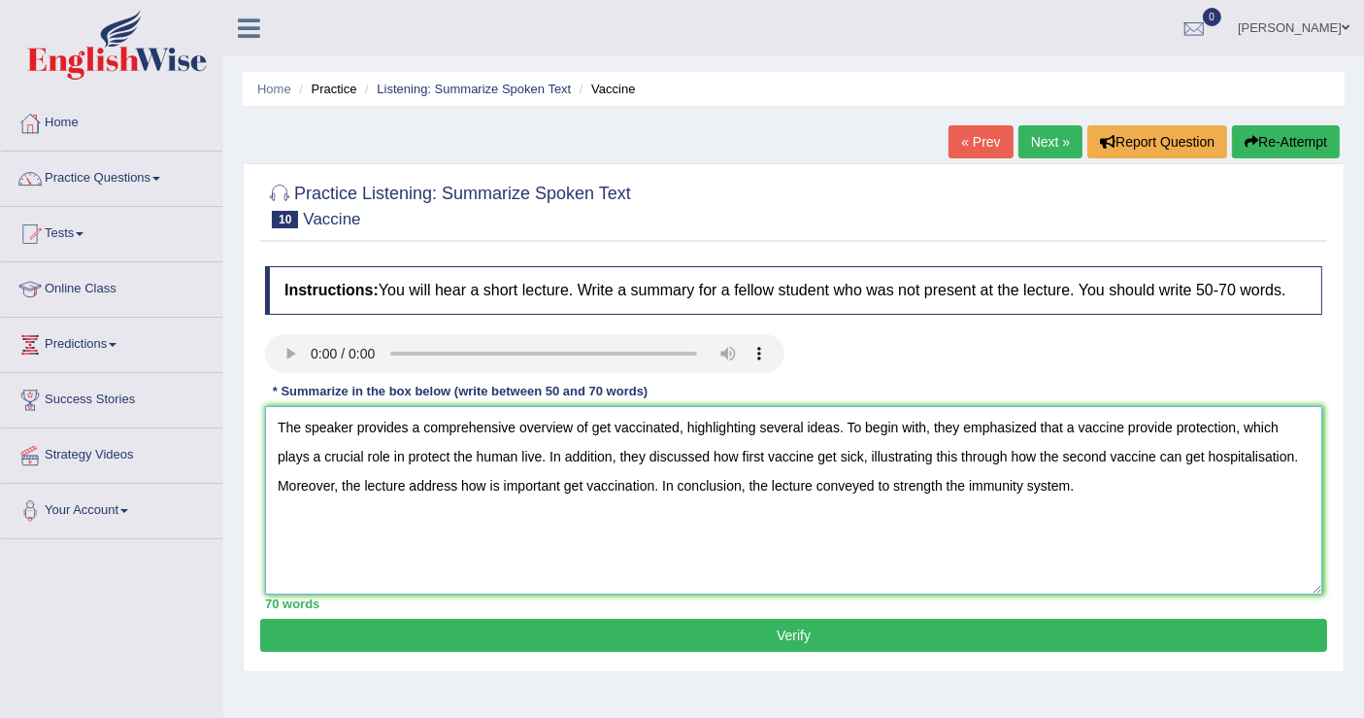
click at [1035, 456] on textarea "The speaker provides a comprehensive overview of get vaccinated, highlighting s…" at bounding box center [793, 500] width 1057 height 188
type textarea "The speaker provides a comprehensive overview of get vaccinated, highlighting s…"
click at [808, 636] on button "Verify" at bounding box center [793, 634] width 1067 height 33
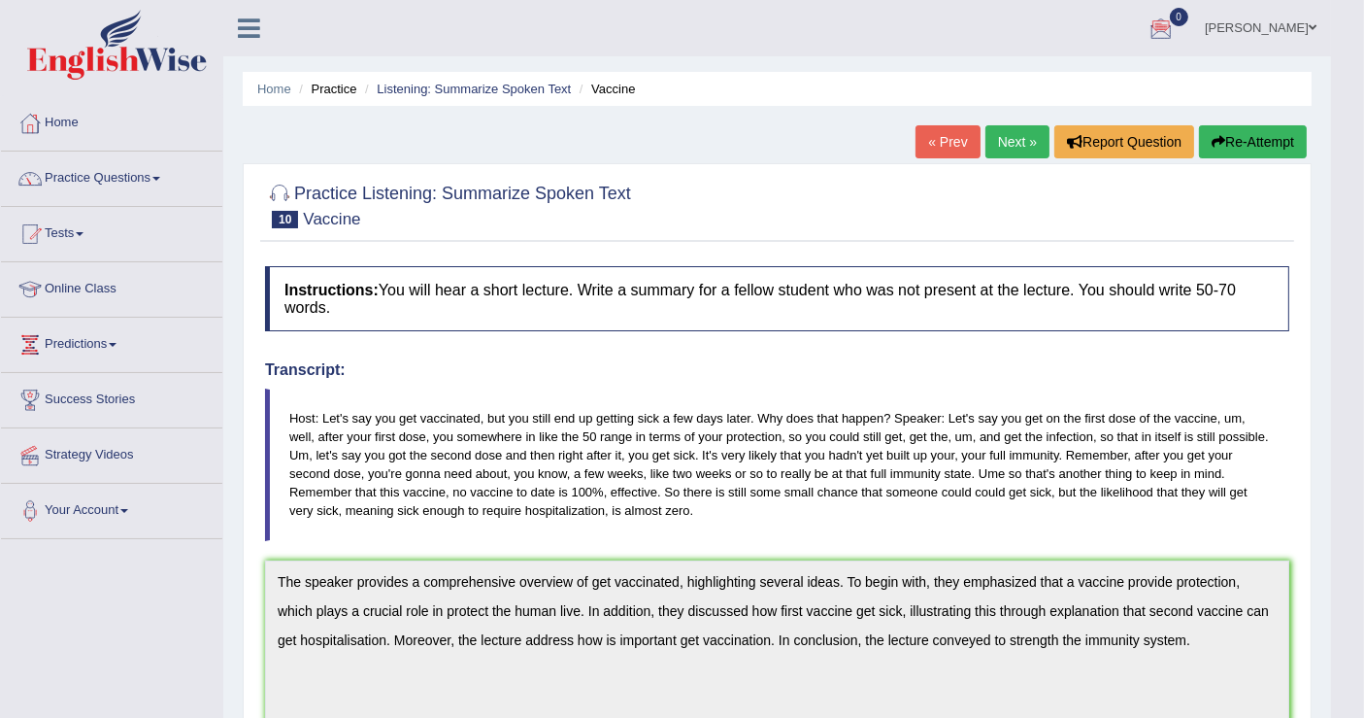
click at [1303, 22] on link "[PERSON_NAME]" at bounding box center [1260, 25] width 141 height 50
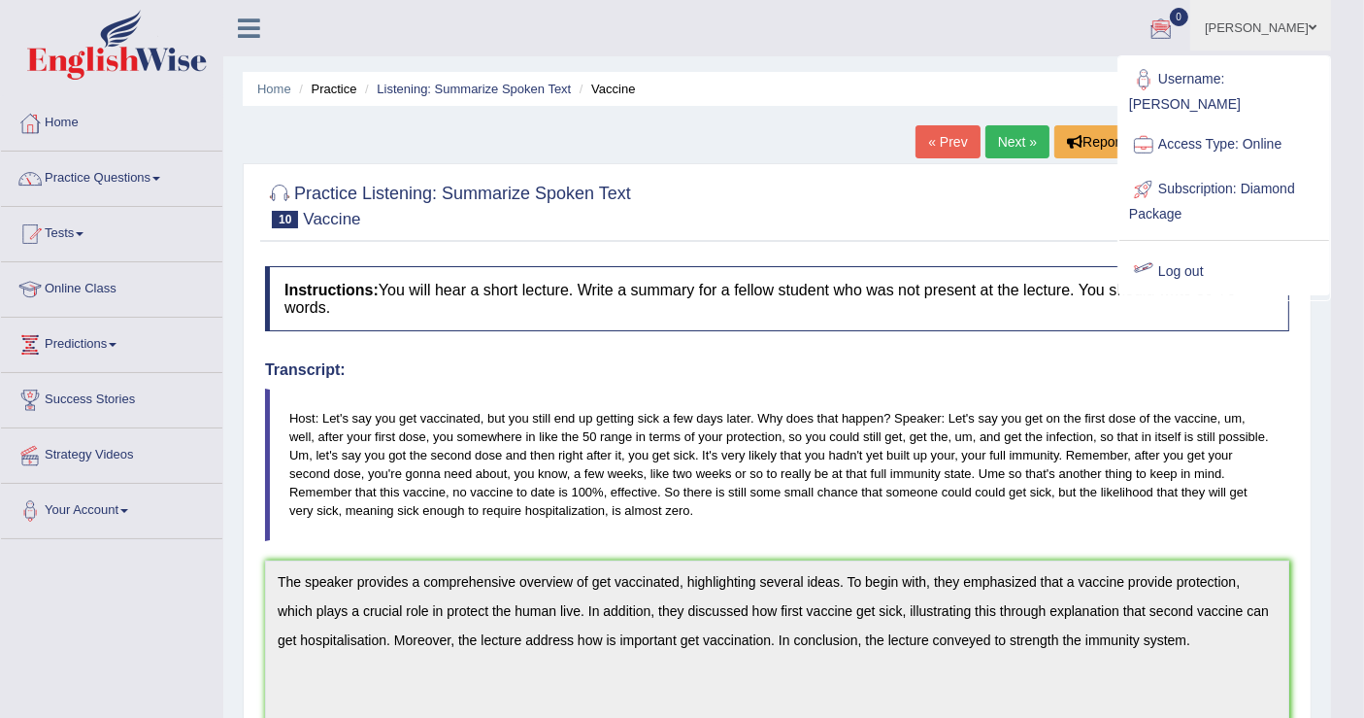
click at [1256, 336] on div "Instructions: You will hear a short lecture. Write a summary for a fellow stude…" at bounding box center [777, 670] width 1034 height 829
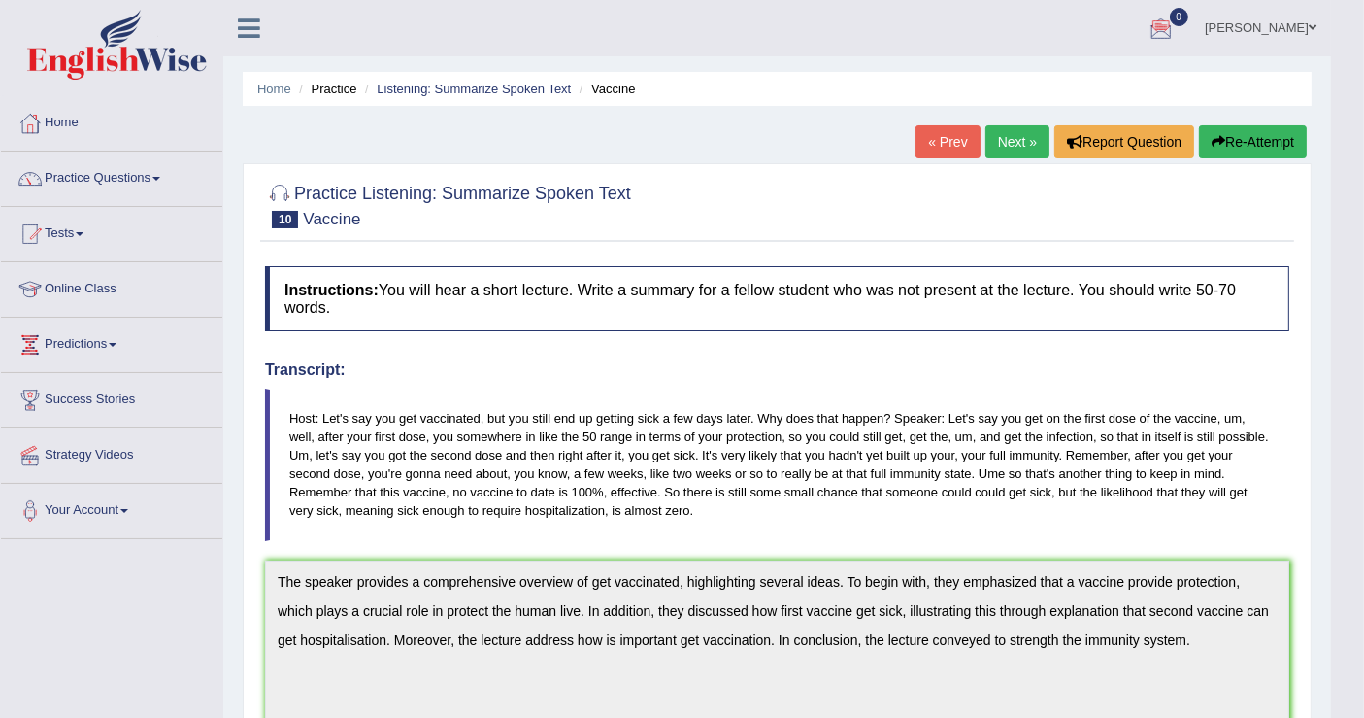
click at [1313, 26] on span at bounding box center [1313, 27] width 8 height 13
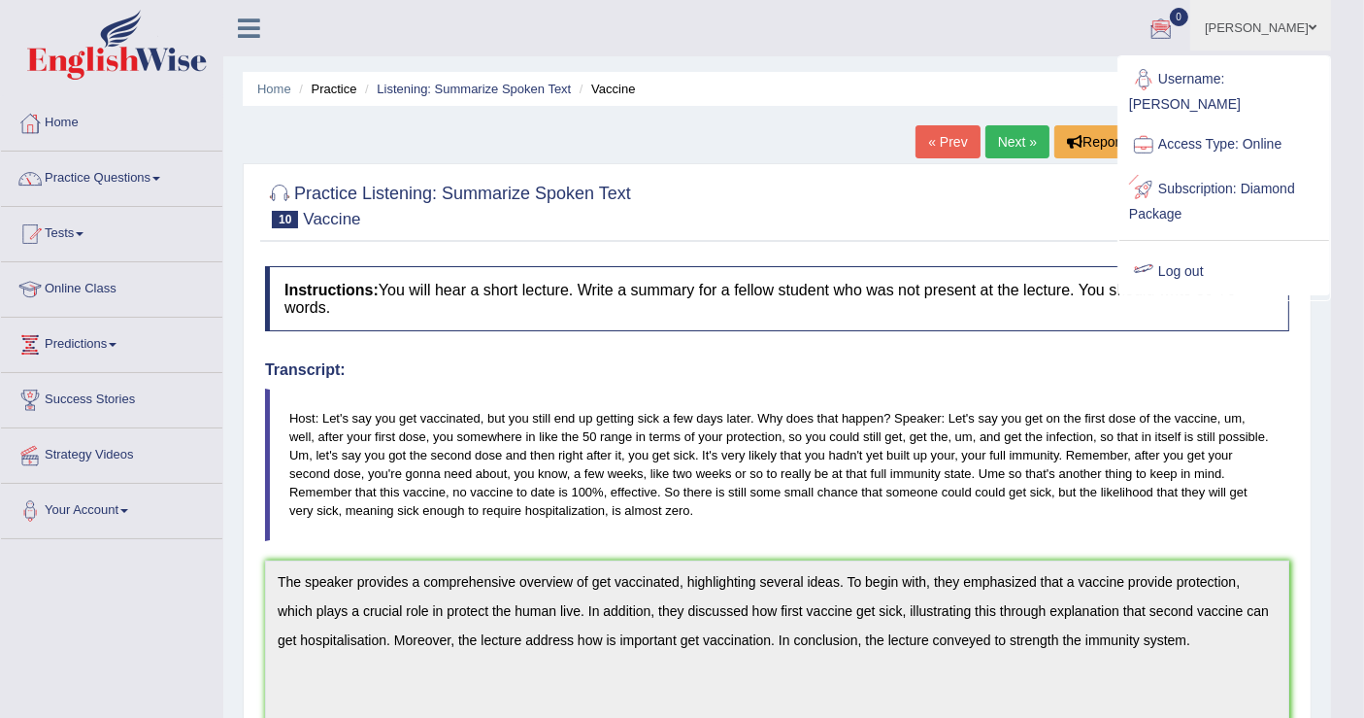
click at [1182, 254] on link "Log out" at bounding box center [1224, 272] width 210 height 45
